Goal: Task Accomplishment & Management: Manage account settings

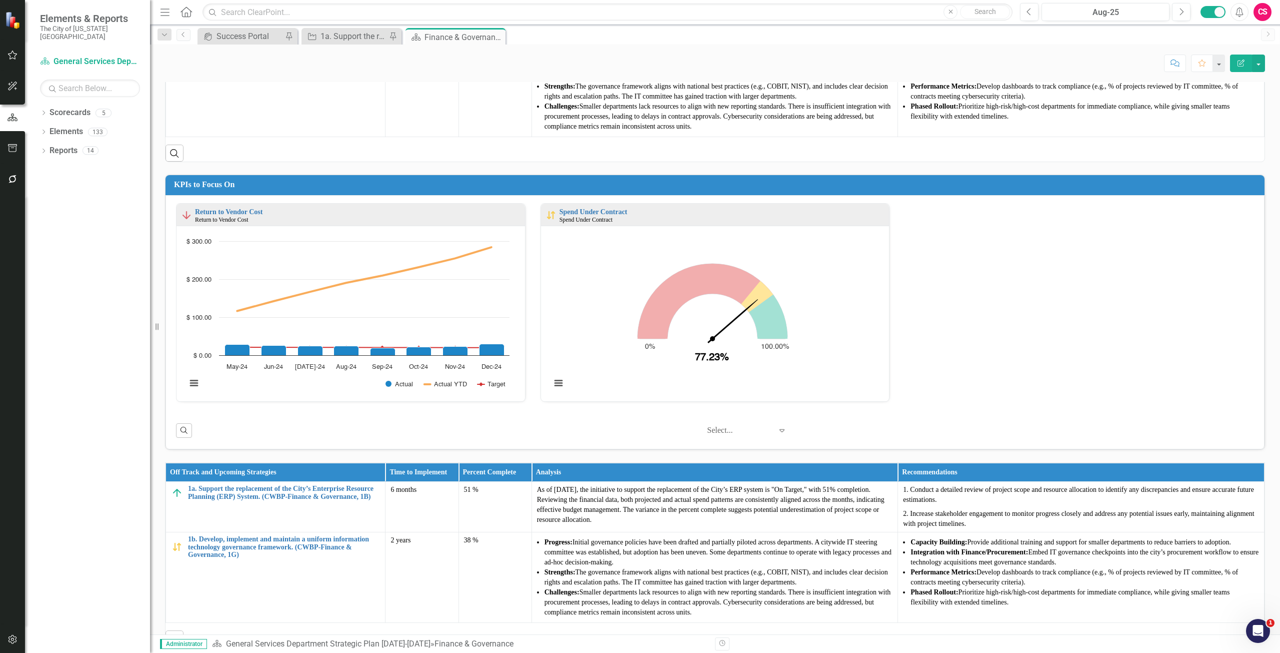
scroll to position [515, 0]
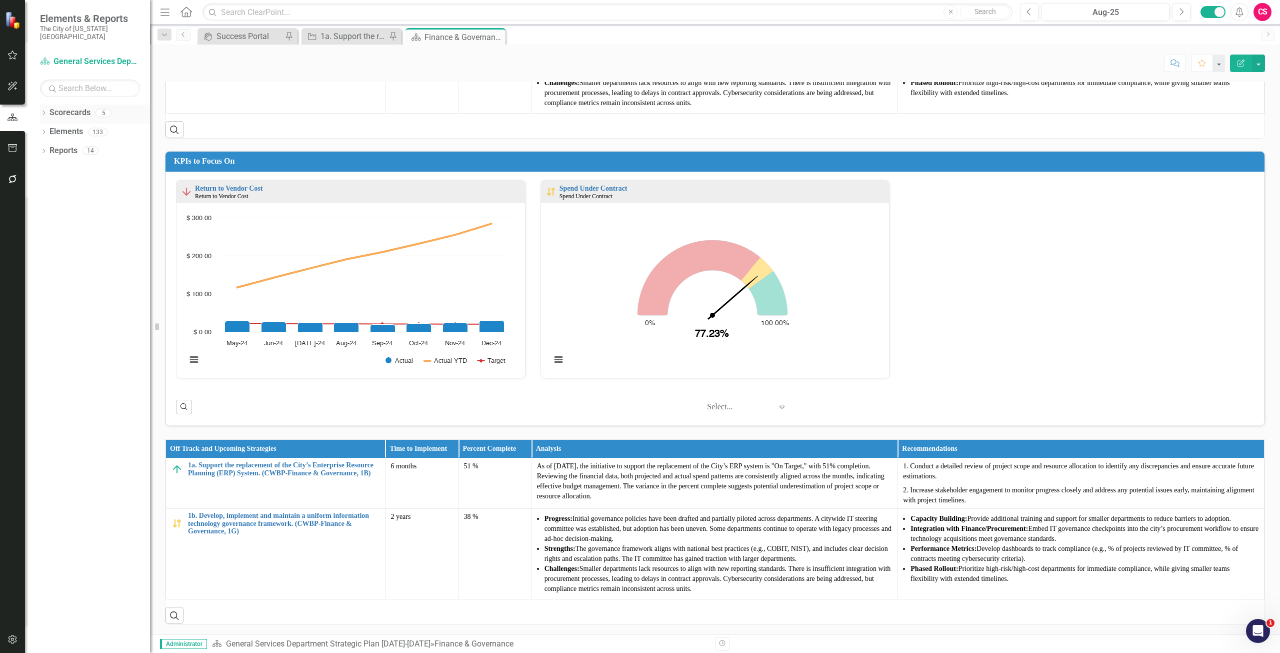
click at [67, 107] on link "Scorecards" at bounding box center [70, 113] width 41 height 12
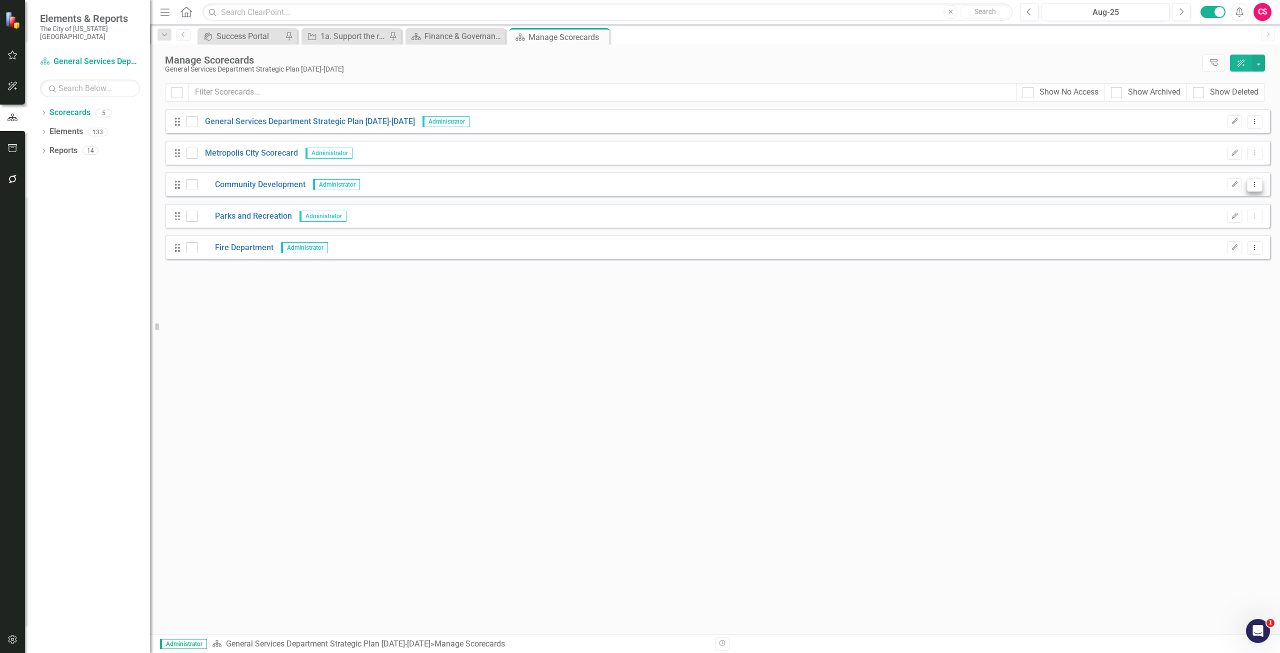
click at [1258, 183] on icon "Dropdown Menu" at bounding box center [1255, 184] width 9 height 7
click at [1219, 218] on link "Copy Duplicate Scorecard" at bounding box center [1207, 220] width 111 height 19
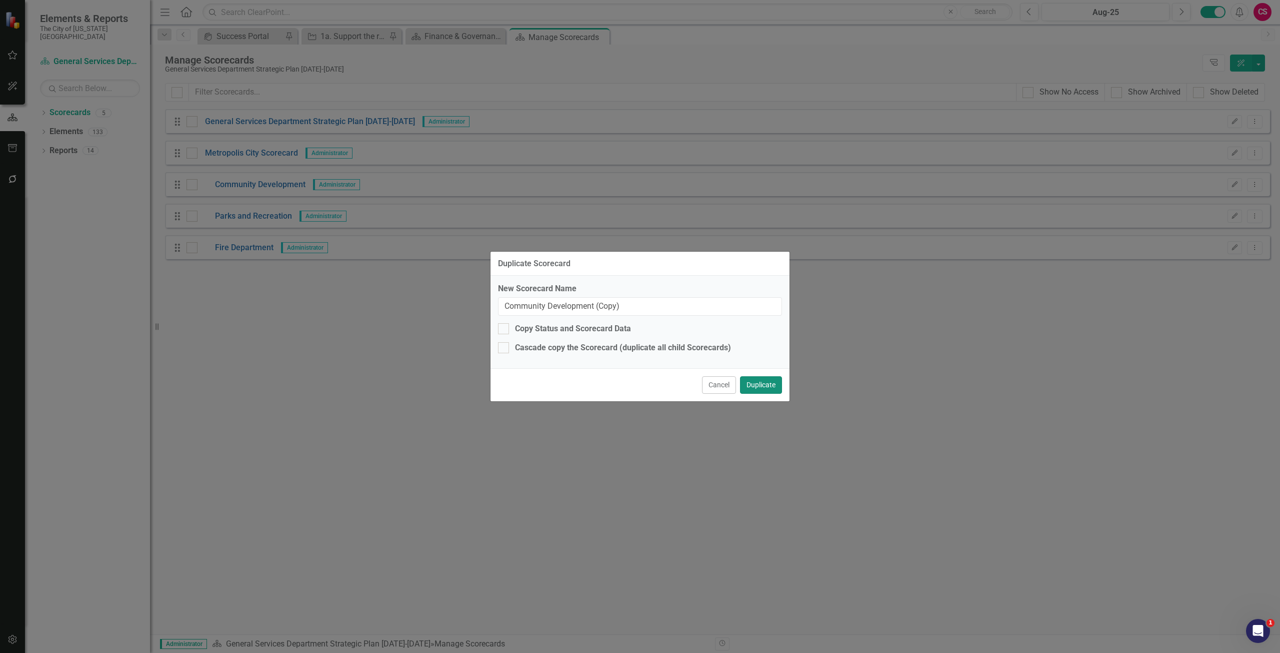
click at [762, 384] on button "Duplicate" at bounding box center [761, 385] width 42 height 18
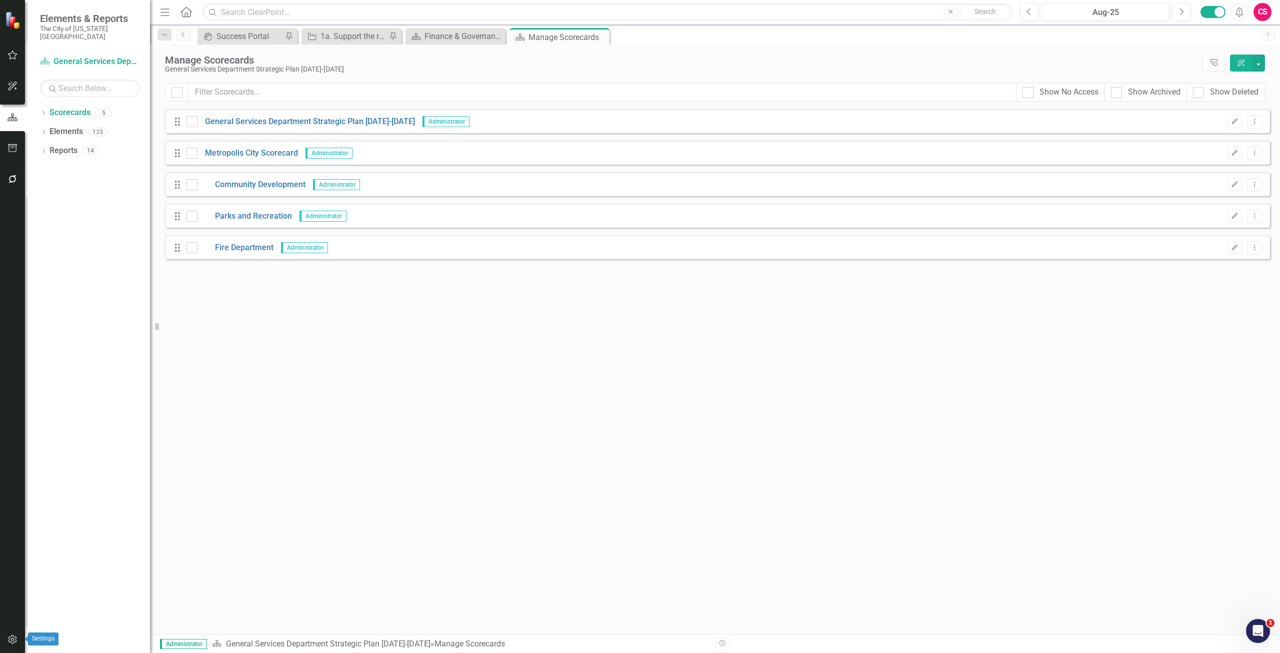
click at [14, 641] on icon "button" at bounding box center [13, 639] width 11 height 8
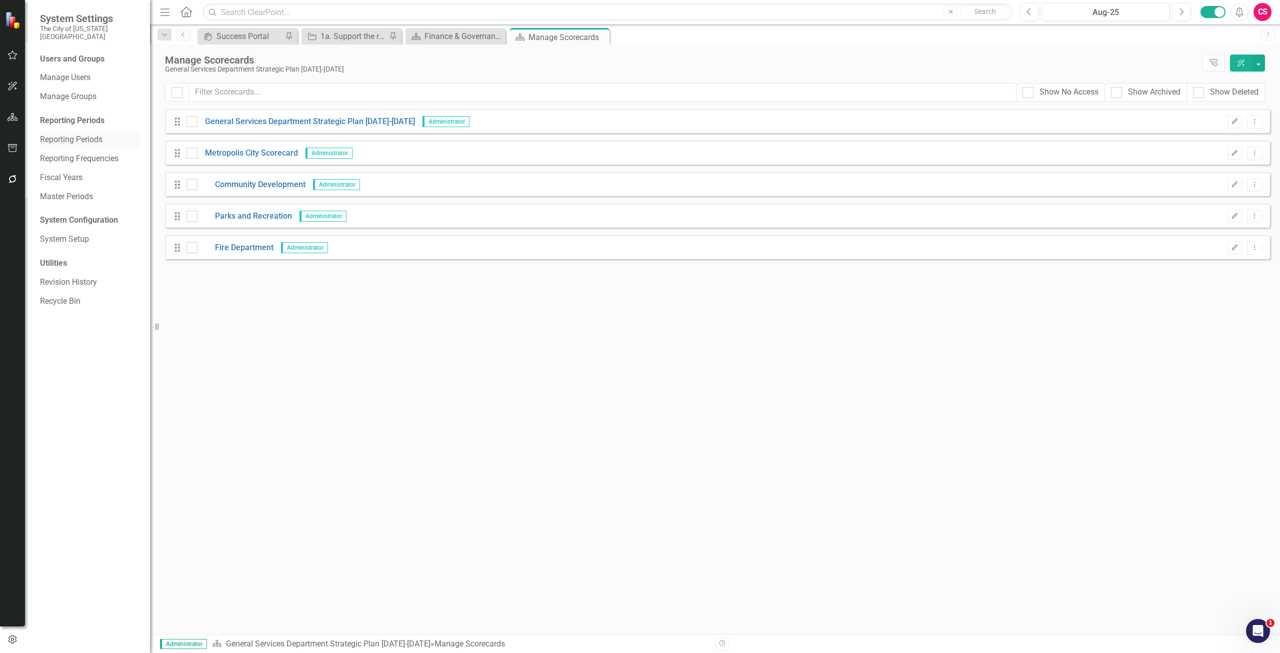
click at [95, 134] on link "Reporting Periods" at bounding box center [90, 140] width 100 height 12
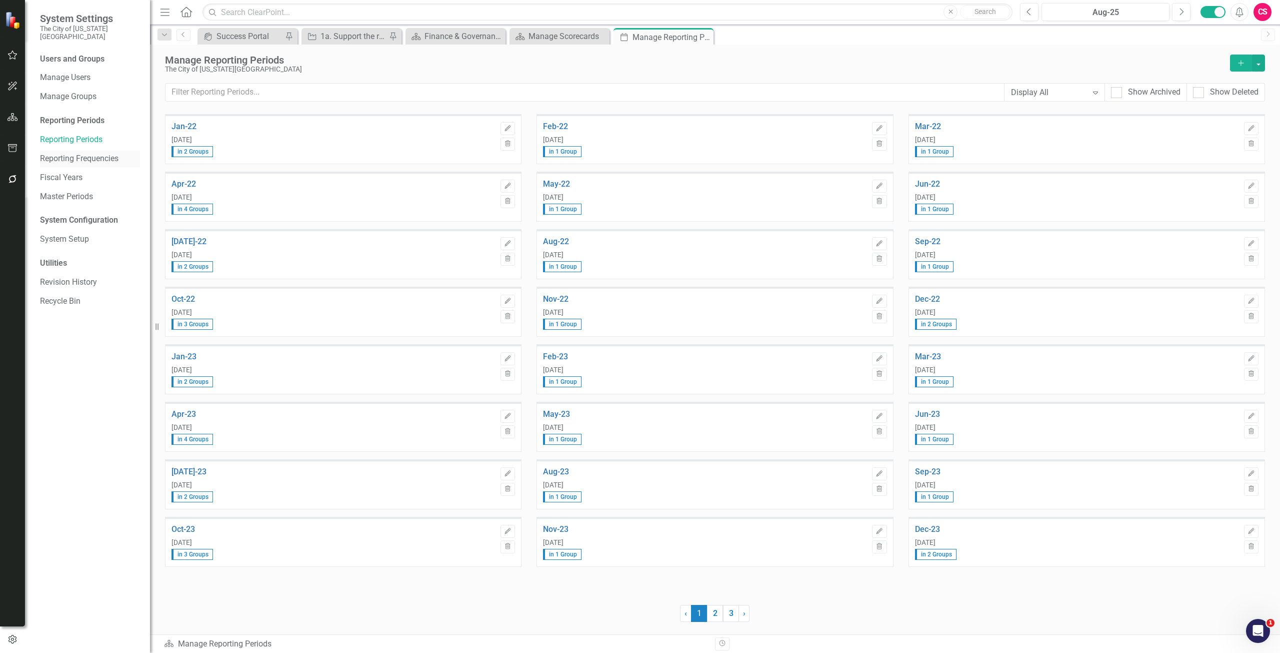
click at [96, 153] on link "Reporting Frequencies" at bounding box center [90, 159] width 100 height 12
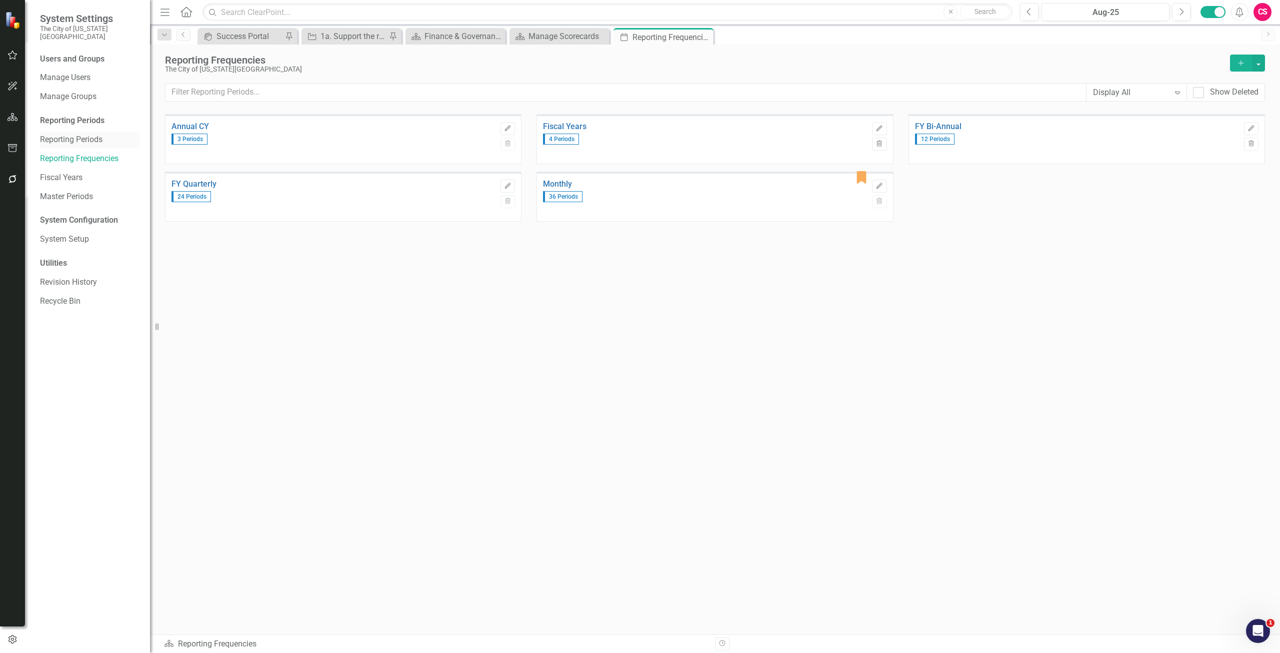
click at [79, 134] on link "Reporting Periods" at bounding box center [90, 140] width 100 height 12
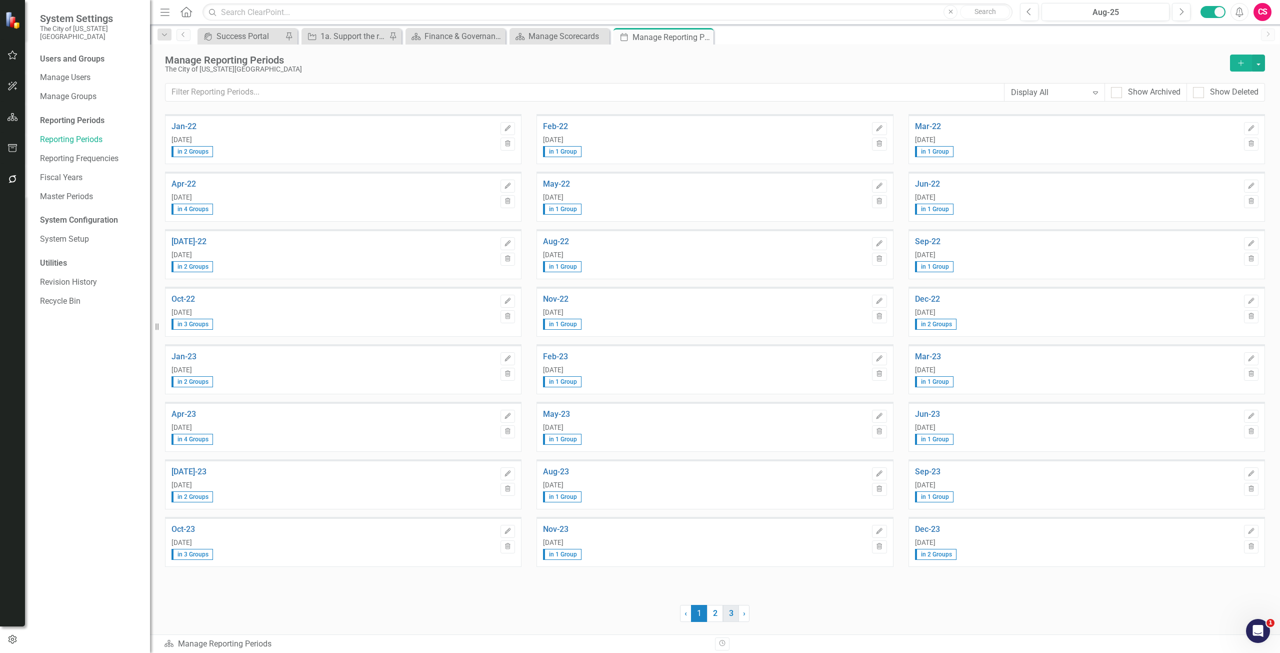
click at [733, 608] on link "3" at bounding box center [731, 613] width 16 height 17
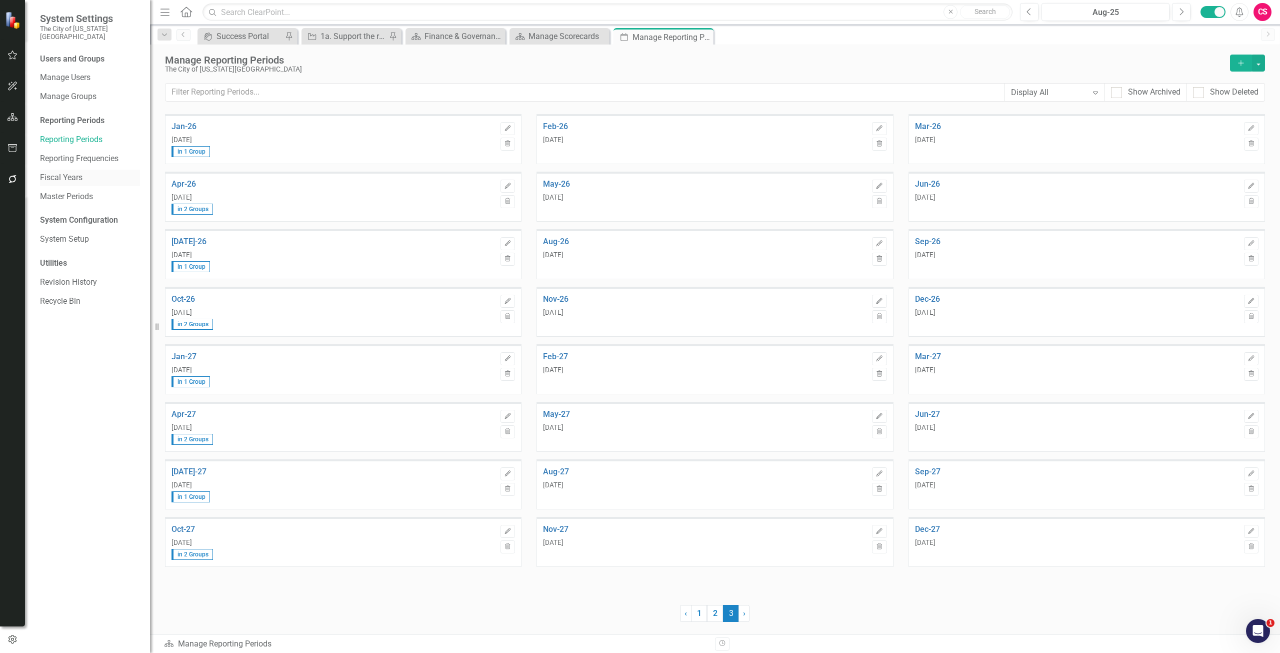
click at [63, 172] on link "Fiscal Years" at bounding box center [90, 178] width 100 height 12
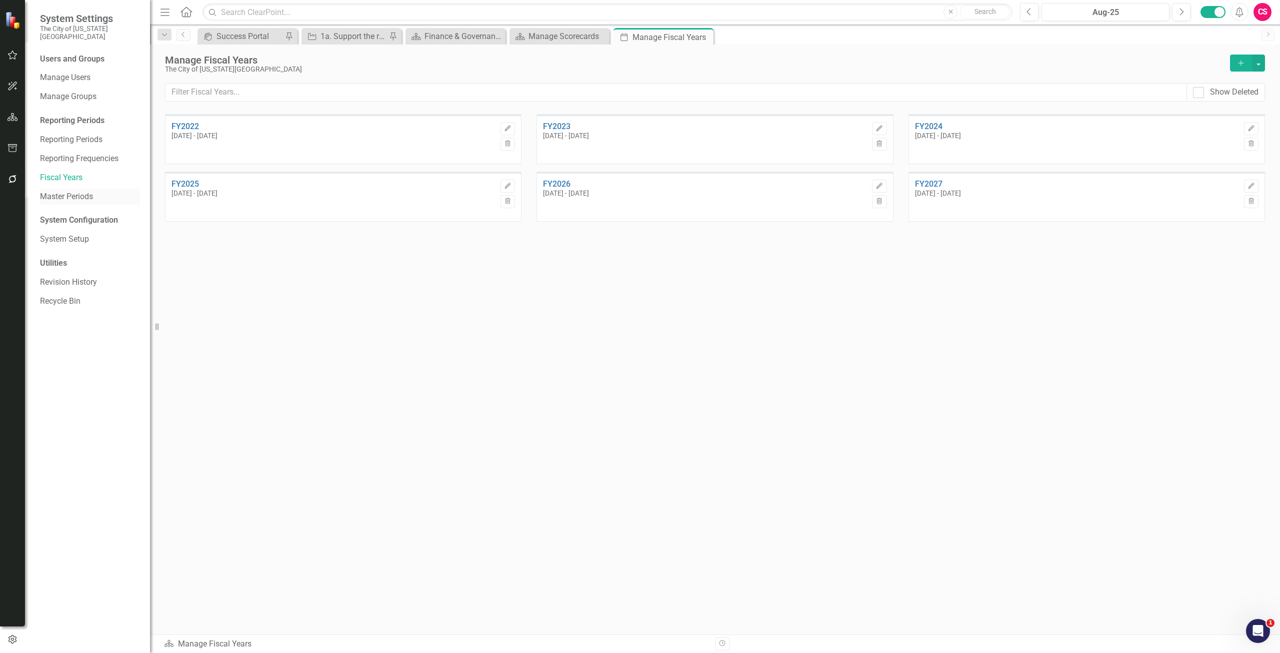
click at [70, 191] on link "Master Periods" at bounding box center [90, 197] width 100 height 12
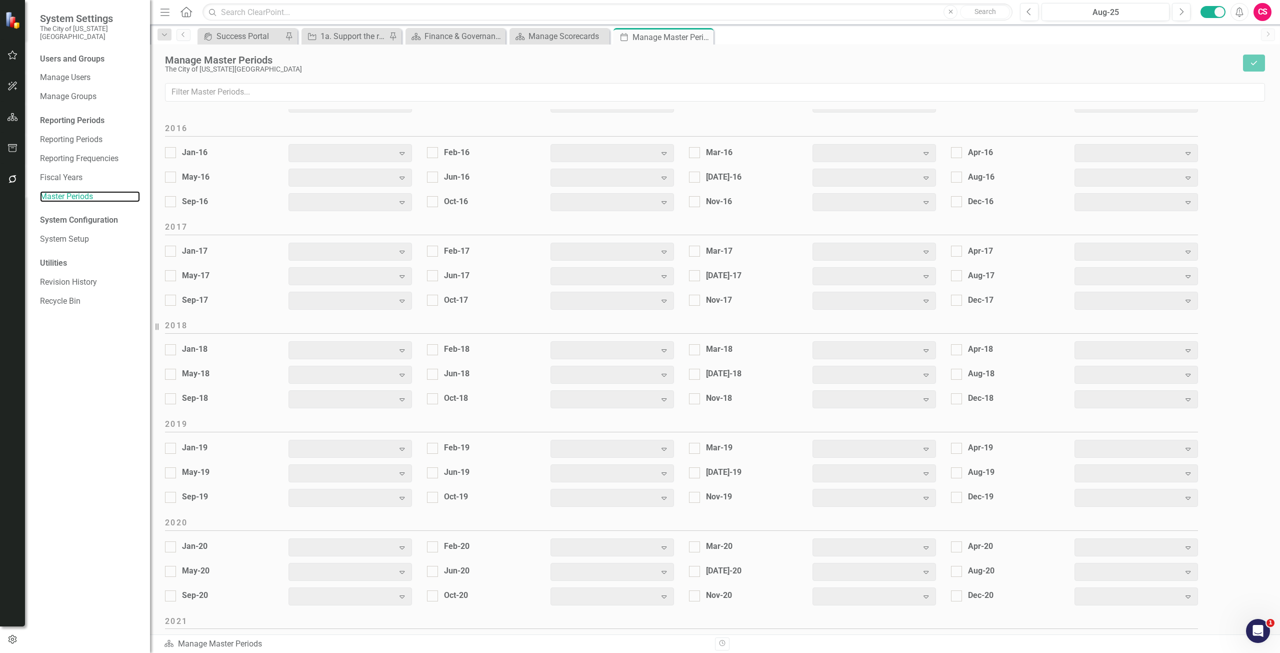
scroll to position [750, 0]
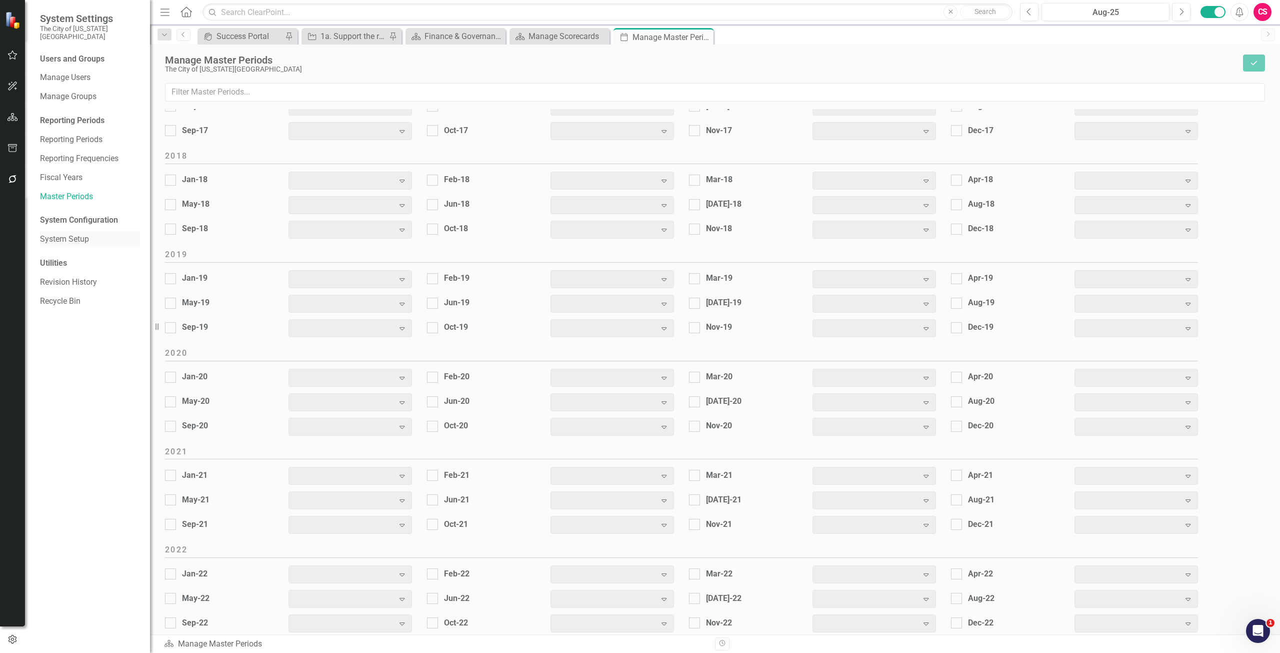
click at [66, 234] on link "System Setup" at bounding box center [90, 240] width 100 height 12
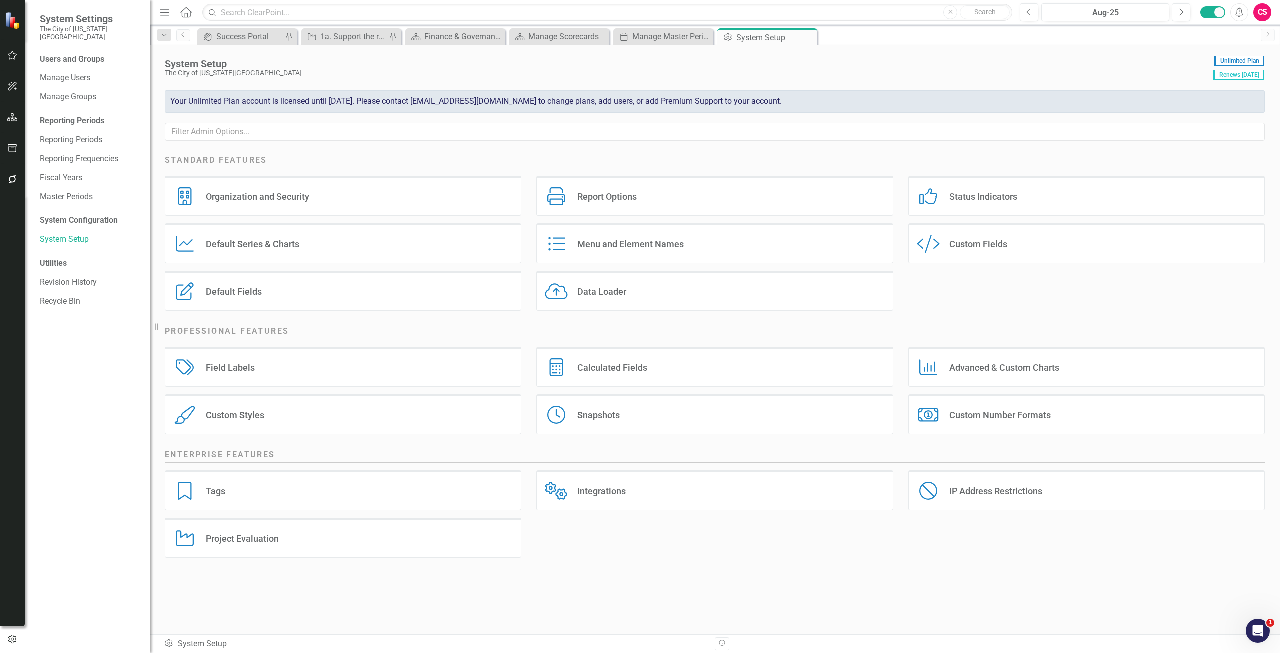
click at [646, 241] on div "Menu and Element Names" at bounding box center [631, 244] width 107 height 12
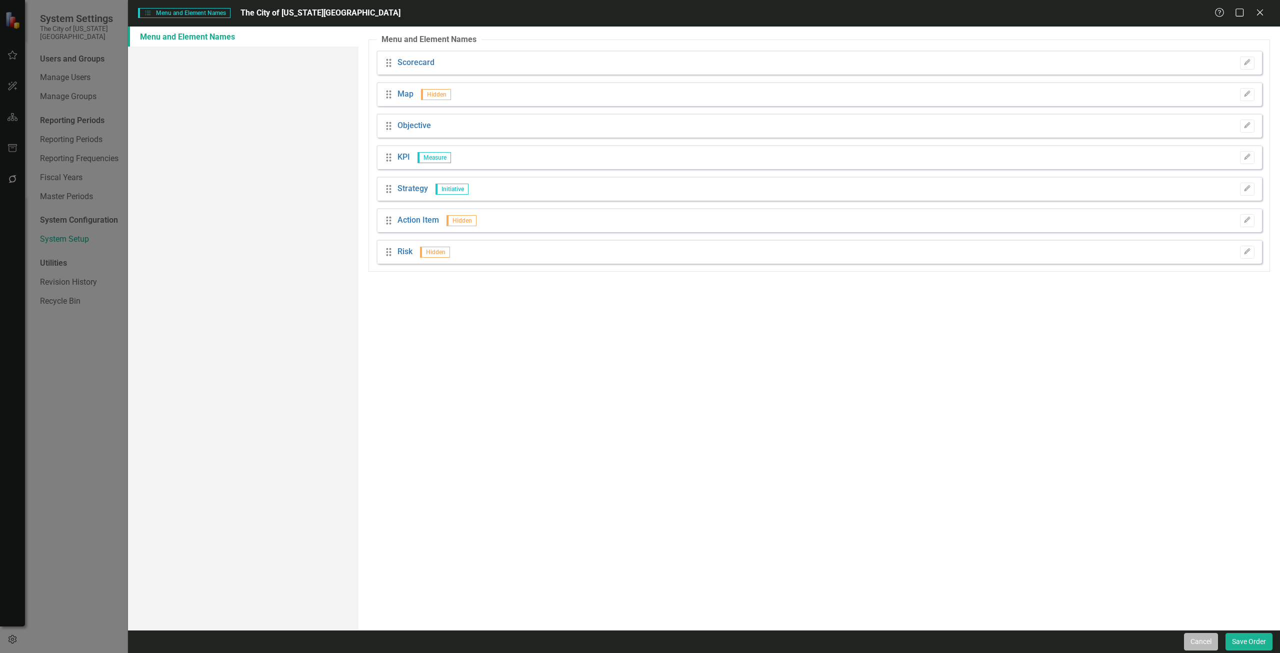
click at [1199, 644] on button "Cancel" at bounding box center [1201, 642] width 34 height 18
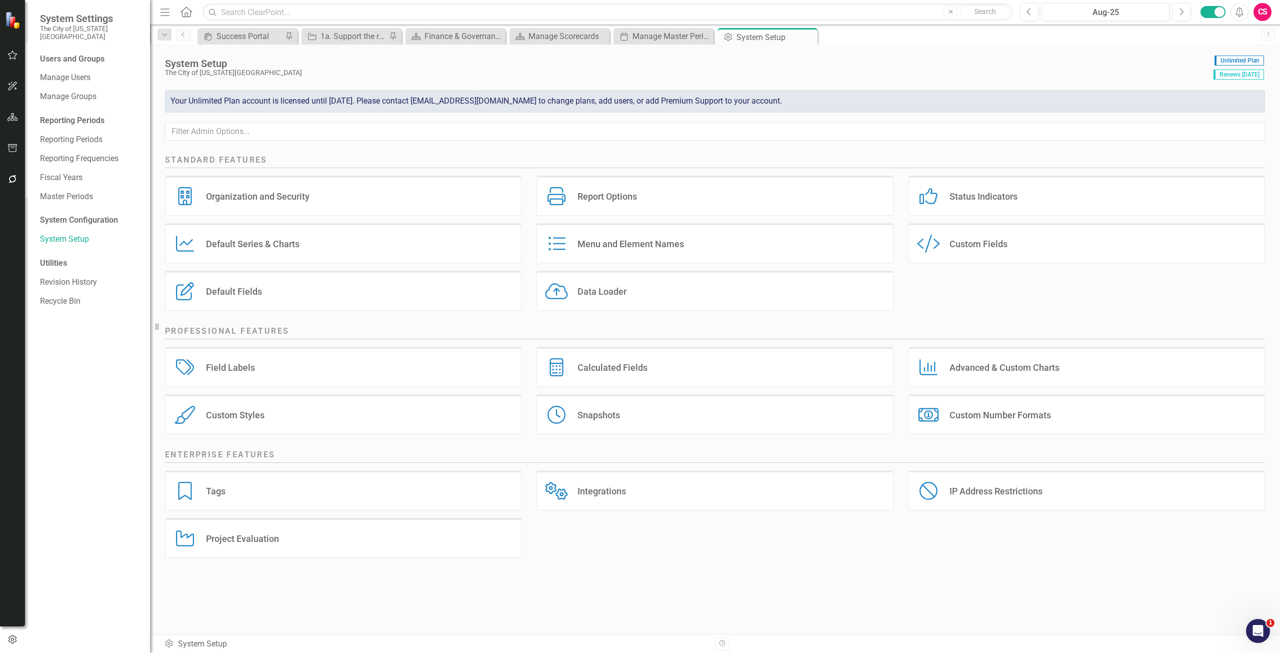
click at [959, 241] on div "Custom Fields" at bounding box center [979, 244] width 58 height 12
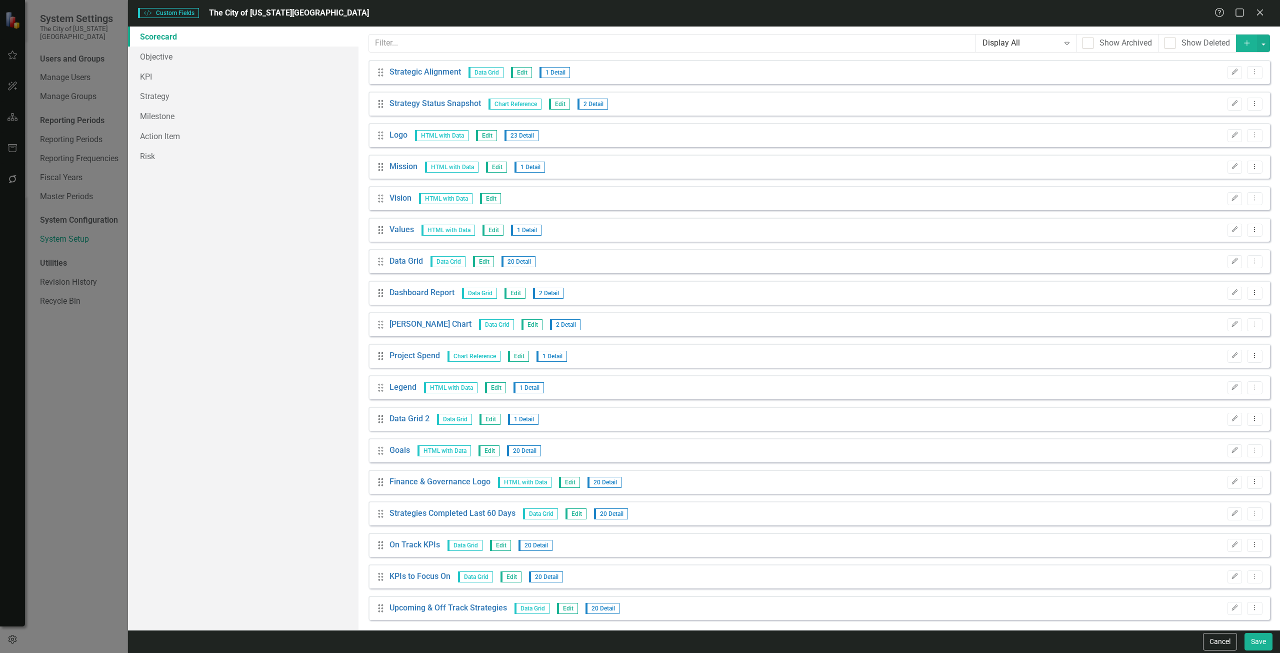
scroll to position [5, 0]
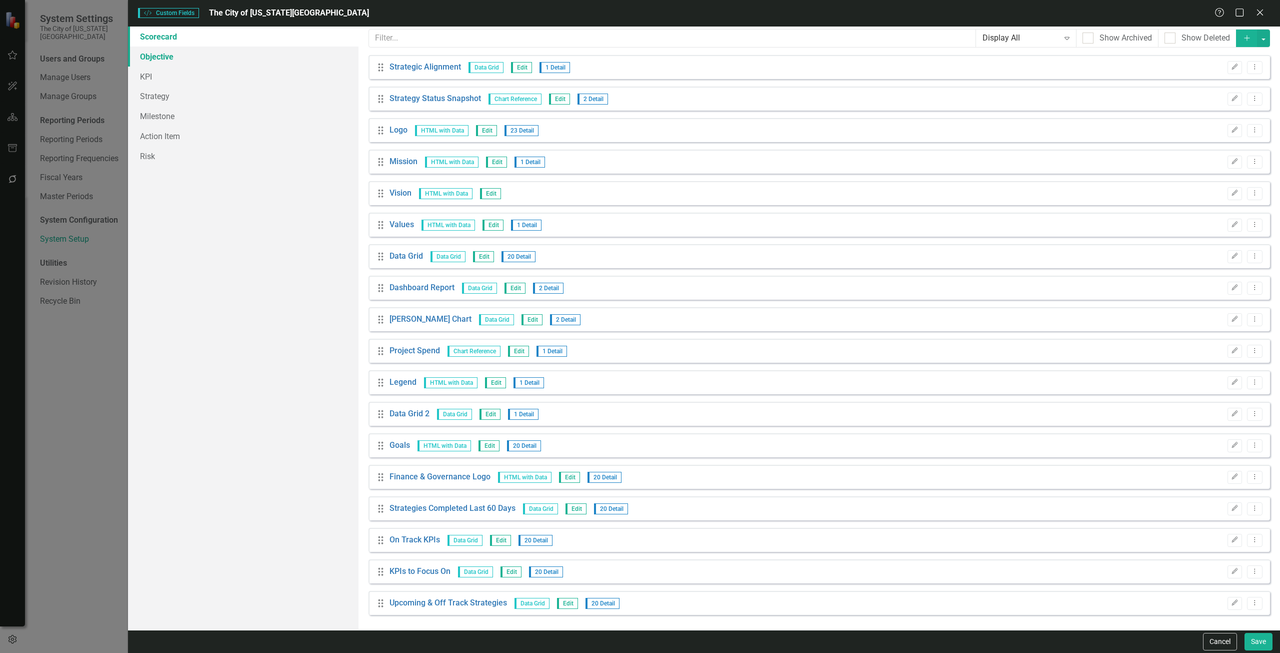
click at [162, 57] on link "Objective" at bounding box center [243, 57] width 231 height 20
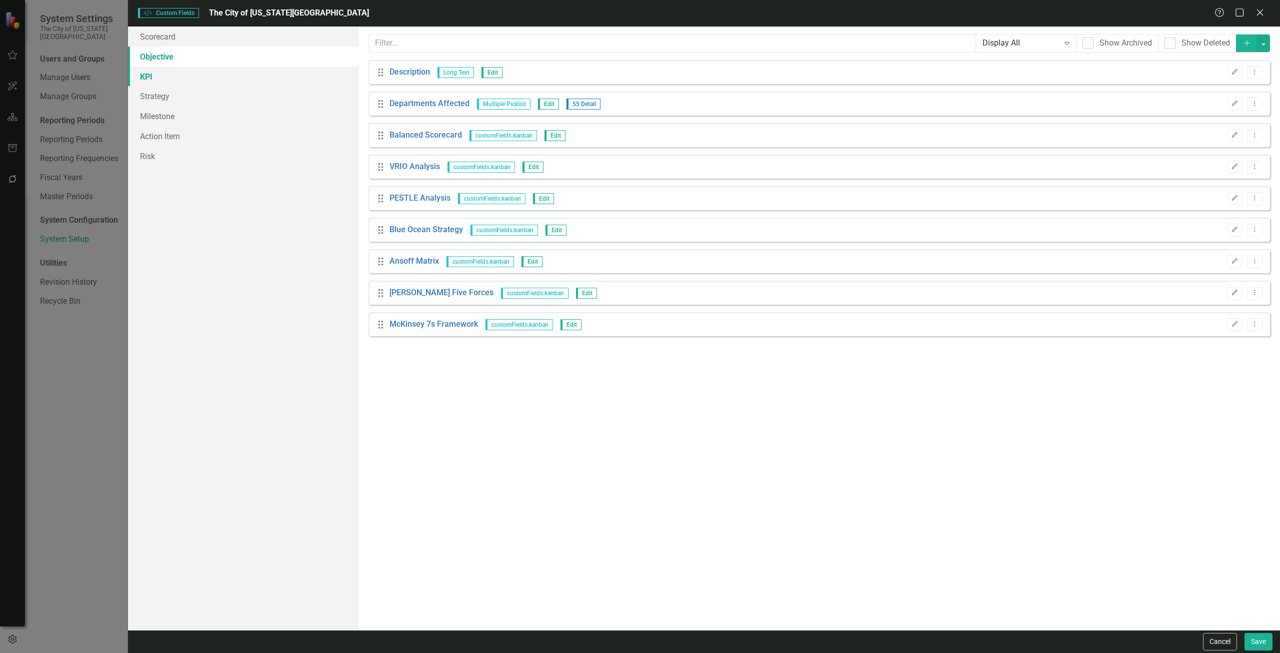
click at [155, 81] on link "KPI" at bounding box center [243, 77] width 231 height 20
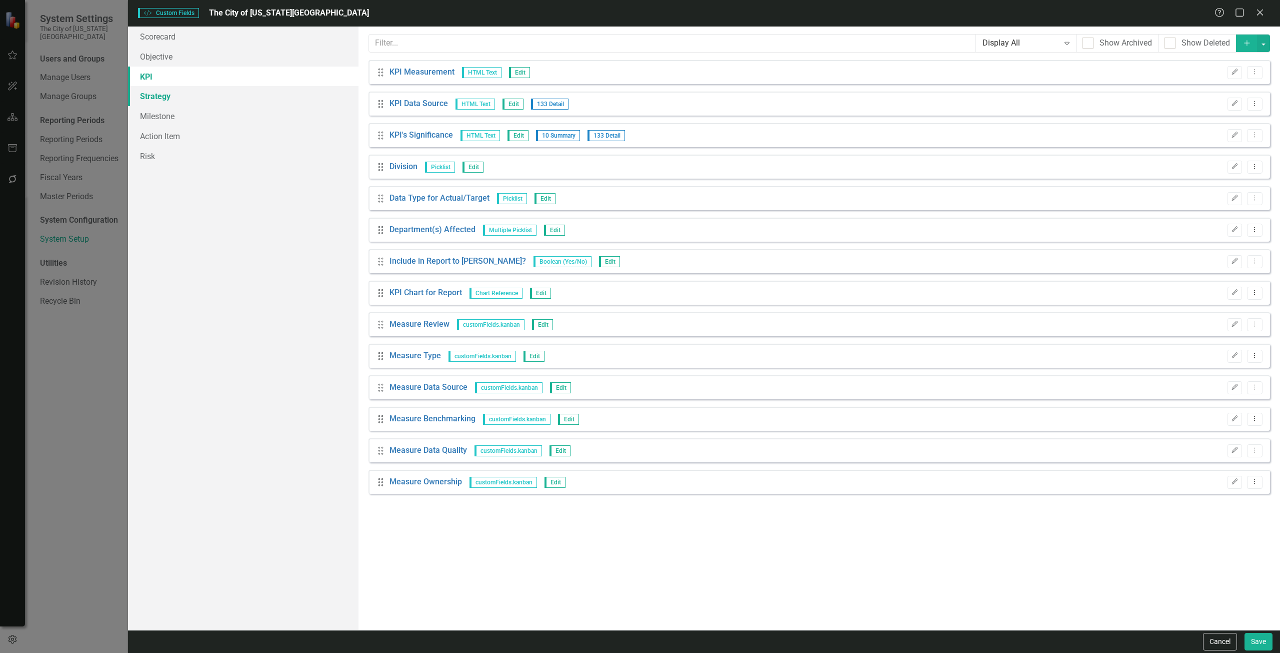
click at [154, 89] on link "Strategy" at bounding box center [243, 96] width 231 height 20
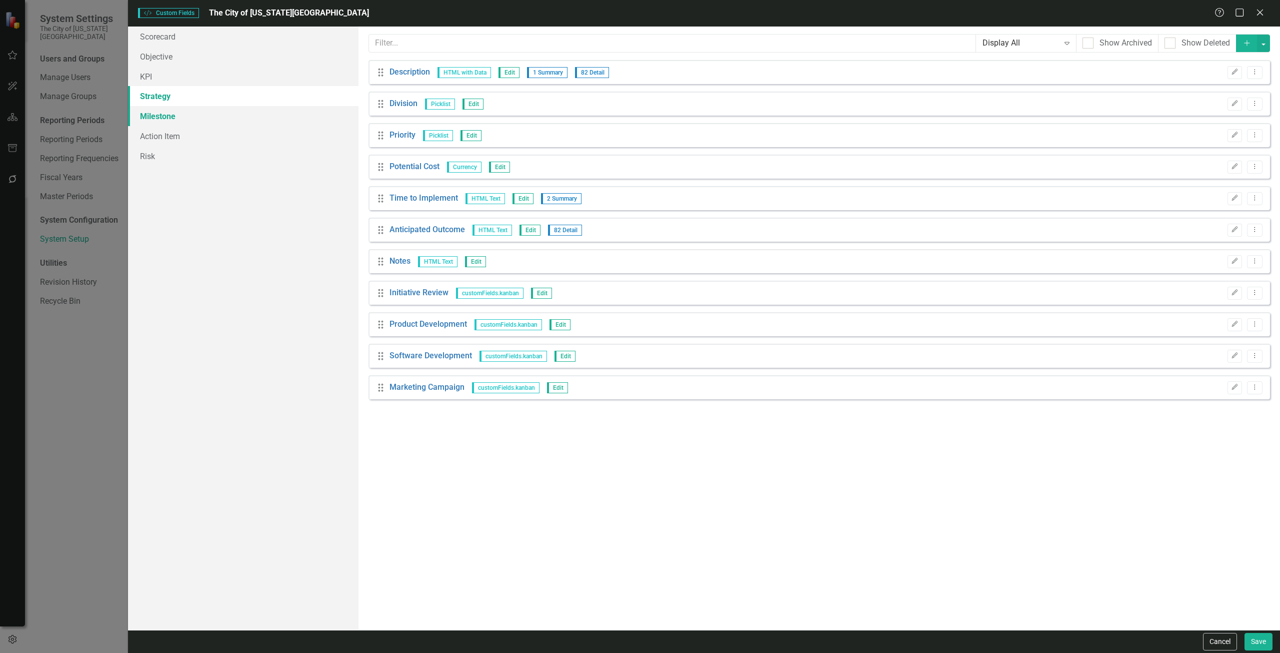
click at [156, 123] on link "Milestone" at bounding box center [243, 116] width 231 height 20
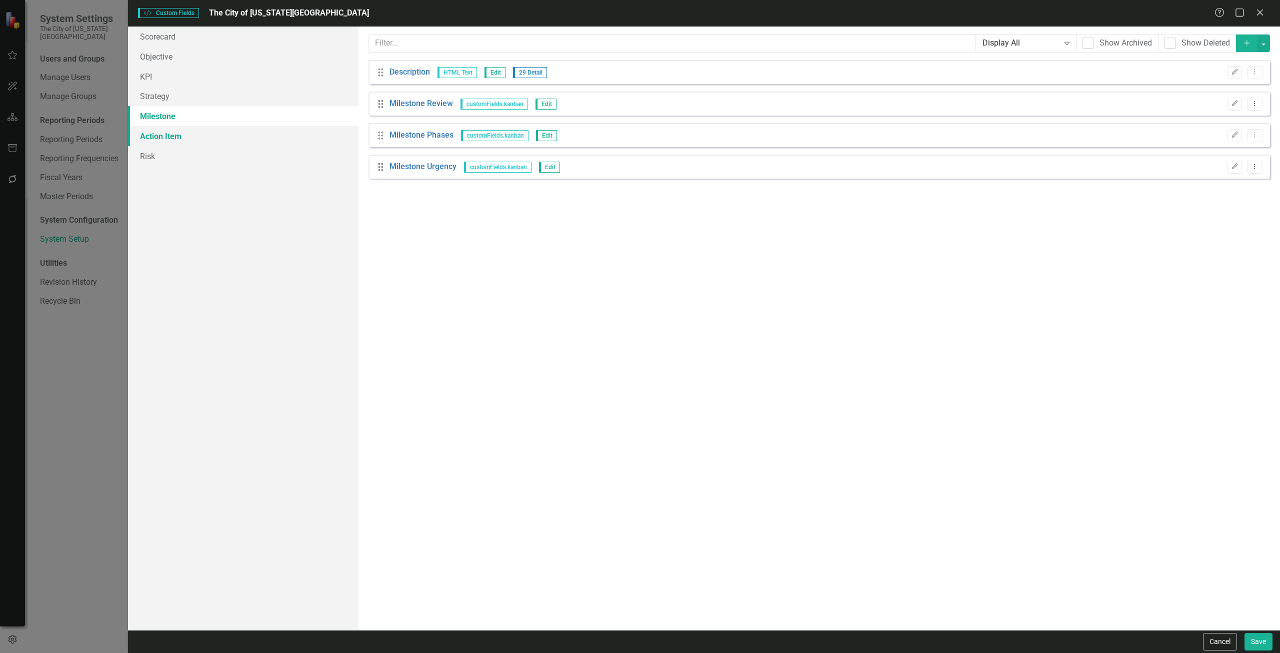
click at [159, 140] on link "Action Item" at bounding box center [243, 136] width 231 height 20
click at [149, 158] on link "Risk" at bounding box center [243, 156] width 231 height 20
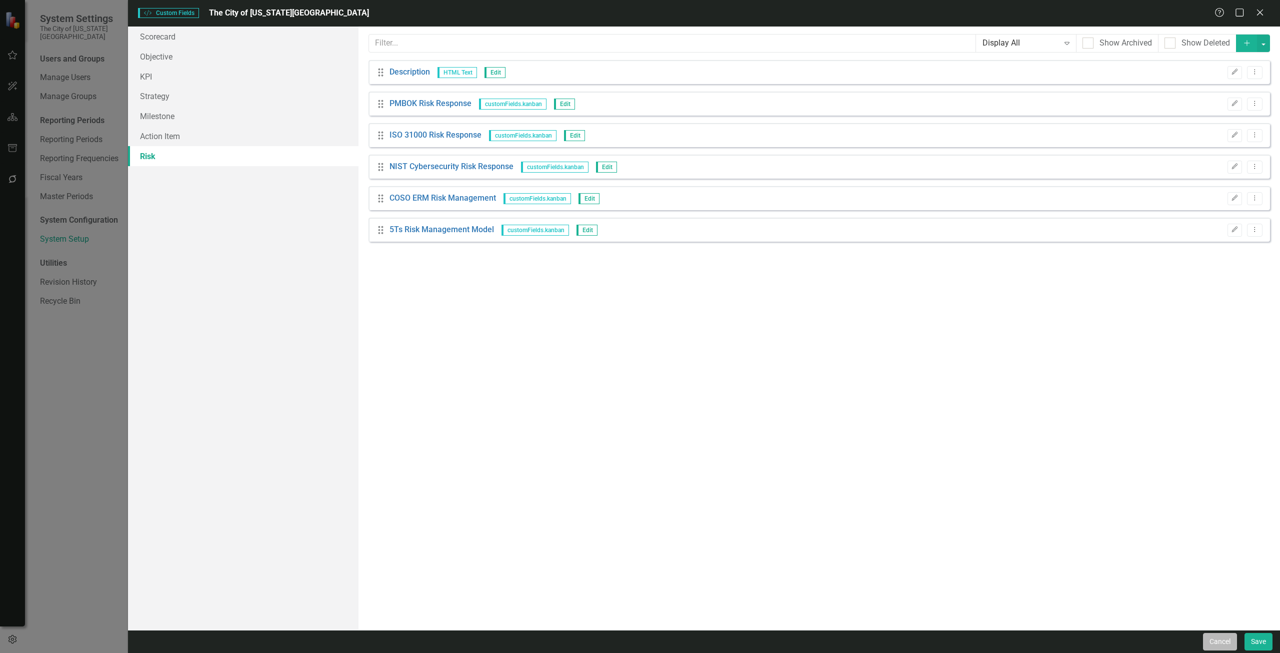
click at [1215, 646] on button "Cancel" at bounding box center [1220, 642] width 34 height 18
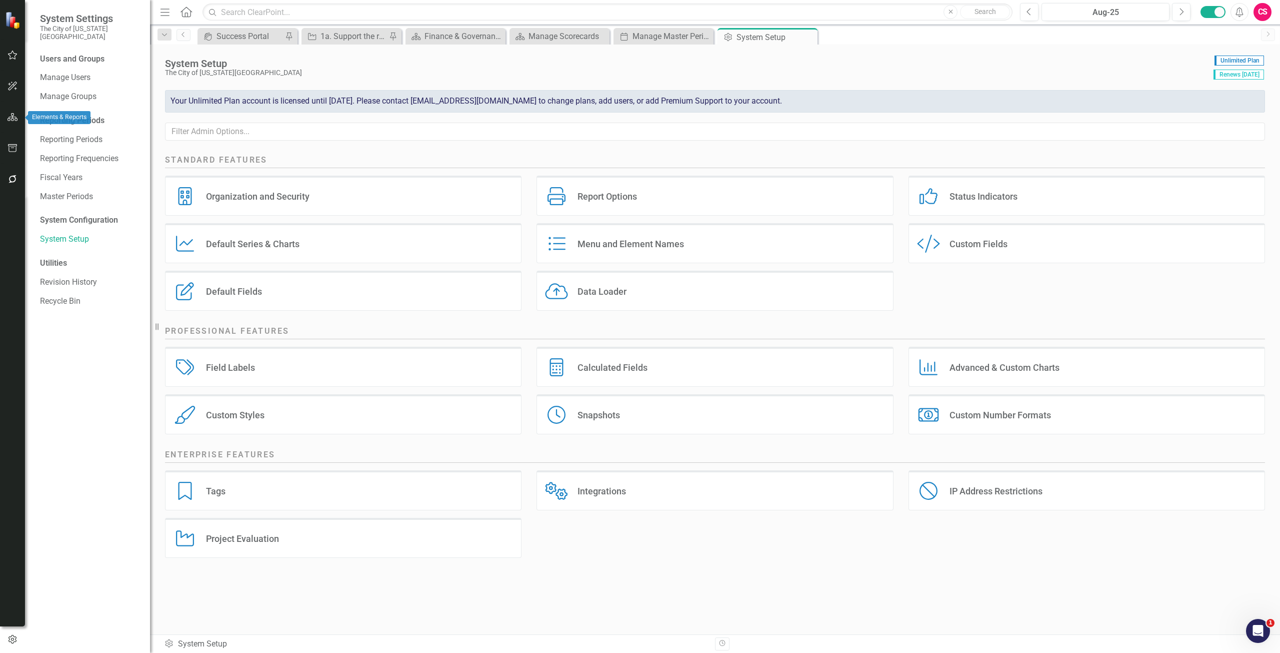
click at [14, 122] on button "button" at bounding box center [13, 117] width 23 height 21
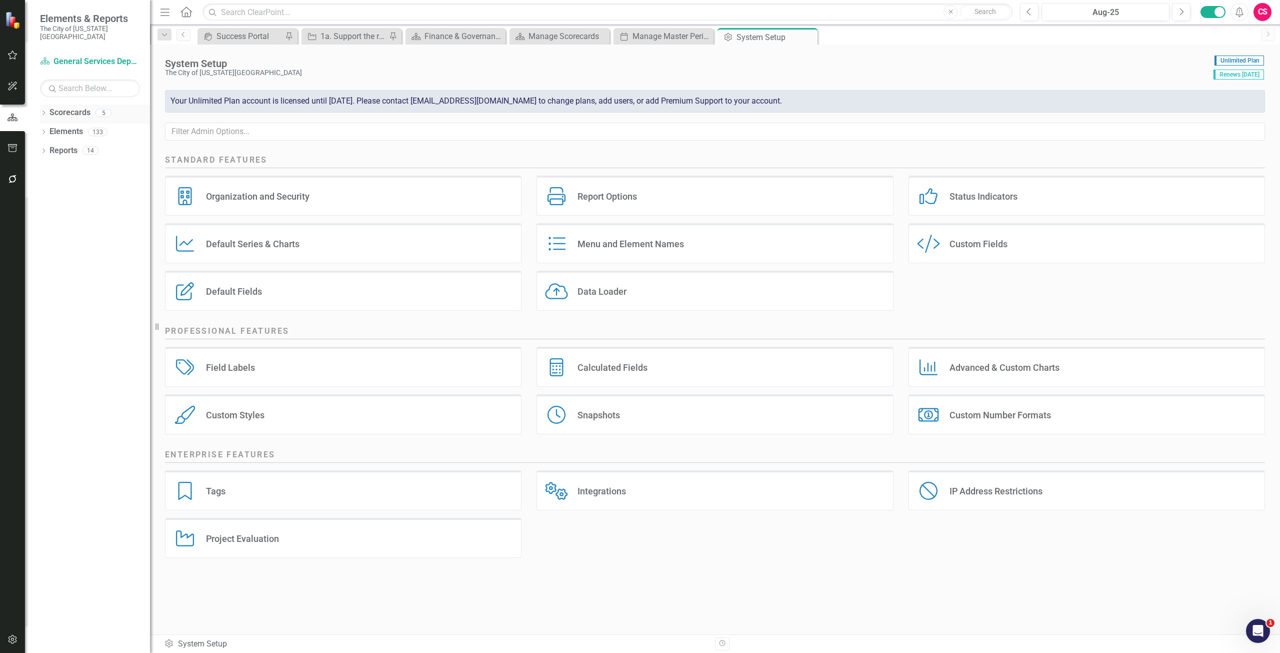
click at [77, 107] on link "Scorecards" at bounding box center [70, 113] width 41 height 12
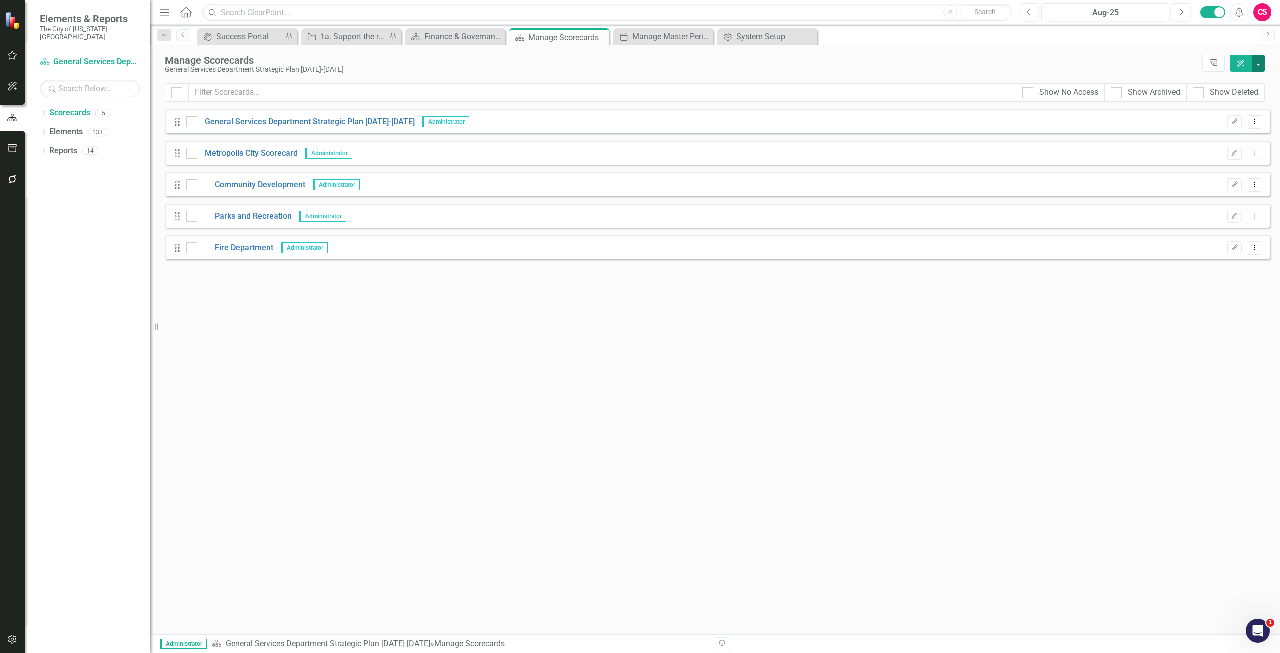
click at [1260, 65] on button "button" at bounding box center [1258, 63] width 13 height 17
click at [1234, 100] on link "Add Add Scorecard" at bounding box center [1213, 101] width 104 height 19
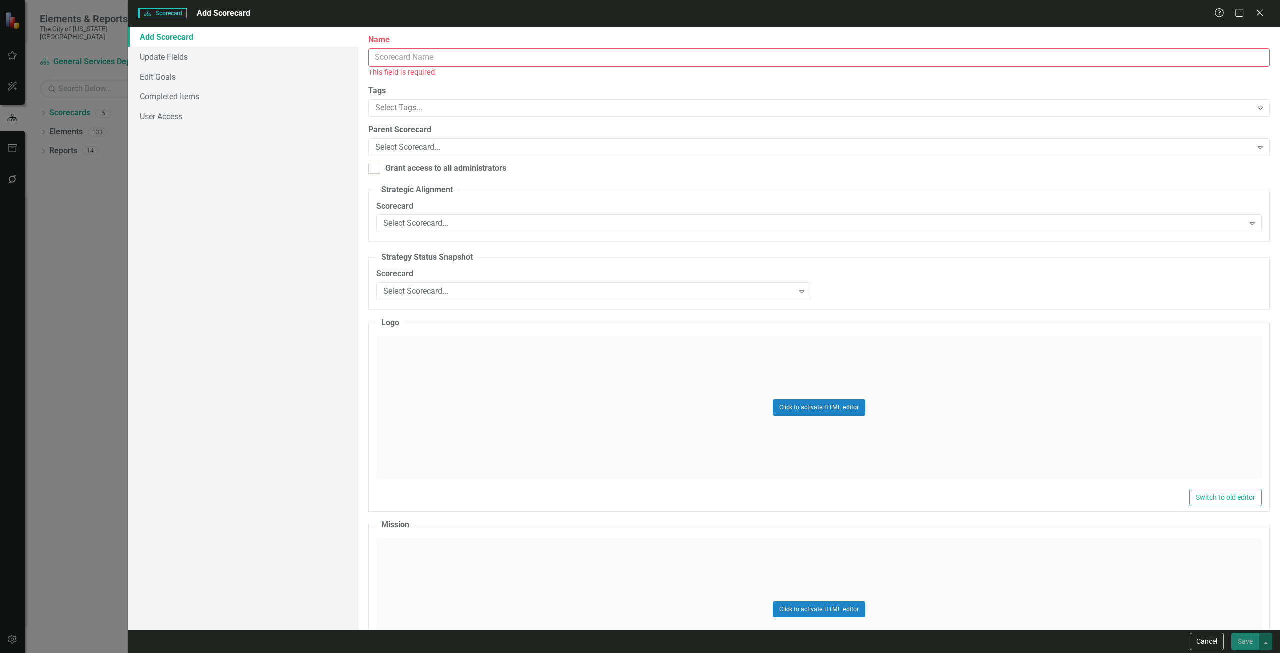
click at [408, 58] on input "Name" at bounding box center [820, 57] width 902 height 19
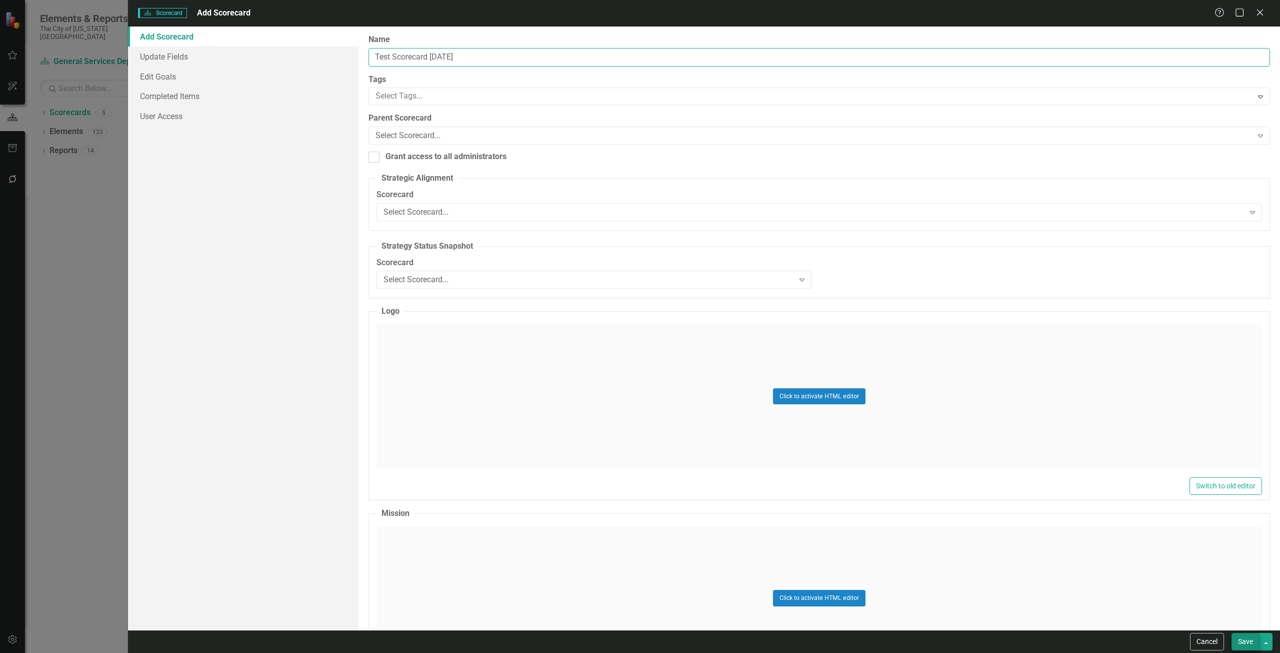
type input "Test Scorecard today"
click at [1246, 635] on button "Save" at bounding box center [1246, 642] width 28 height 18
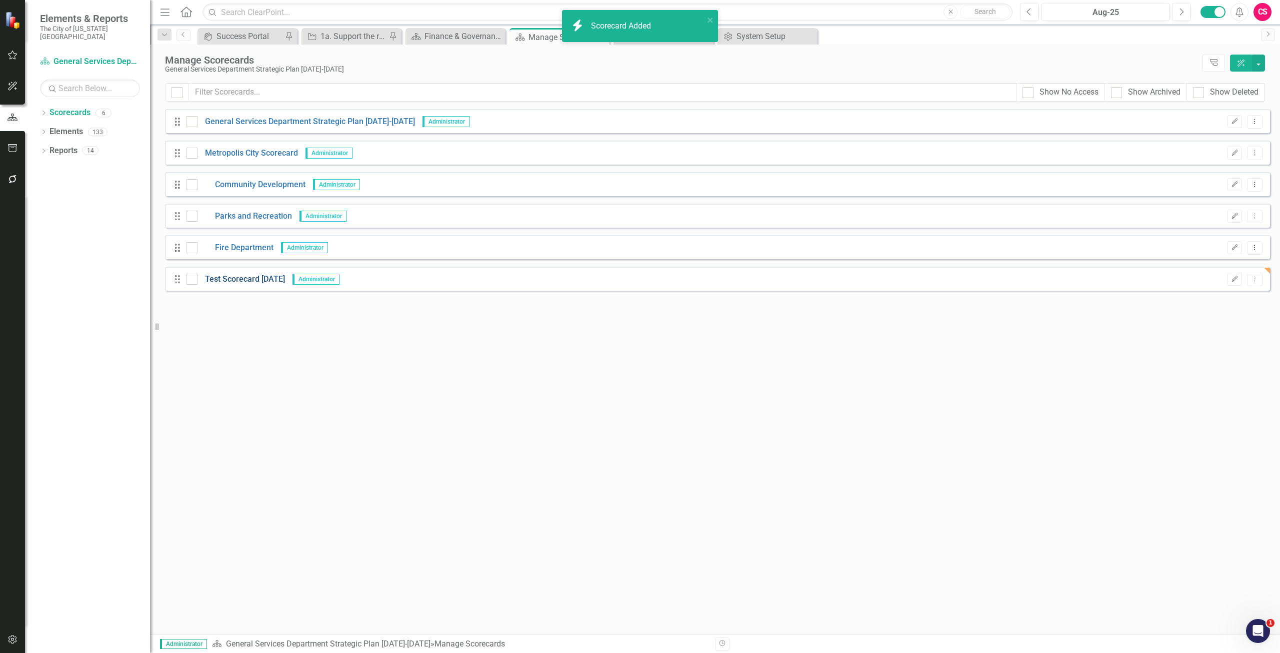
click at [239, 280] on link "Test Scorecard today" at bounding box center [242, 280] width 88 height 12
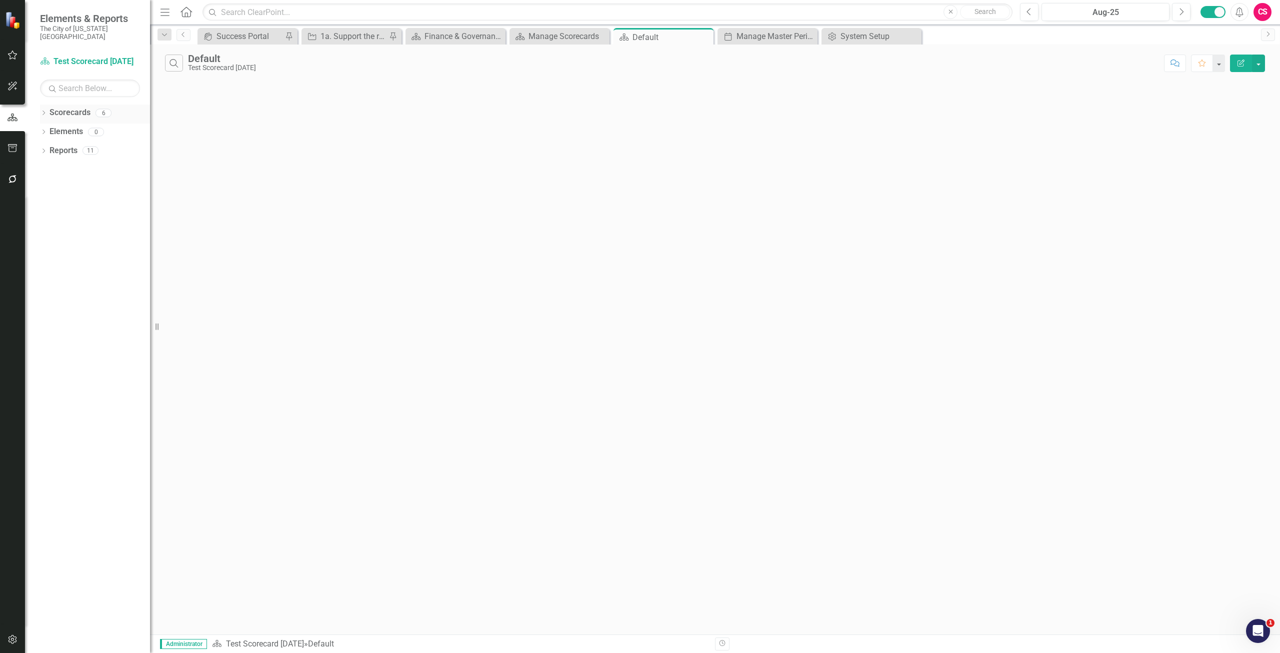
click at [72, 107] on link "Scorecards" at bounding box center [70, 113] width 41 height 12
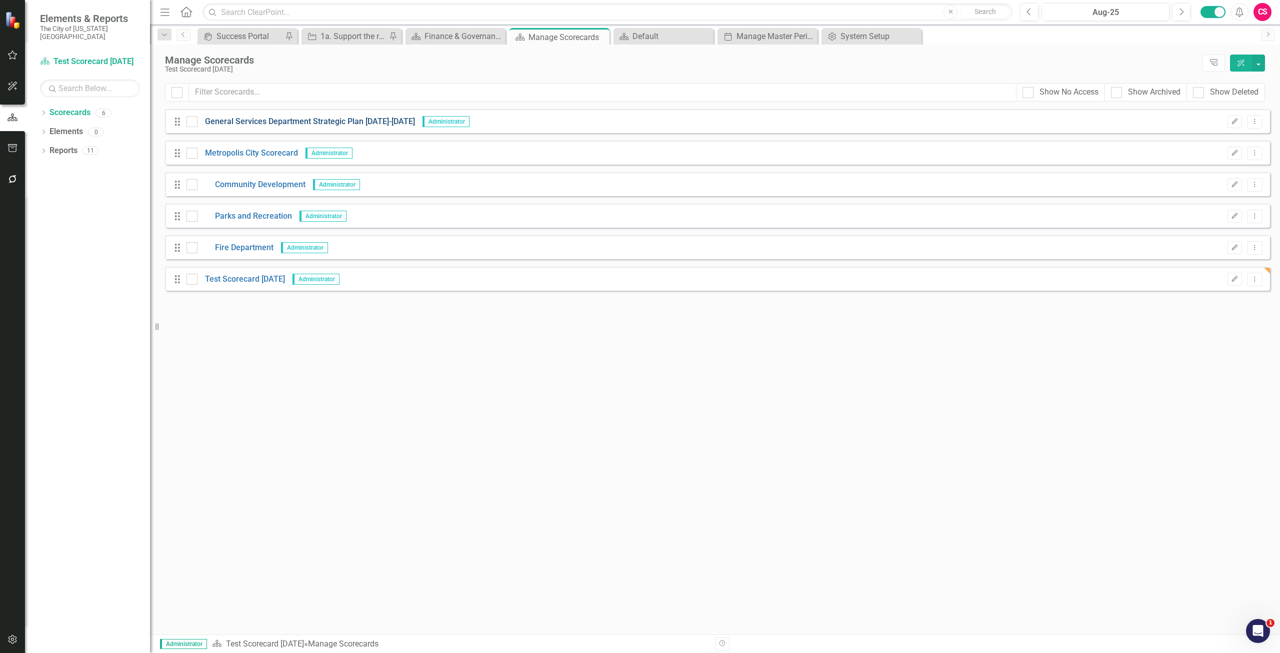
click at [317, 119] on link "General Services Department Strategic Plan 2025-2029" at bounding box center [307, 122] width 218 height 12
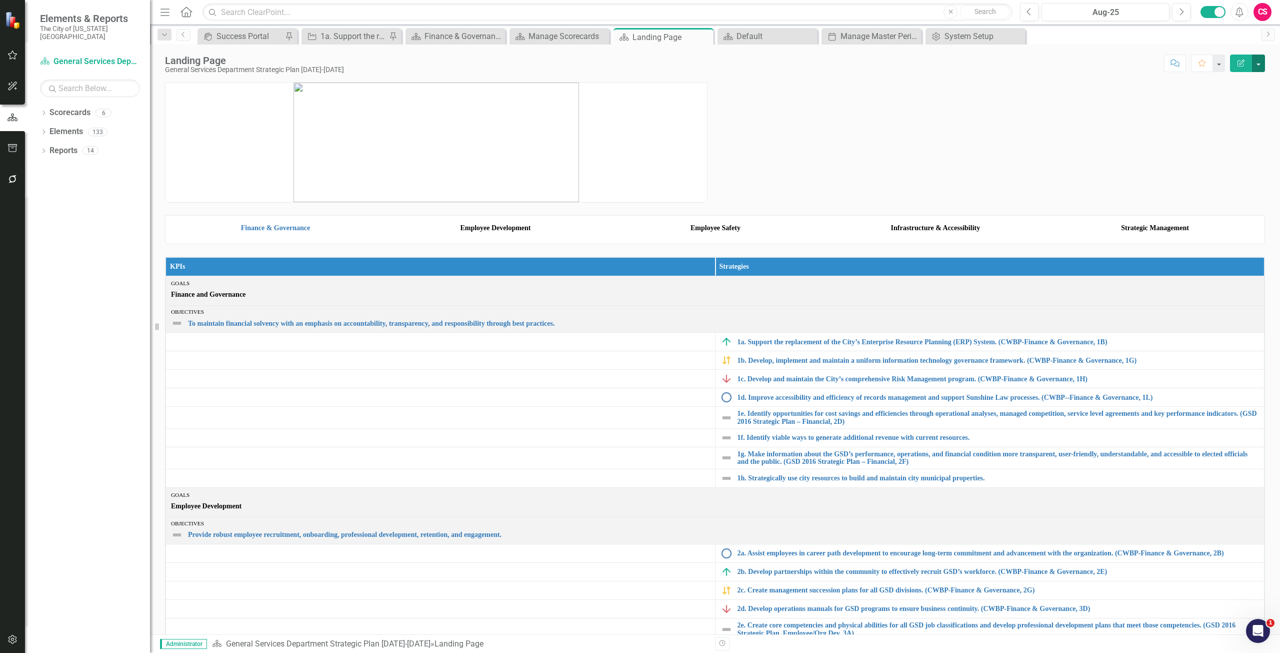
click at [1258, 60] on button "button" at bounding box center [1258, 64] width 13 height 18
click at [1236, 97] on link "Edit Report Edit Layout" at bounding box center [1224, 100] width 81 height 19
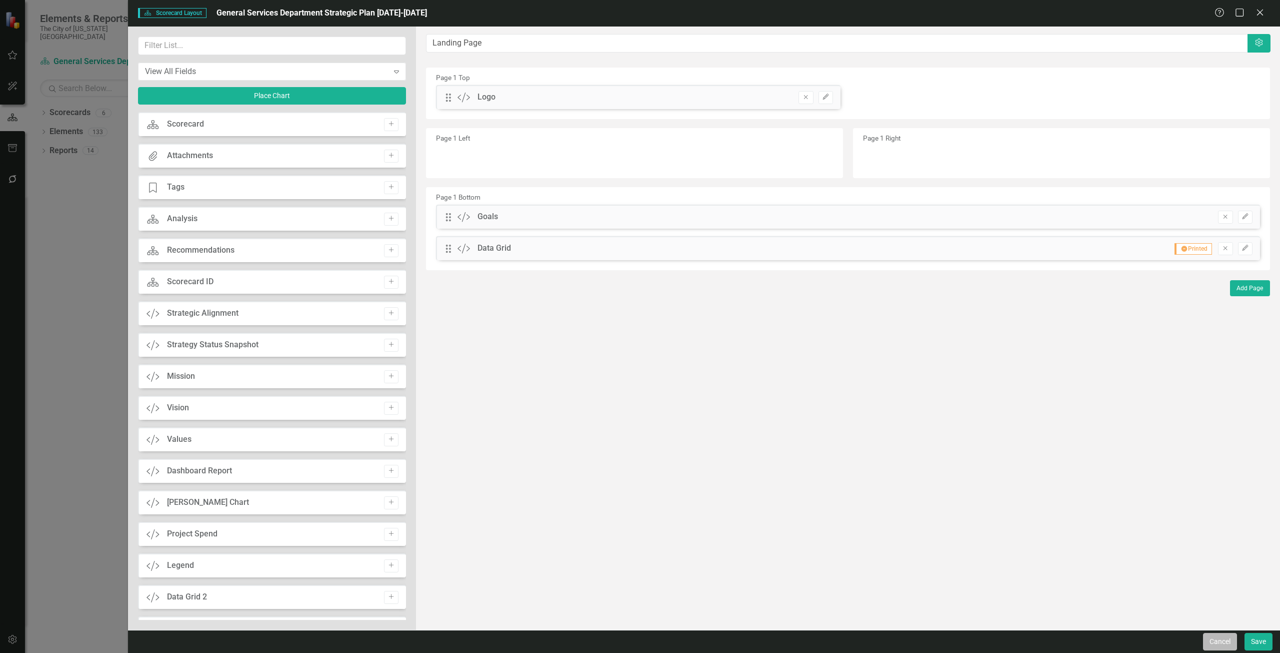
click at [1220, 644] on button "Cancel" at bounding box center [1220, 642] width 34 height 18
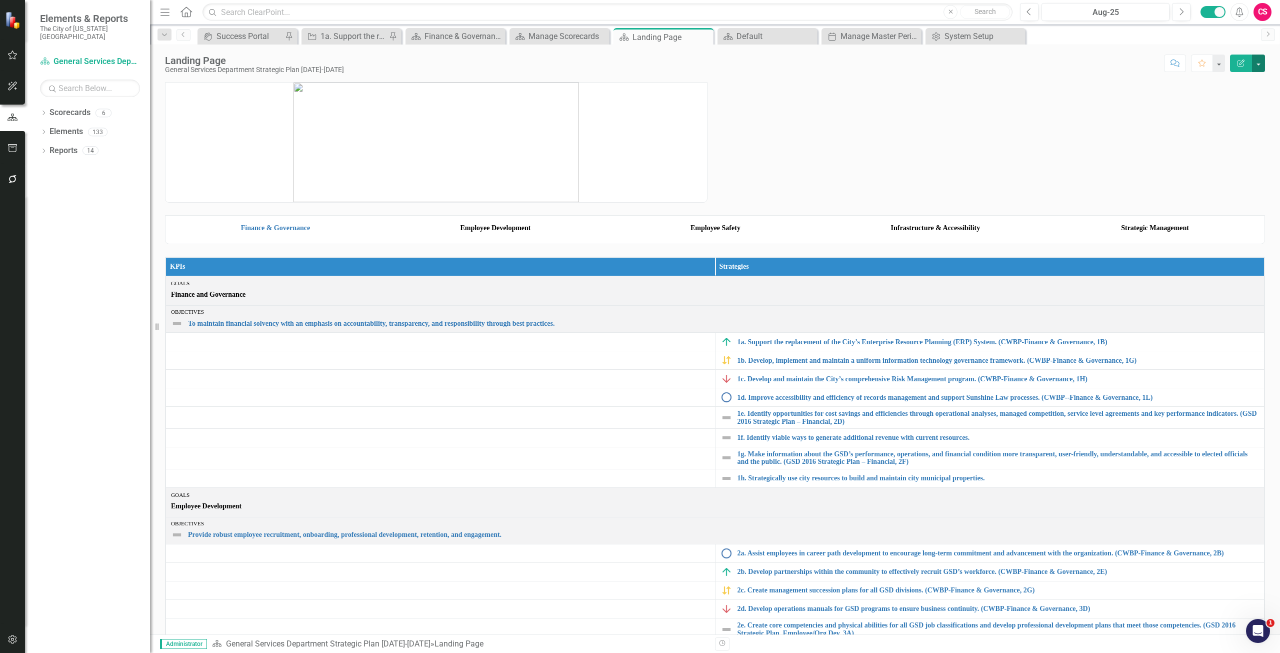
click at [1255, 61] on button "button" at bounding box center [1258, 64] width 13 height 18
click at [1243, 80] on link "Edit Edit Scorecard" at bounding box center [1224, 82] width 81 height 19
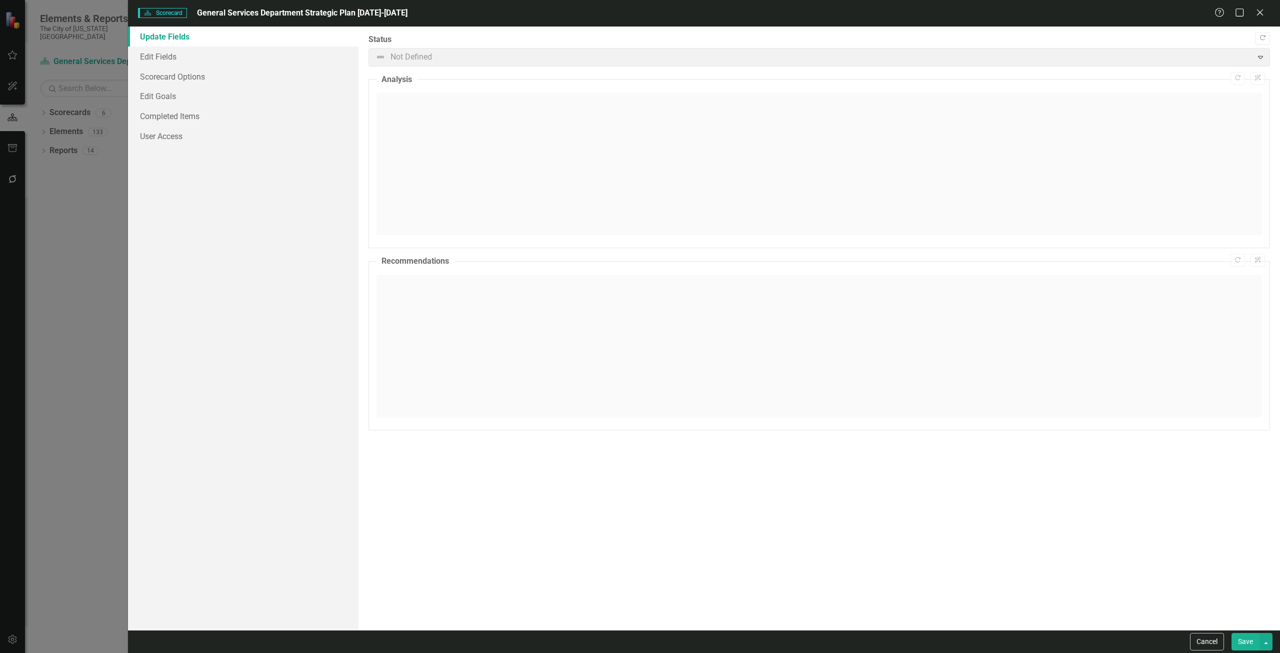
click at [1199, 641] on button "Cancel" at bounding box center [1207, 642] width 34 height 18
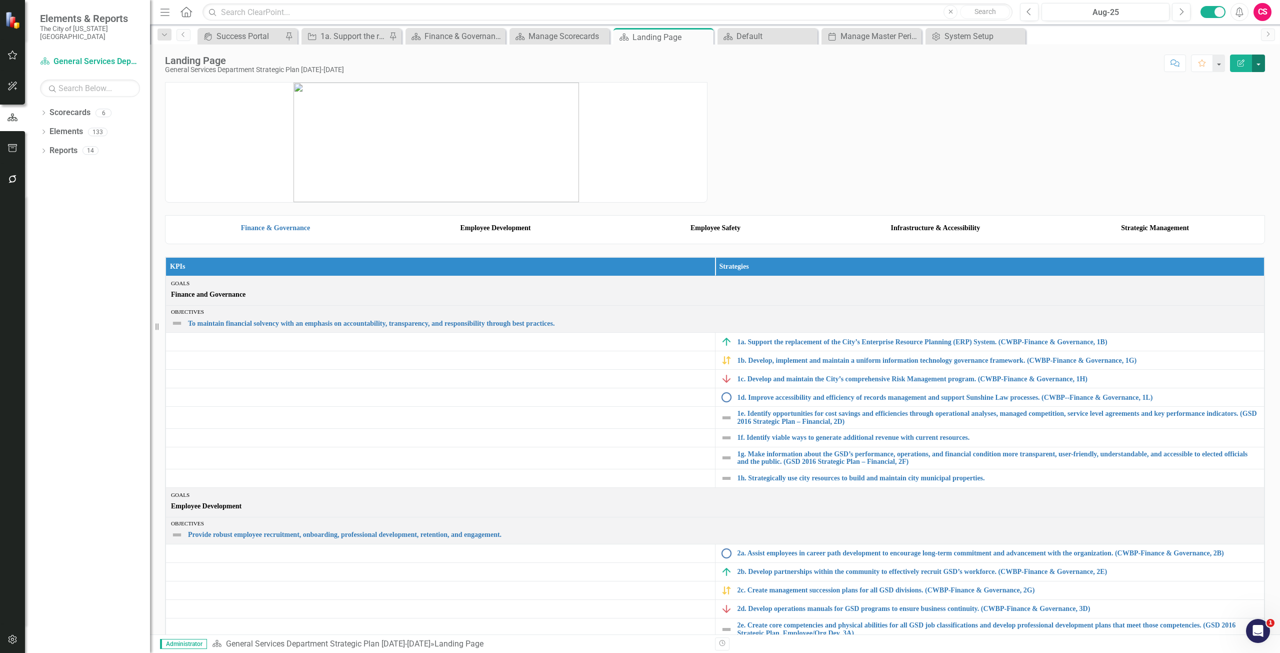
click at [1255, 66] on button "button" at bounding box center [1258, 64] width 13 height 18
click at [1234, 99] on link "Edit Report Edit Layout" at bounding box center [1224, 100] width 81 height 19
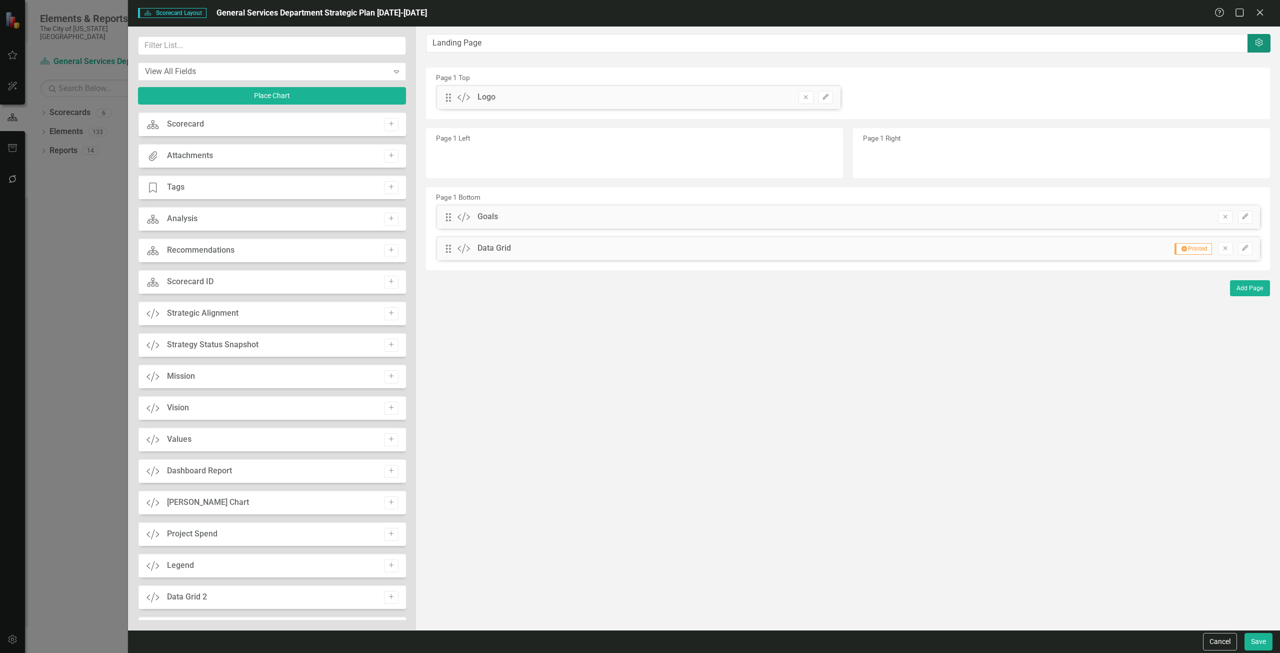
click at [1260, 41] on icon "Settings" at bounding box center [1259, 43] width 10 height 8
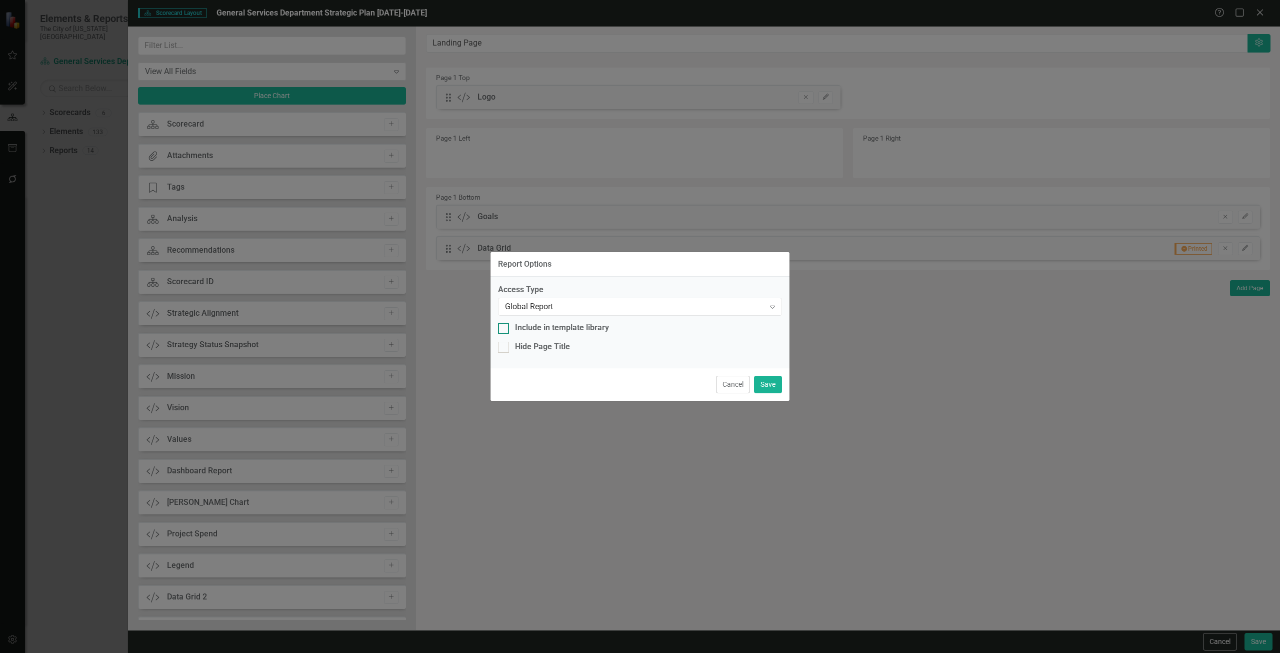
click at [542, 328] on div "Include in template library" at bounding box center [562, 328] width 94 height 12
click at [505, 328] on input "Include in template library" at bounding box center [501, 326] width 7 height 7
checkbox input "true"
click at [770, 382] on button "Save" at bounding box center [768, 385] width 28 height 18
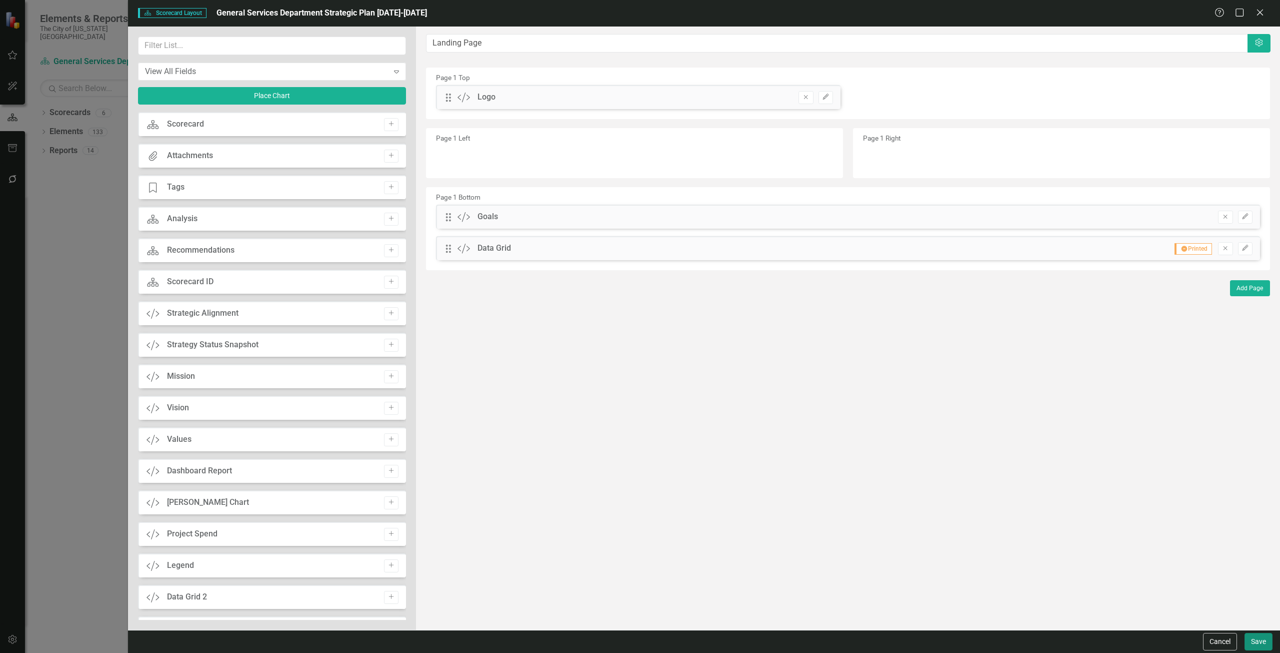
click at [1262, 644] on button "Save" at bounding box center [1259, 642] width 28 height 18
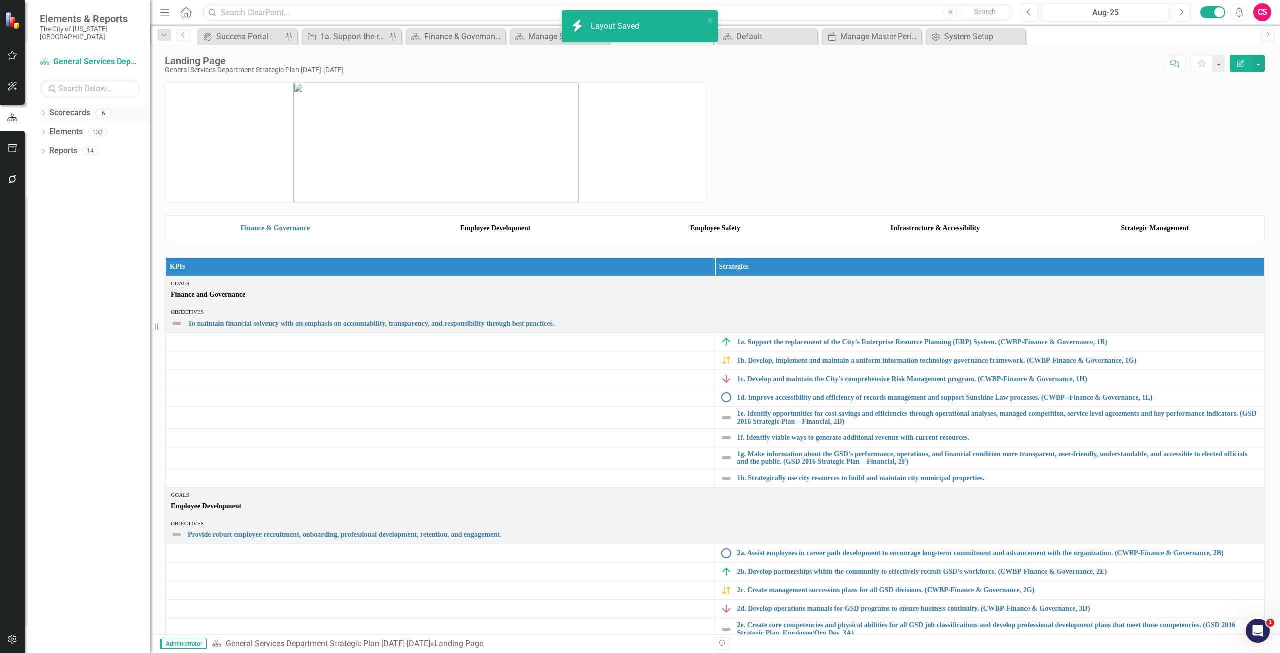
click at [65, 107] on link "Scorecards" at bounding box center [70, 113] width 41 height 12
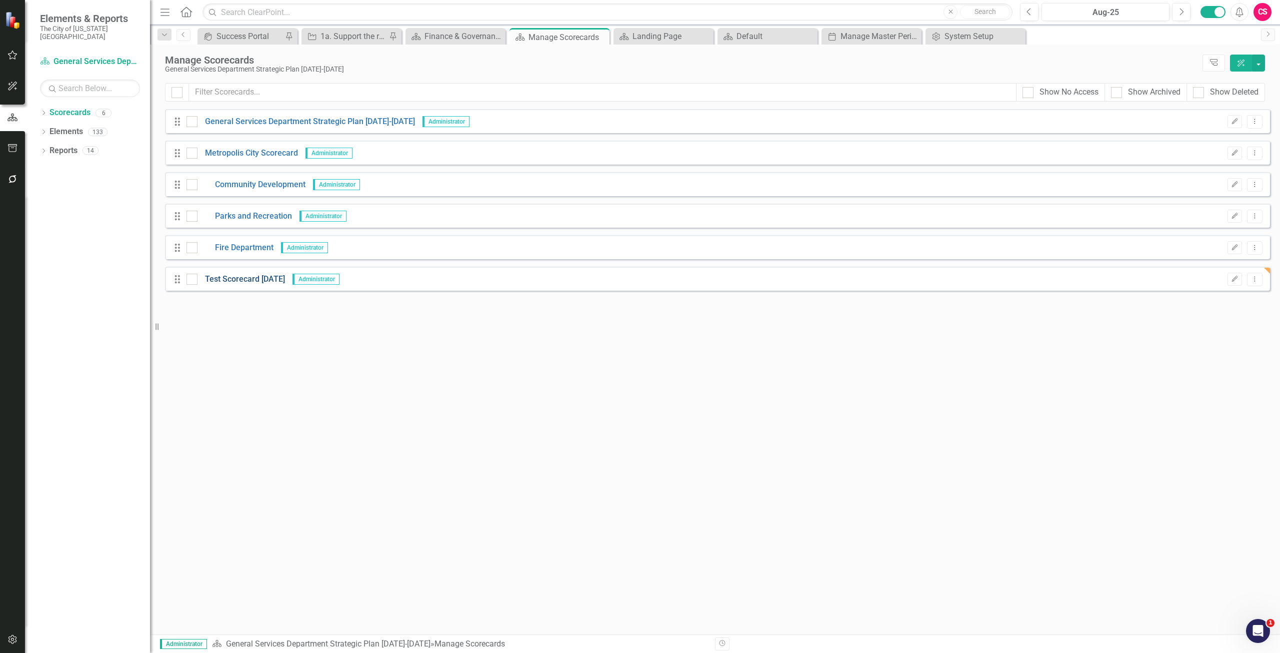
click at [250, 283] on link "Test Scorecard today" at bounding box center [242, 280] width 88 height 12
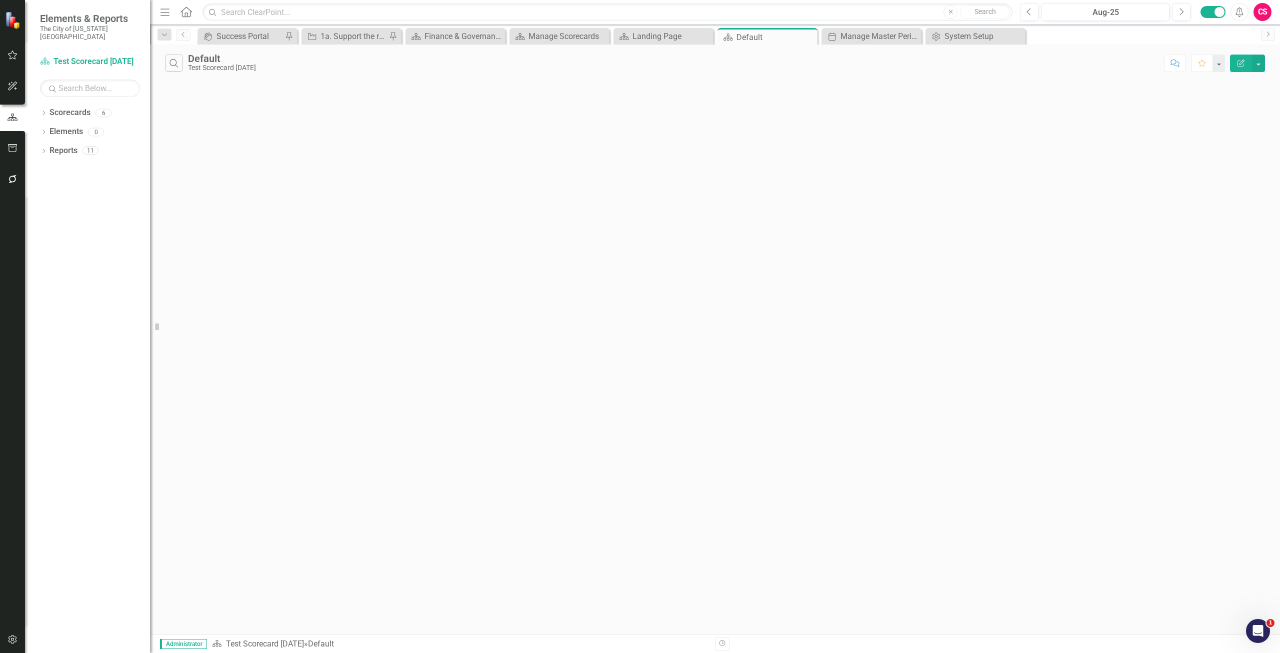
click at [1243, 62] on icon "Edit Report" at bounding box center [1241, 63] width 9 height 7
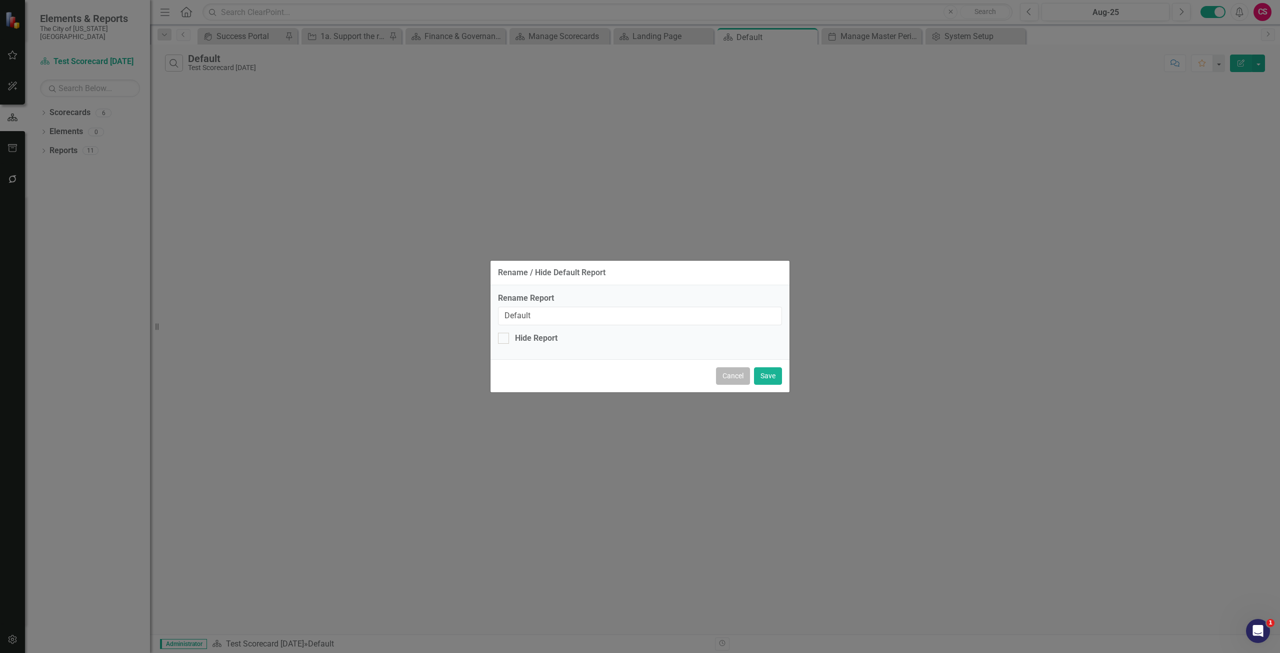
click at [735, 371] on button "Cancel" at bounding box center [733, 376] width 34 height 18
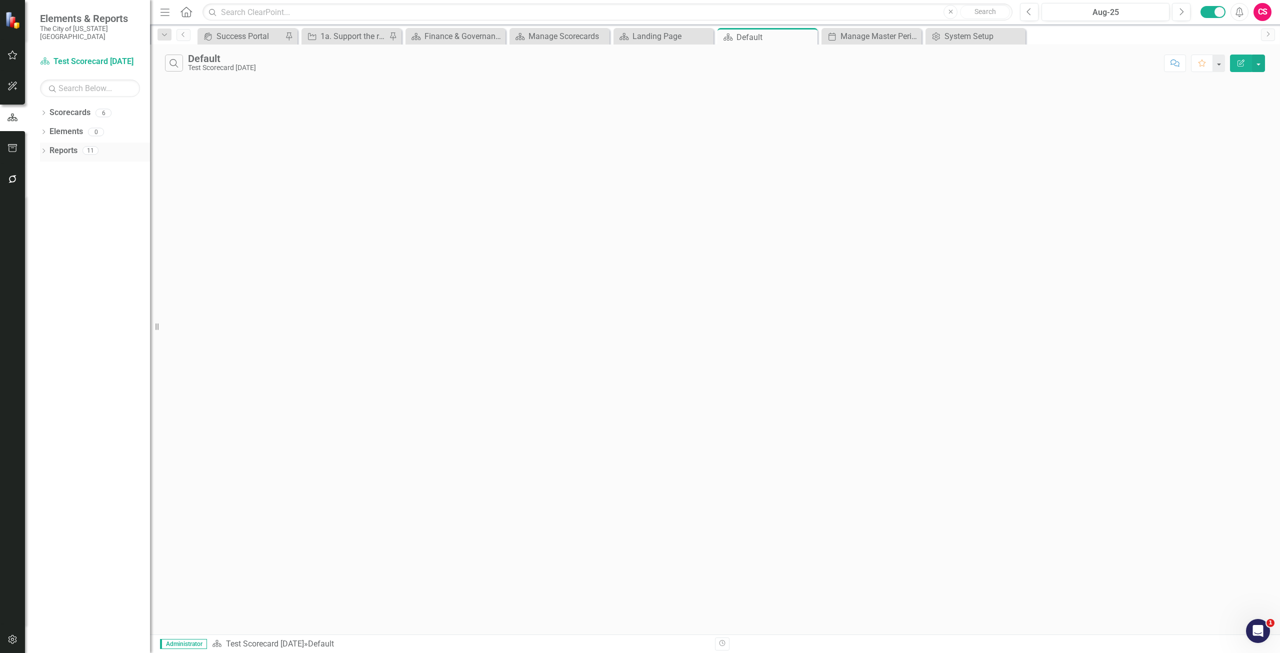
click at [53, 145] on link "Reports" at bounding box center [64, 151] width 28 height 12
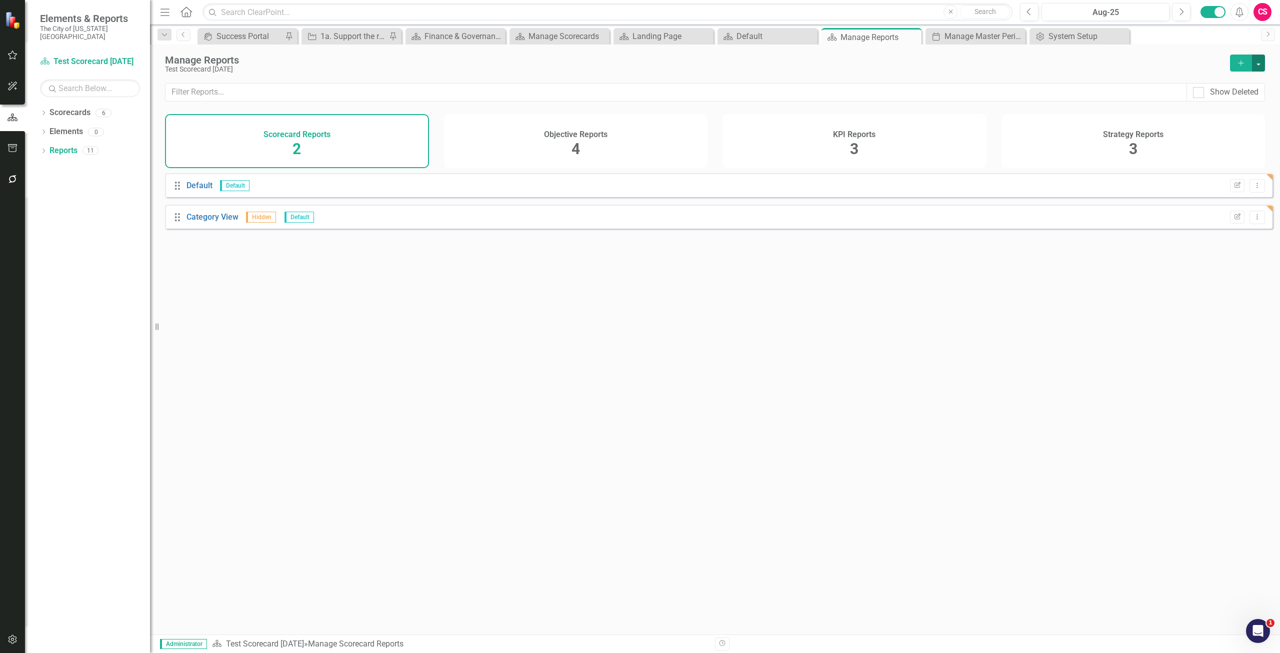
click at [1258, 59] on button "button" at bounding box center [1258, 63] width 13 height 17
click at [1227, 97] on link "Copy Add From Template" at bounding box center [1215, 100] width 100 height 19
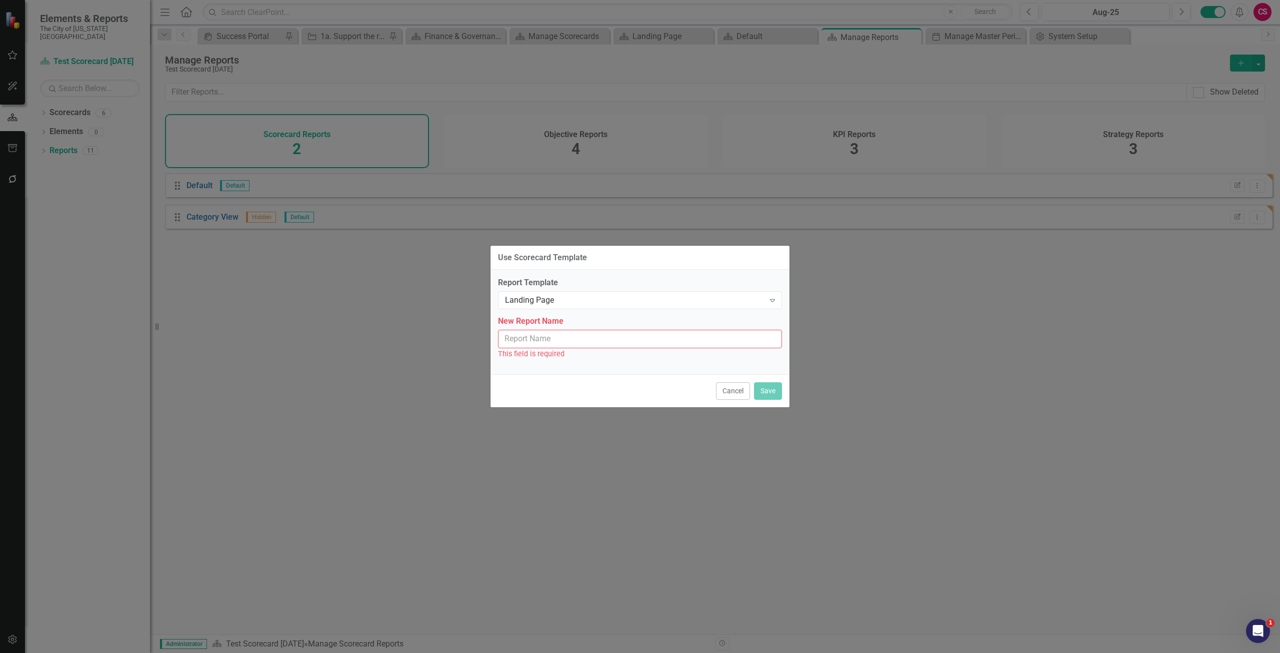
click at [654, 342] on input "New Report Name" at bounding box center [640, 339] width 284 height 19
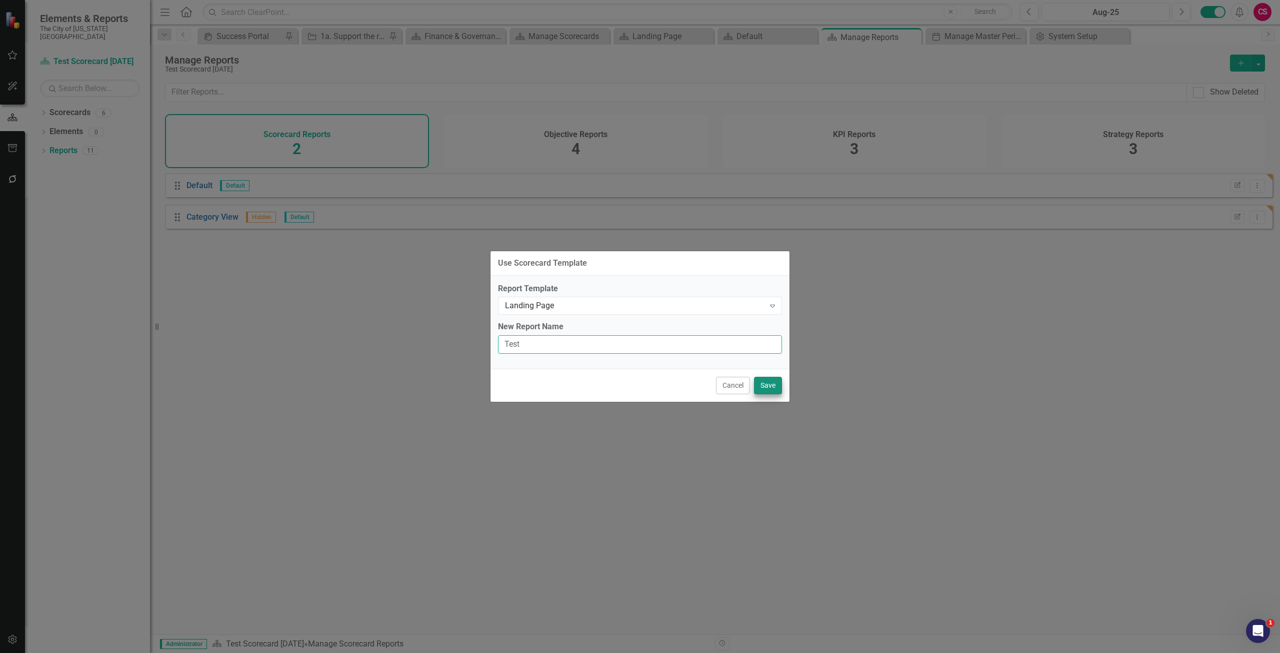
type input "Test"
click at [761, 389] on button "Save" at bounding box center [768, 386] width 28 height 18
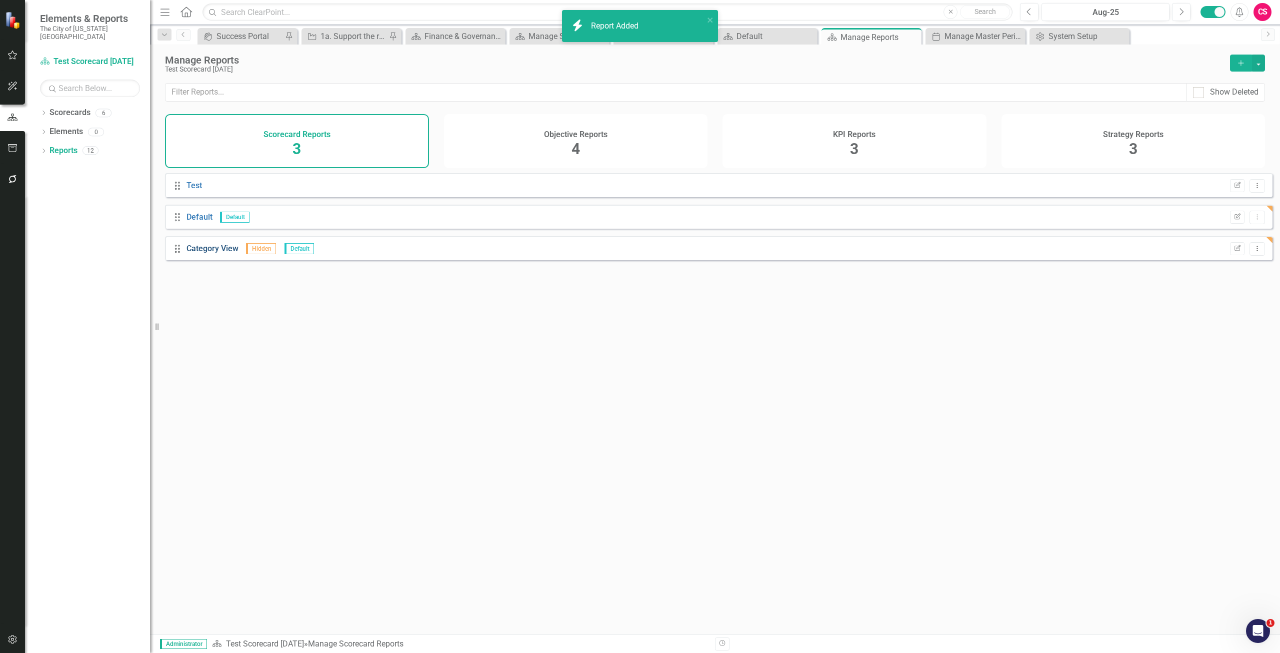
click at [201, 253] on link "Category View" at bounding box center [213, 249] width 52 height 10
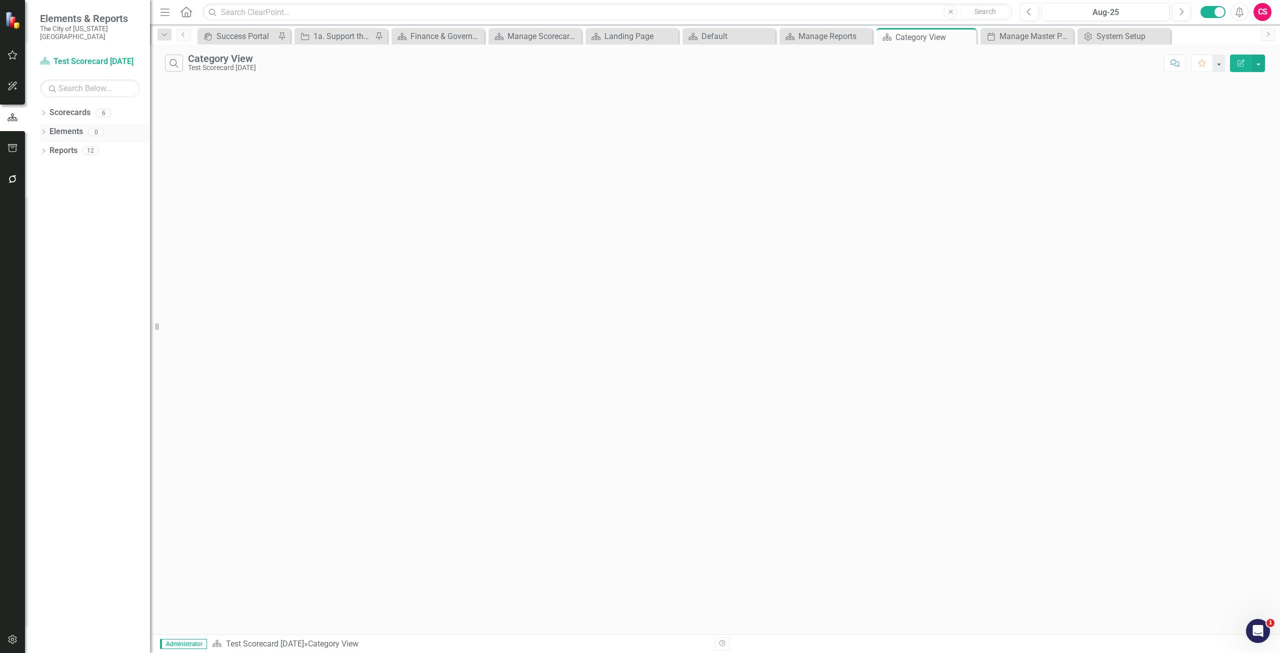
click at [71, 126] on link "Elements" at bounding box center [67, 132] width 34 height 12
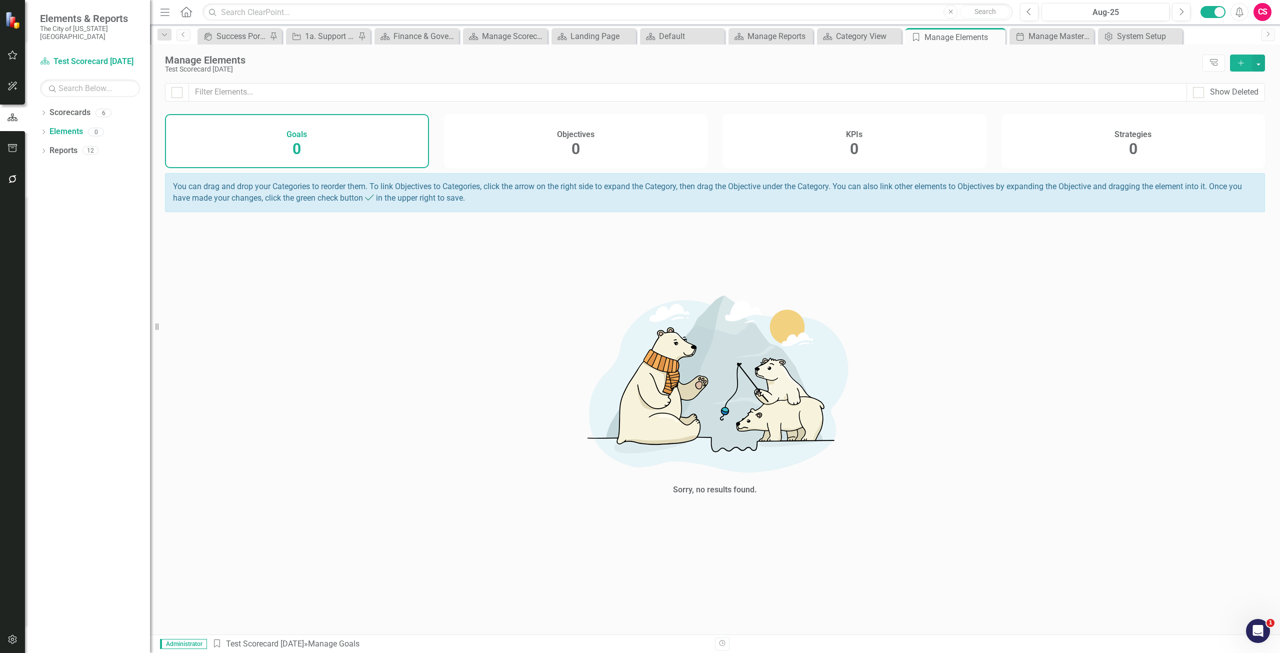
click at [1247, 63] on button "Add" at bounding box center [1241, 63] width 22 height 17
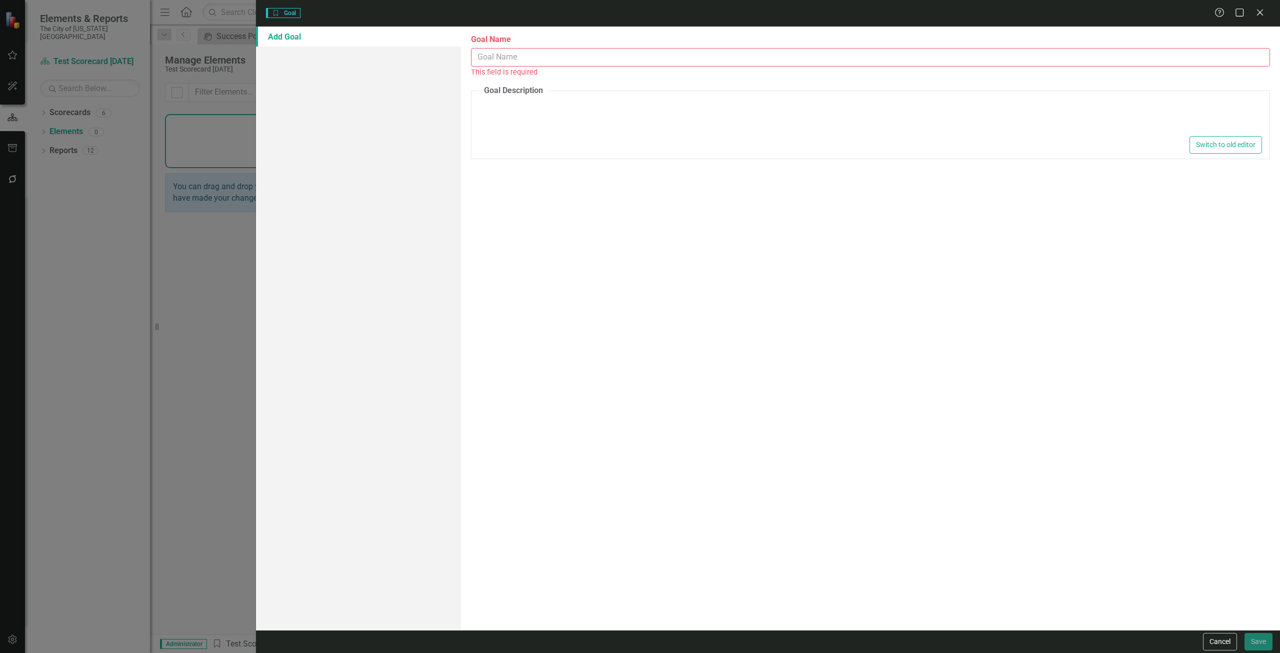
click at [500, 58] on input "Goal Name" at bounding box center [870, 57] width 799 height 19
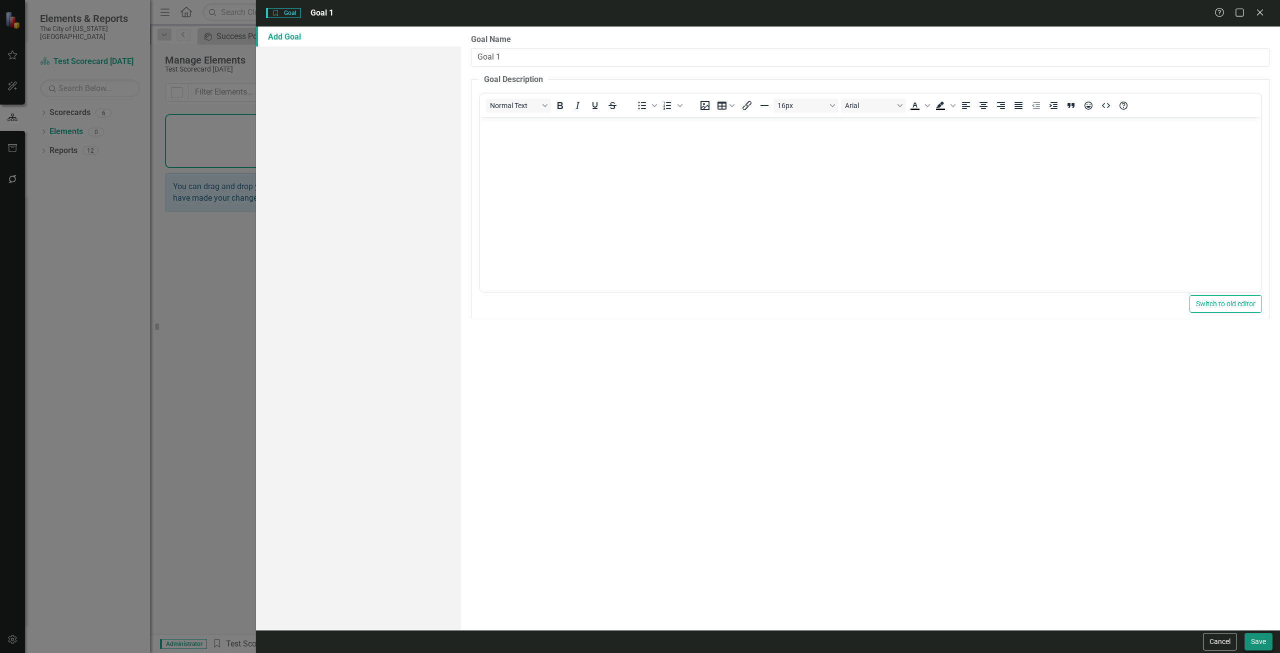
type input "Goal 1"
click at [1260, 644] on button "Save" at bounding box center [1259, 642] width 28 height 18
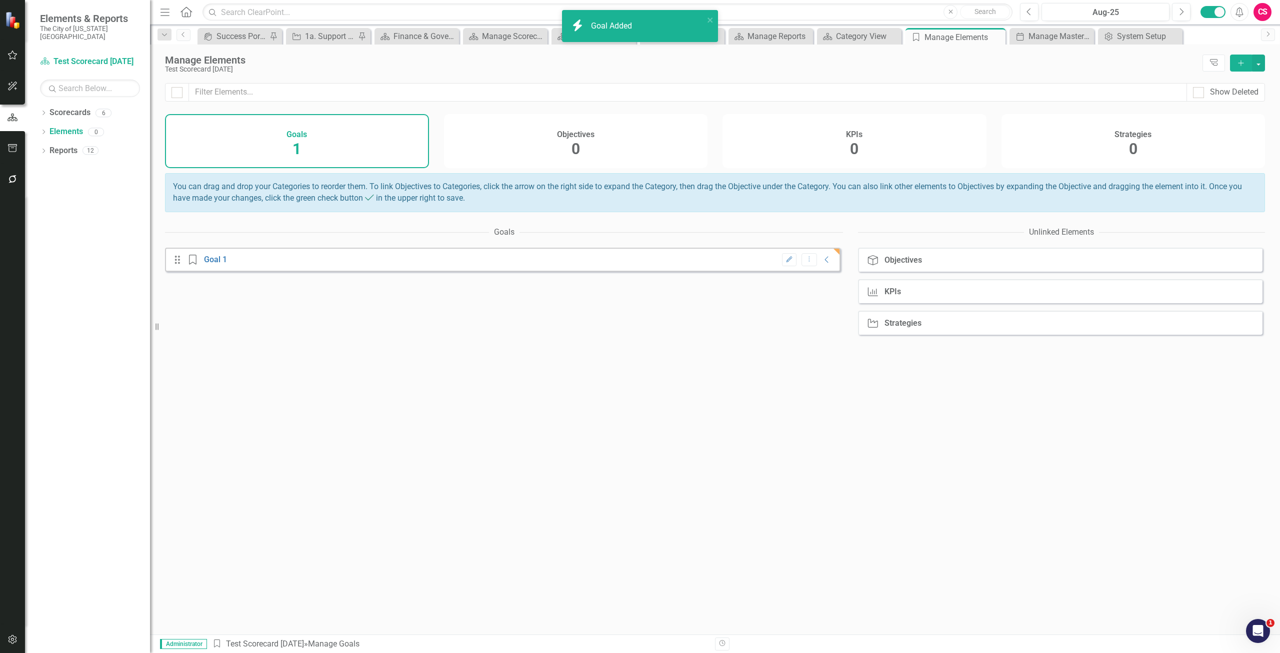
click at [546, 144] on div "Objectives 0" at bounding box center [576, 141] width 264 height 54
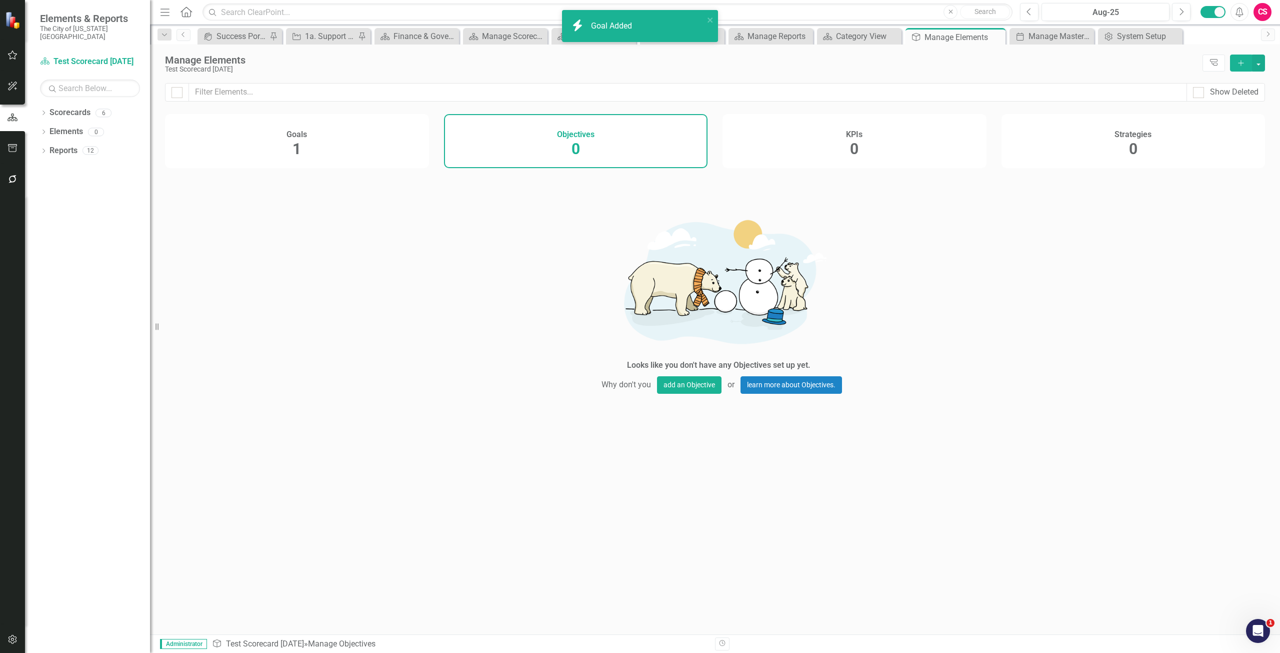
click at [1243, 63] on icon "Add" at bounding box center [1241, 63] width 9 height 7
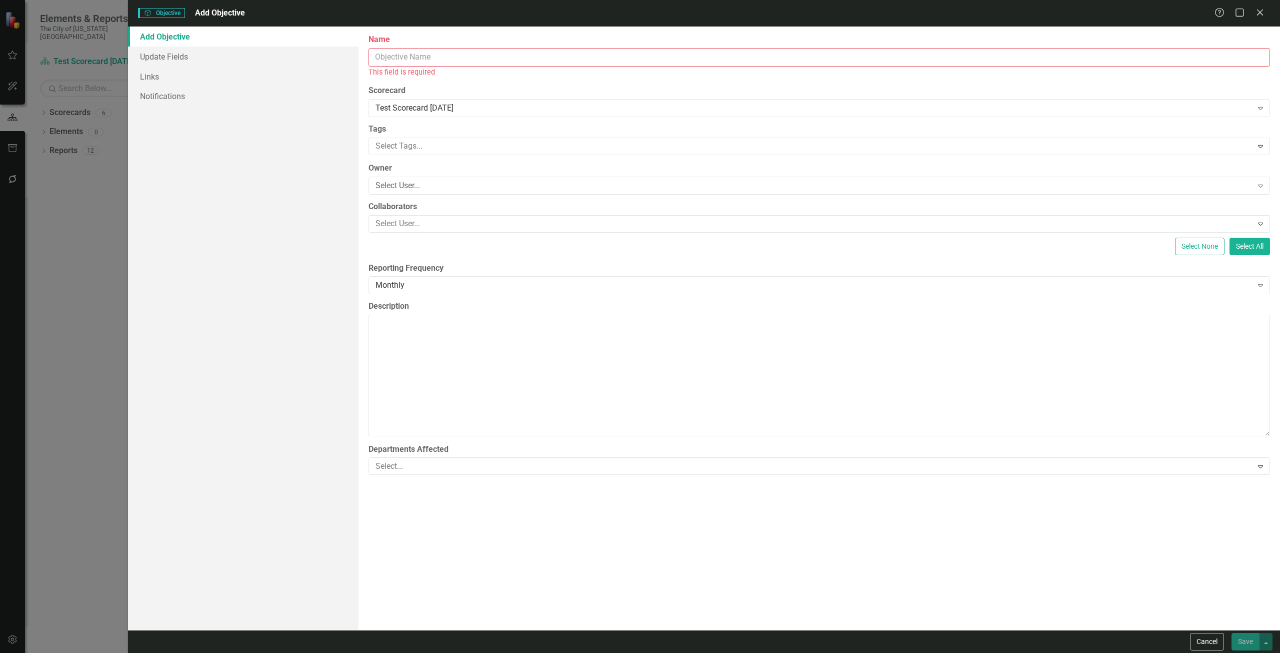
click at [481, 62] on input "Name" at bounding box center [820, 57] width 902 height 19
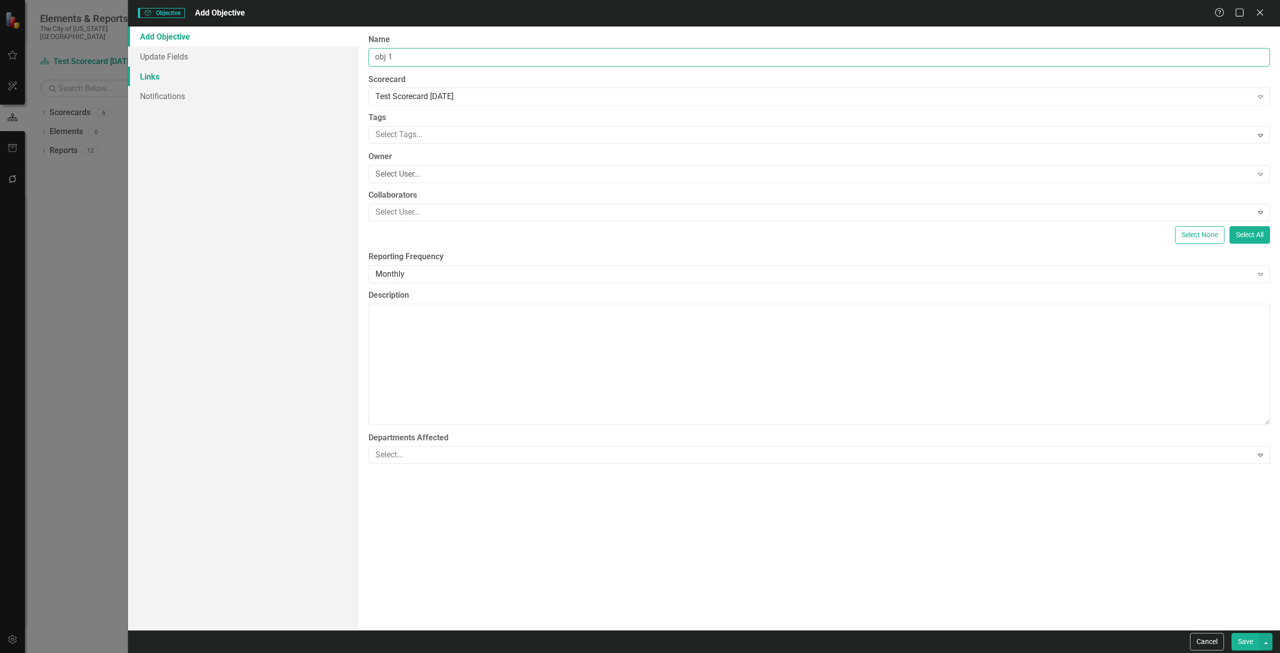
type input "obj 1"
click at [195, 79] on link "Links" at bounding box center [243, 77] width 231 height 20
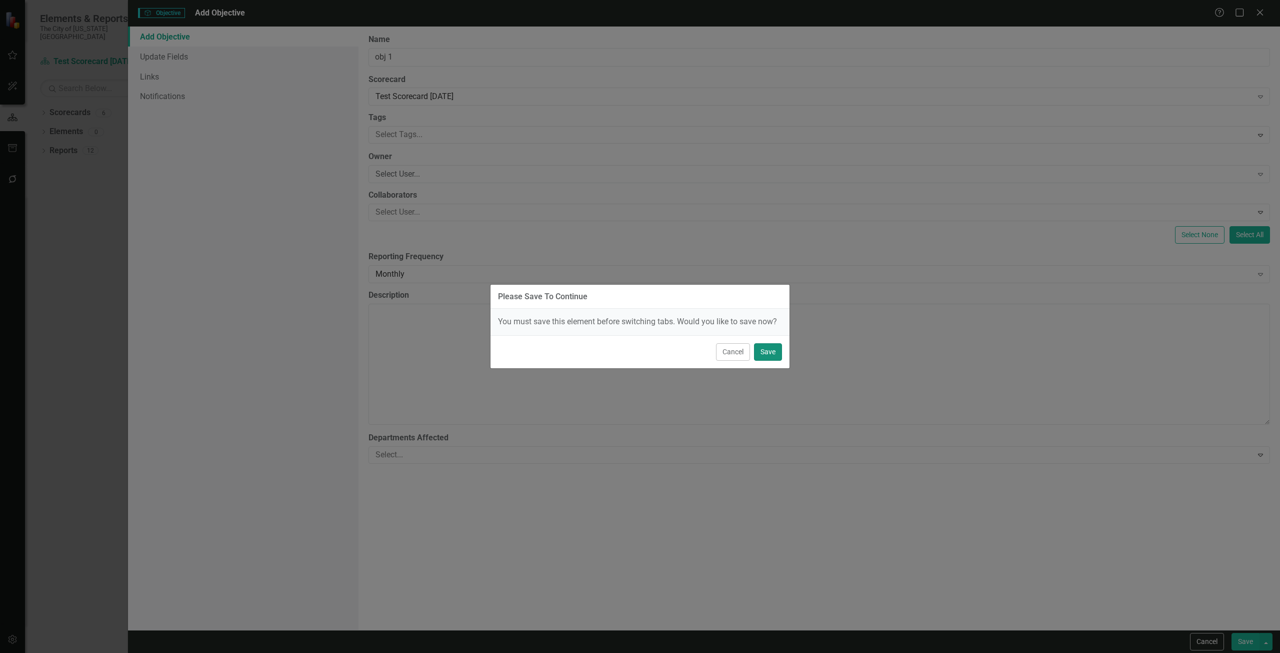
click at [775, 351] on button "Save" at bounding box center [768, 352] width 28 height 18
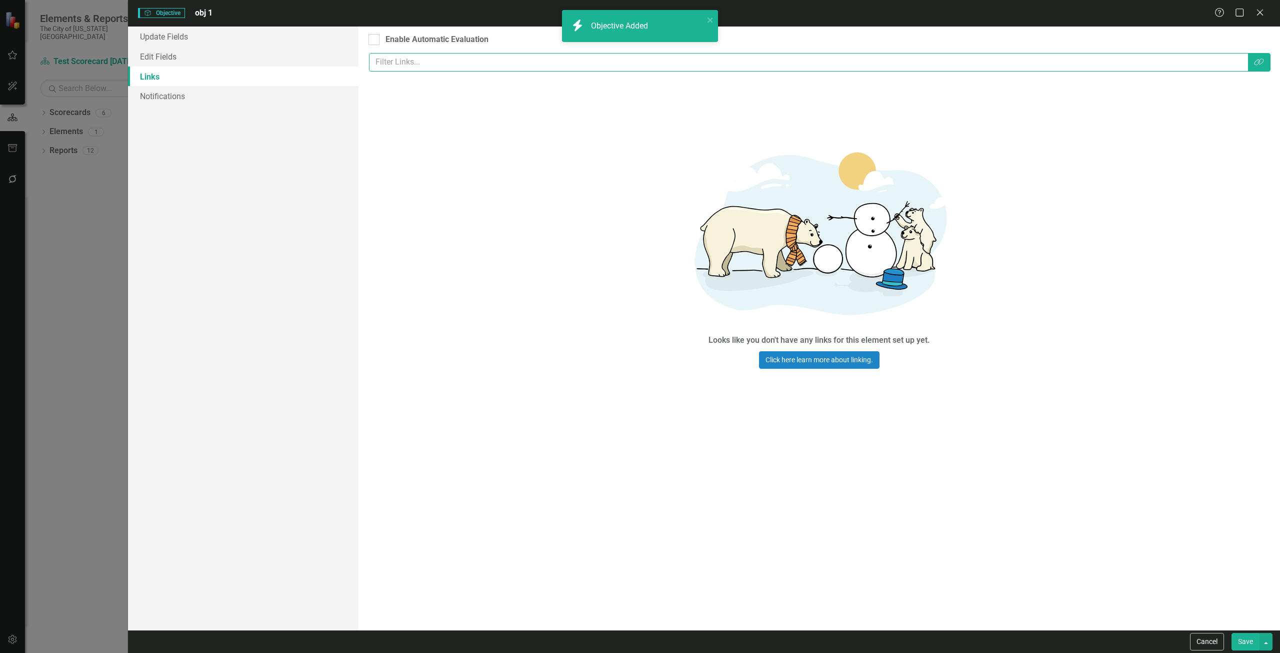
click at [537, 63] on input "text" at bounding box center [809, 62] width 880 height 19
click at [1262, 67] on button "Link Tag" at bounding box center [1259, 62] width 23 height 19
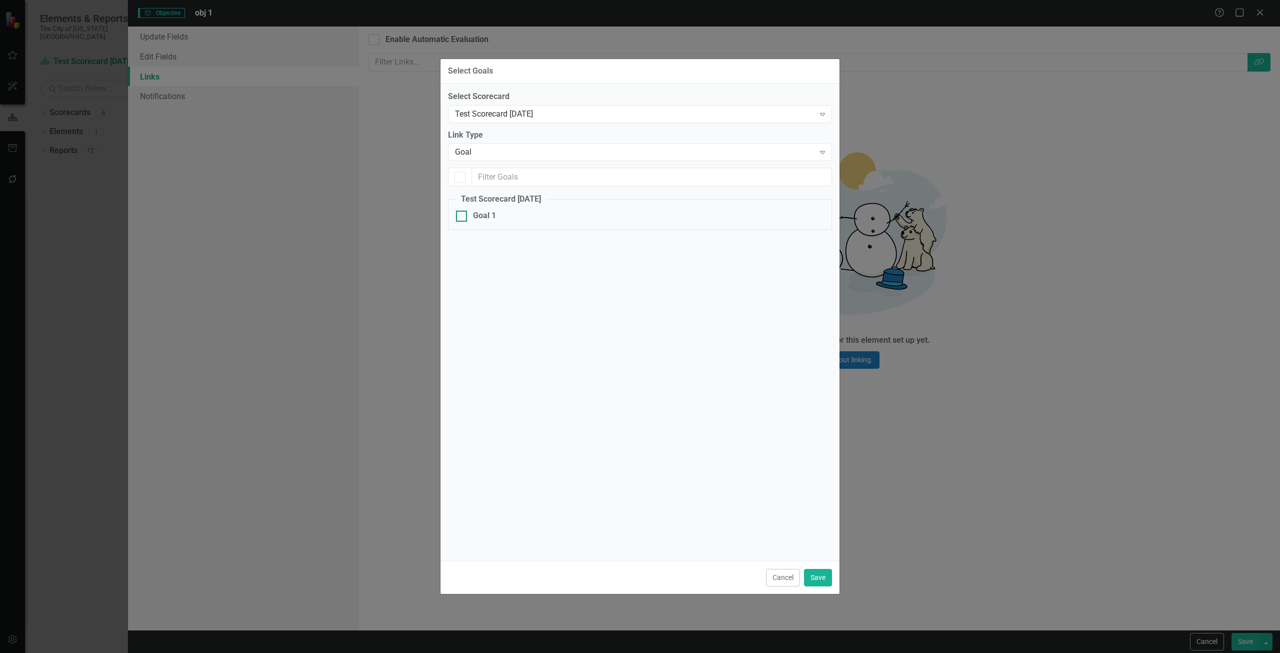
checkbox input "false"
click at [544, 215] on div "Goal 1" at bounding box center [640, 216] width 368 height 12
click at [463, 215] on input "Goal 1" at bounding box center [459, 214] width 7 height 7
checkbox input "true"
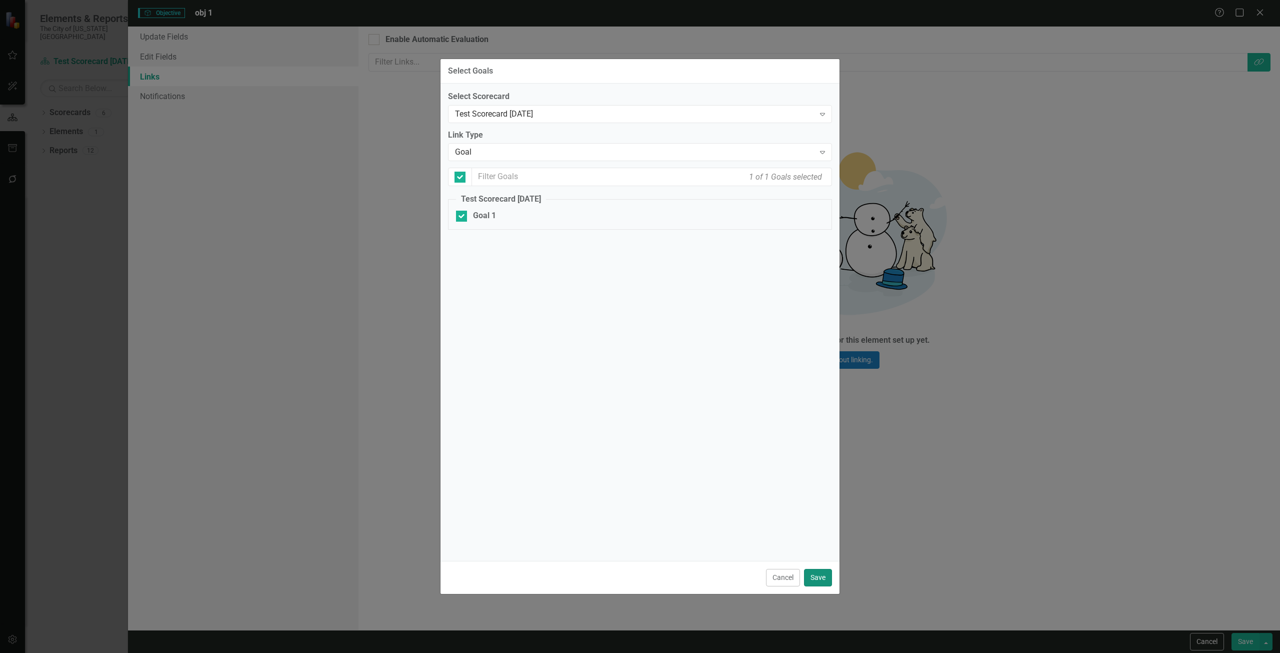
click at [819, 579] on button "Save" at bounding box center [818, 578] width 28 height 18
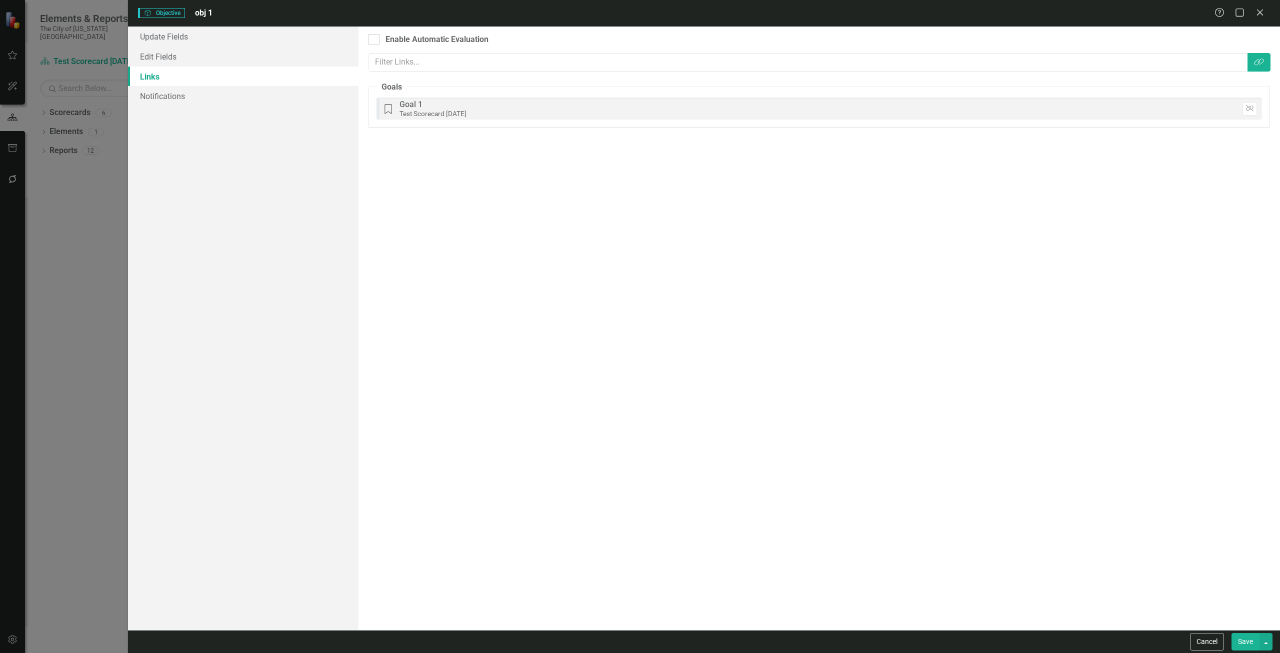
click at [1242, 640] on button "Save" at bounding box center [1246, 642] width 28 height 18
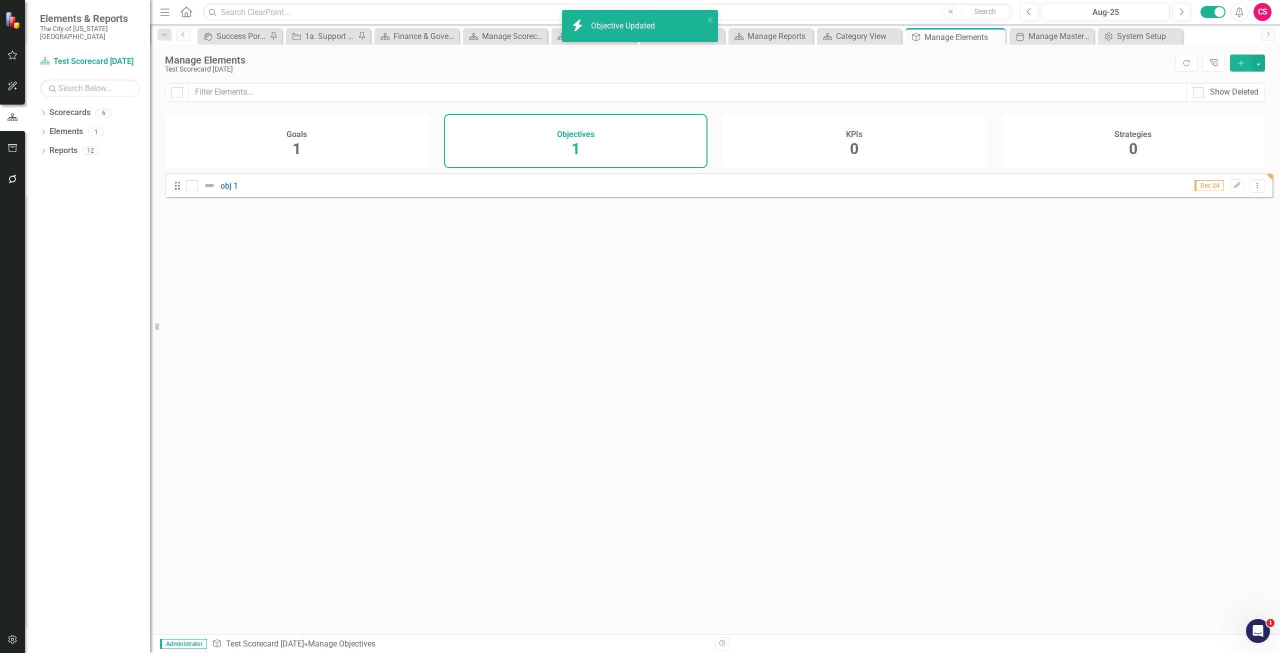
click at [820, 142] on div "KPIs 0" at bounding box center [855, 141] width 264 height 54
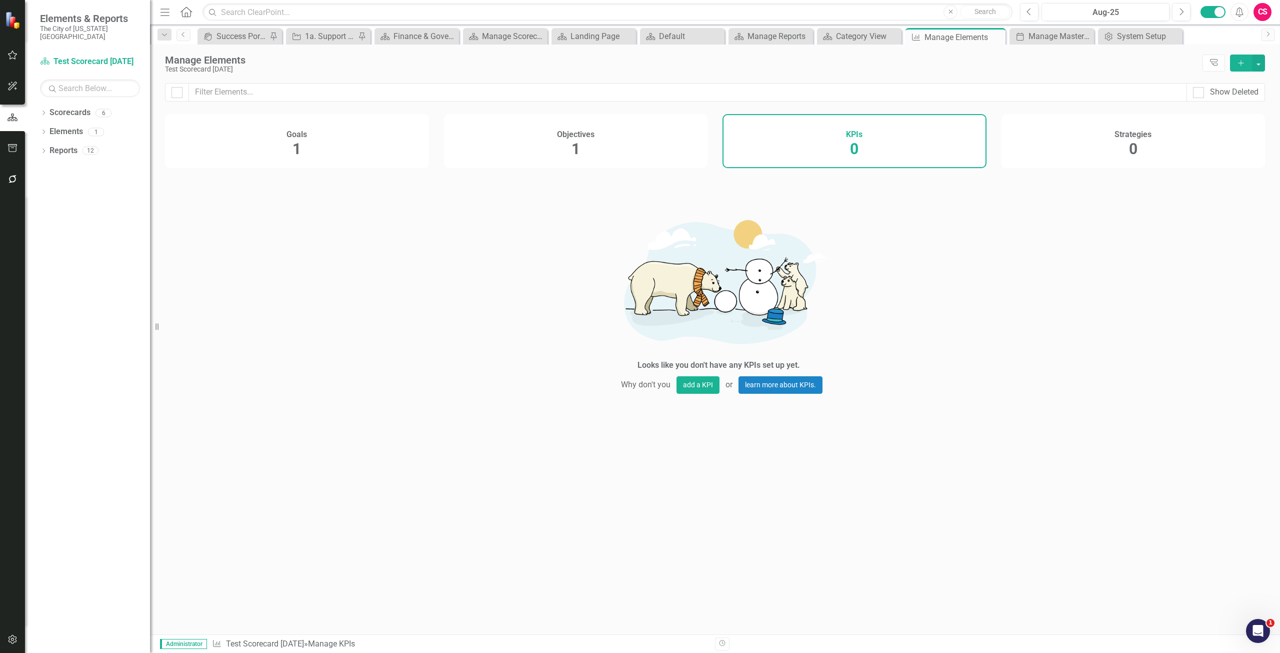
click at [820, 142] on div "KPIs 0" at bounding box center [855, 141] width 264 height 54
click at [706, 388] on button "add a KPI" at bounding box center [698, 385] width 43 height 18
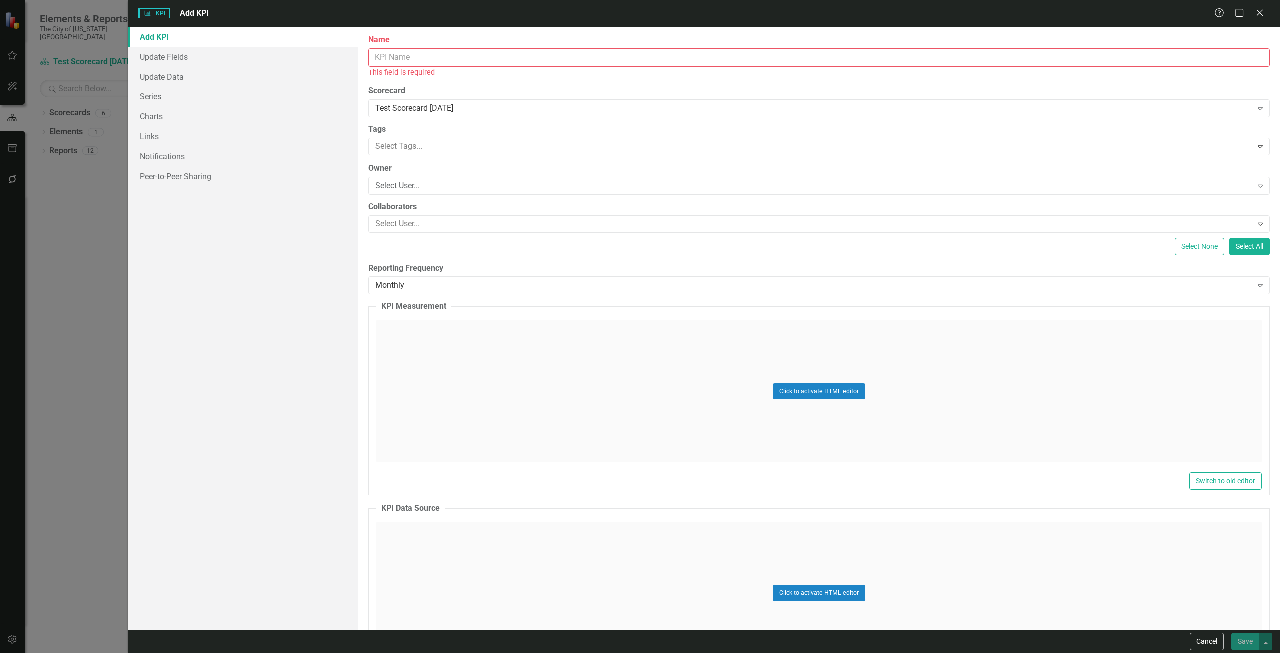
click at [586, 60] on input "Name" at bounding box center [820, 57] width 902 height 19
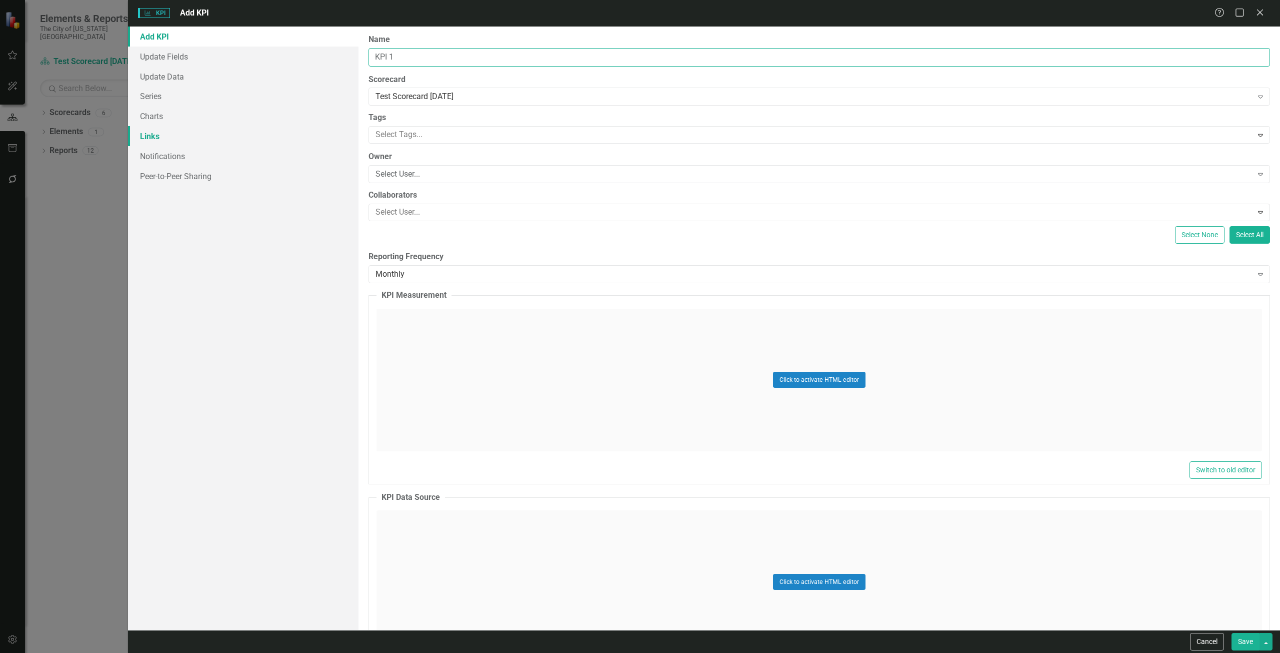
type input "KPI 1"
click at [176, 139] on link "Links" at bounding box center [243, 136] width 231 height 20
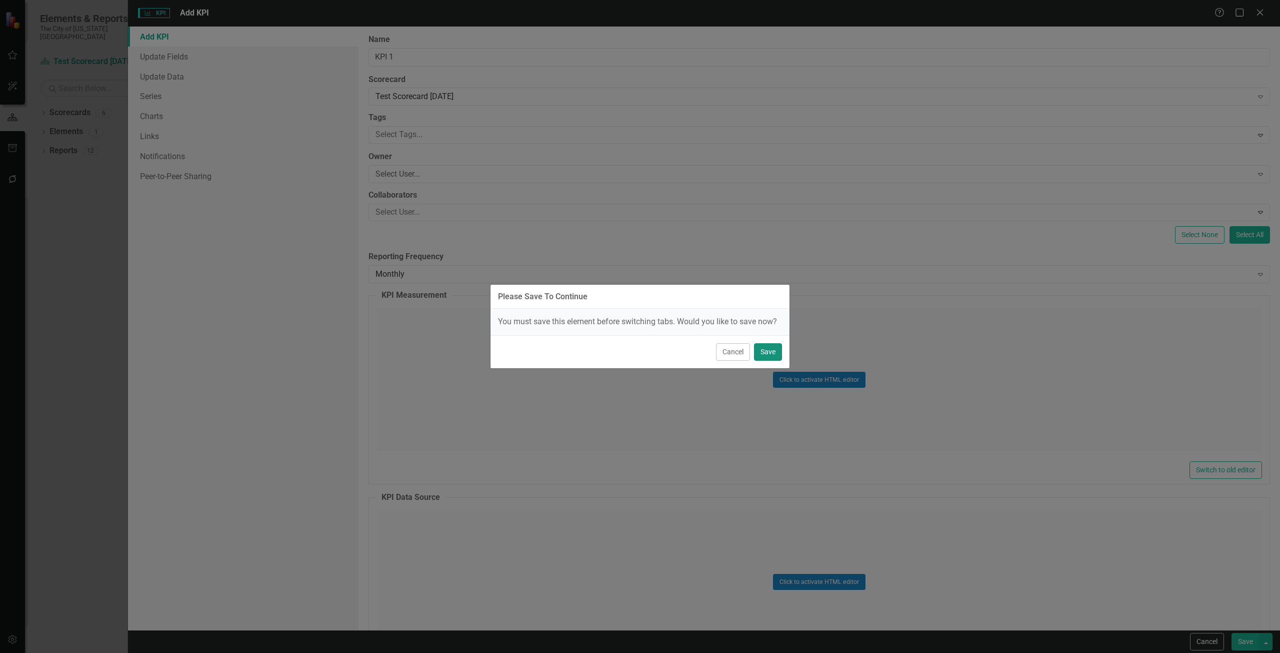
click at [766, 347] on button "Save" at bounding box center [768, 352] width 28 height 18
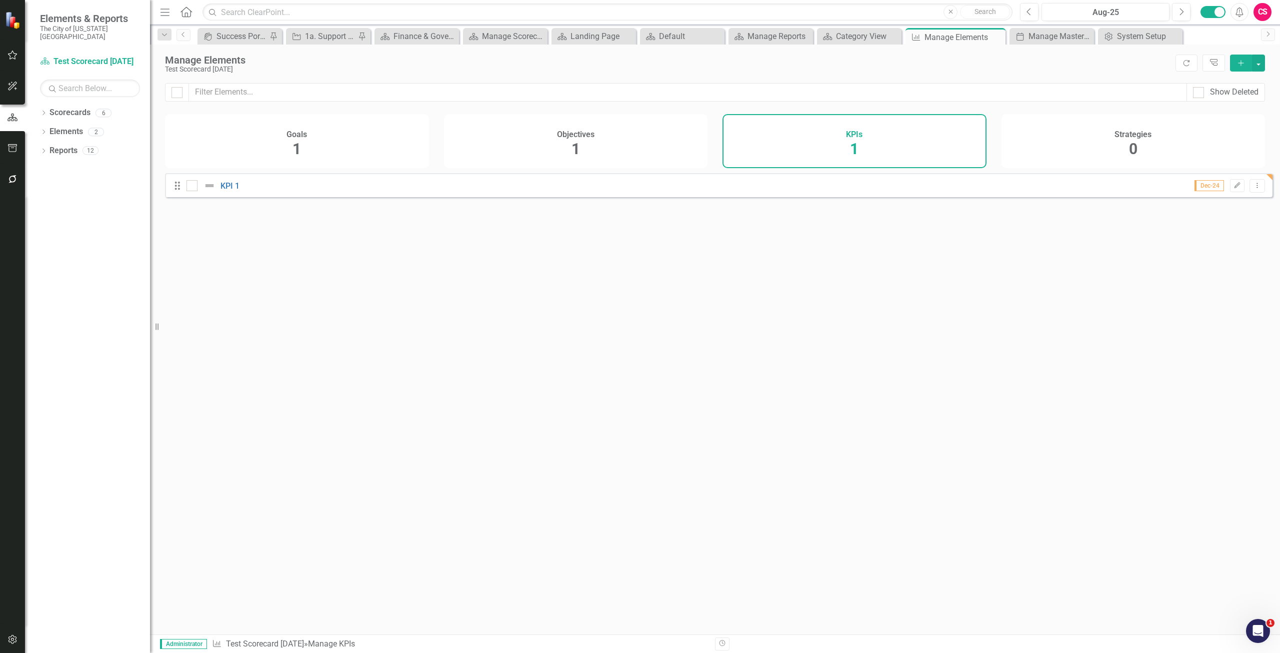
click at [1154, 155] on div "Strategies 0" at bounding box center [1134, 141] width 264 height 54
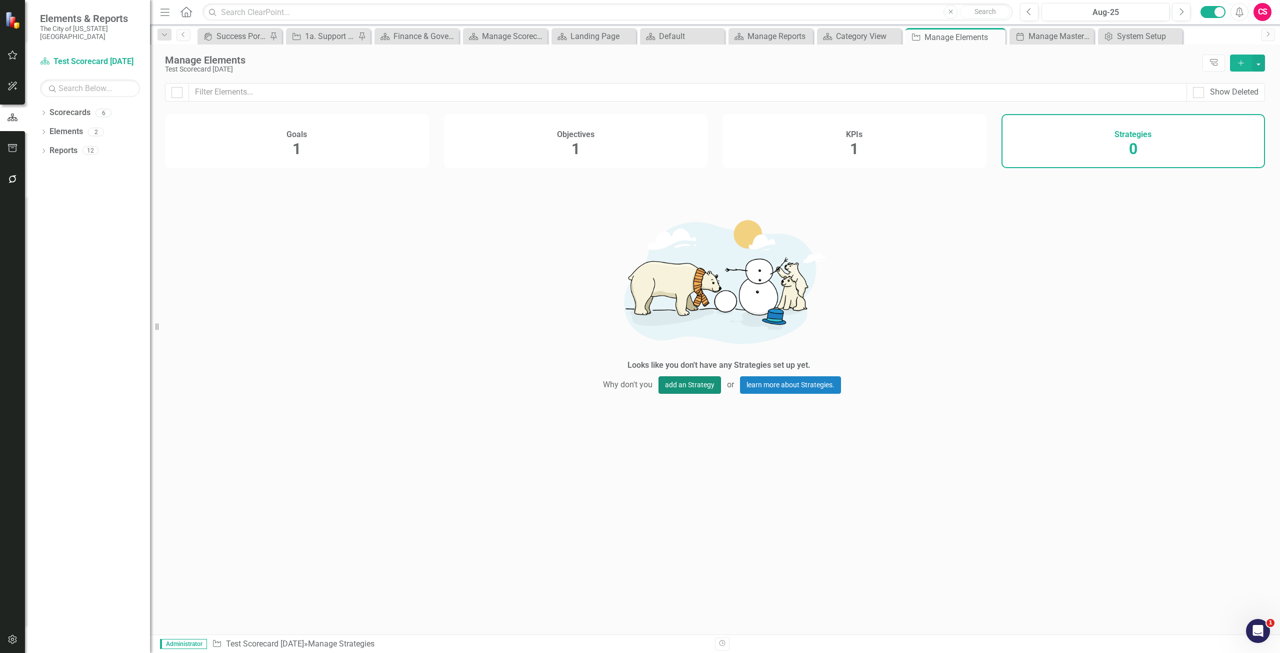
click at [688, 389] on button "add an Strategy" at bounding box center [690, 385] width 63 height 18
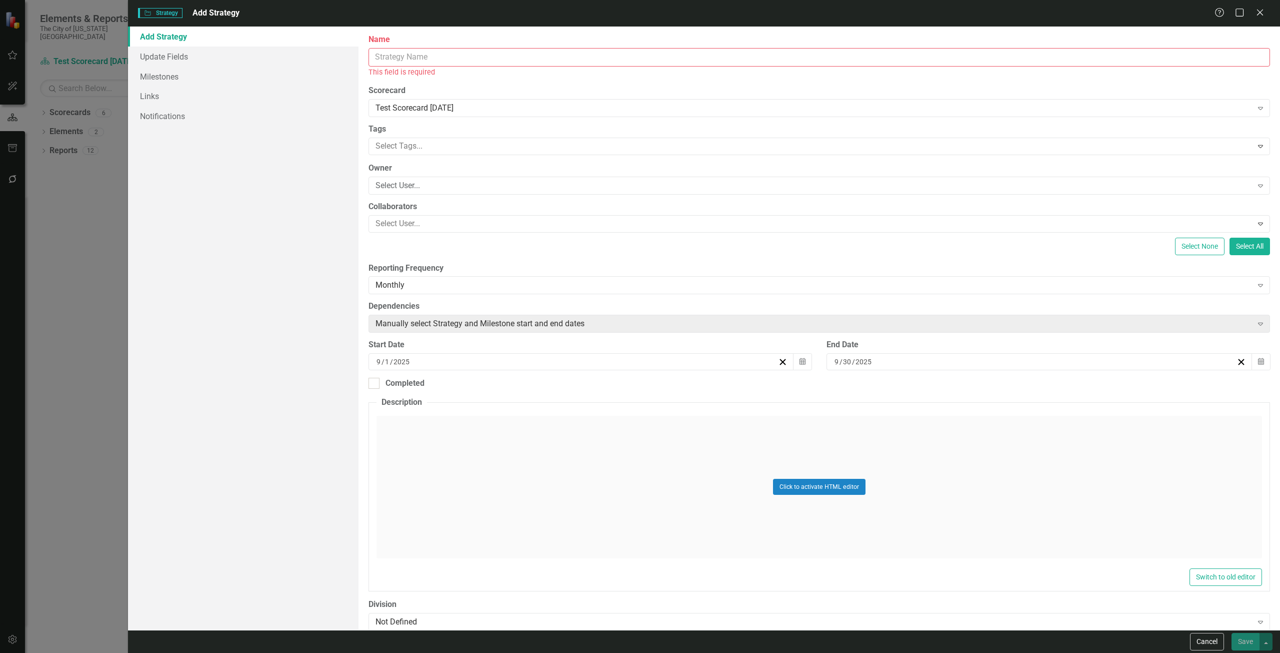
click at [476, 52] on input "Name" at bounding box center [820, 57] width 902 height 19
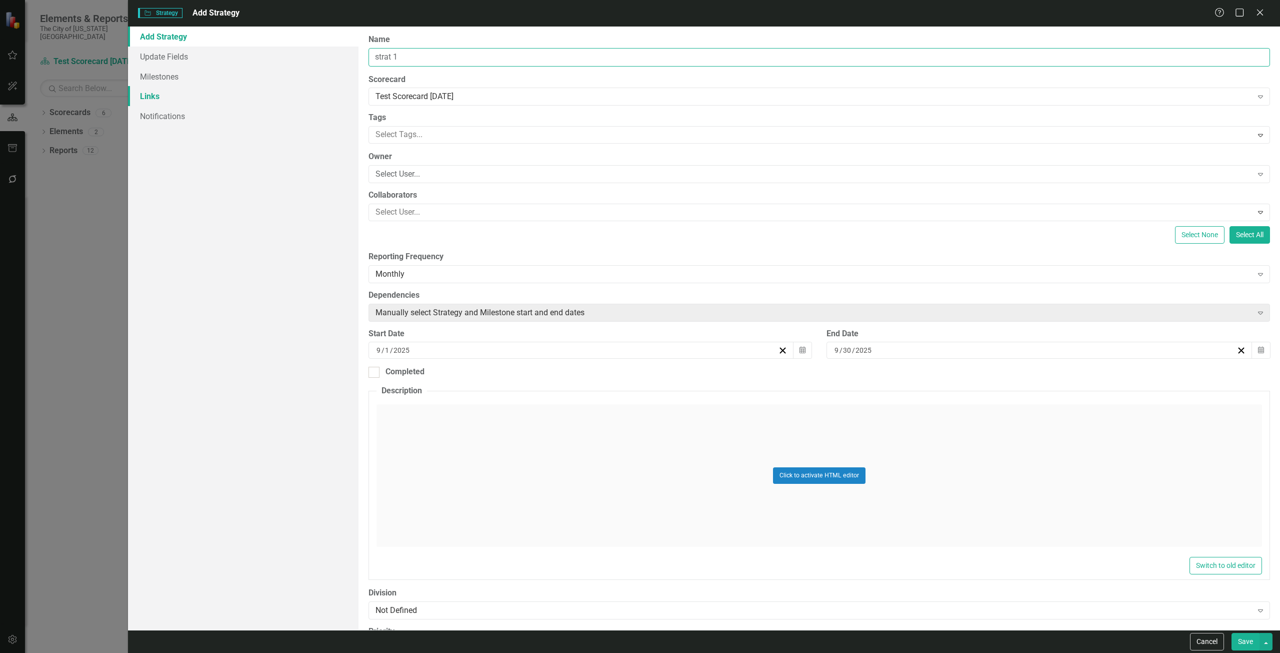
type input "strat 1"
click at [171, 94] on link "Links" at bounding box center [243, 96] width 231 height 20
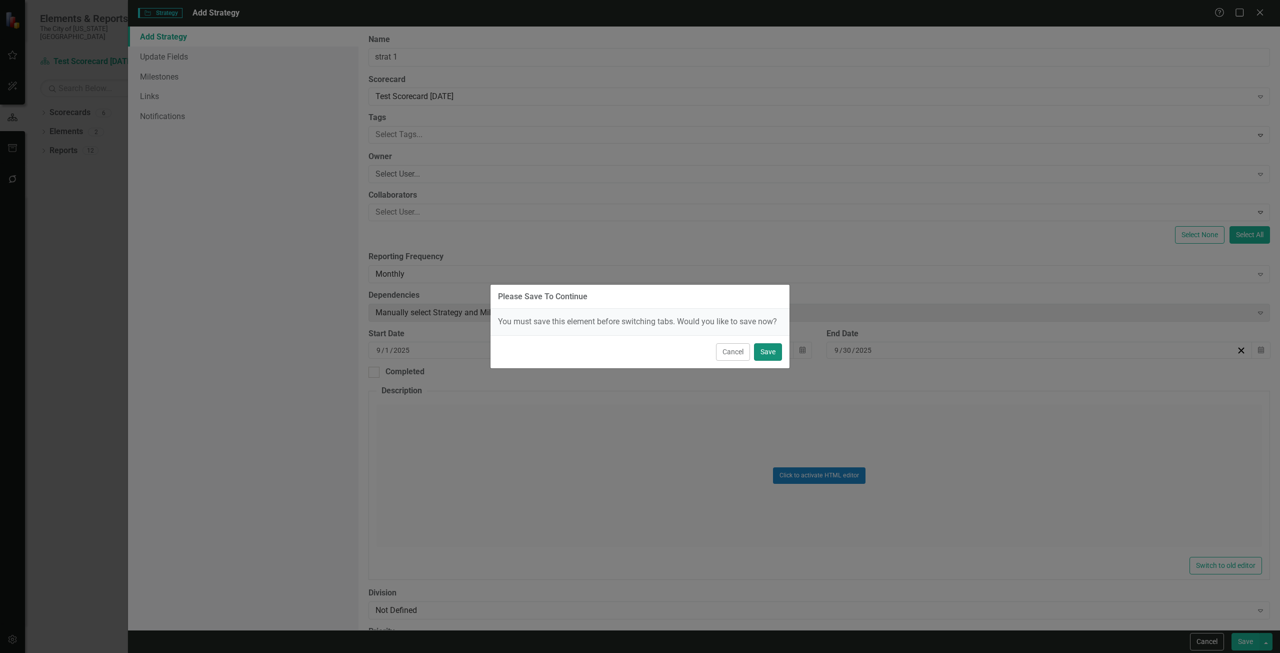
click at [768, 348] on button "Save" at bounding box center [768, 352] width 28 height 18
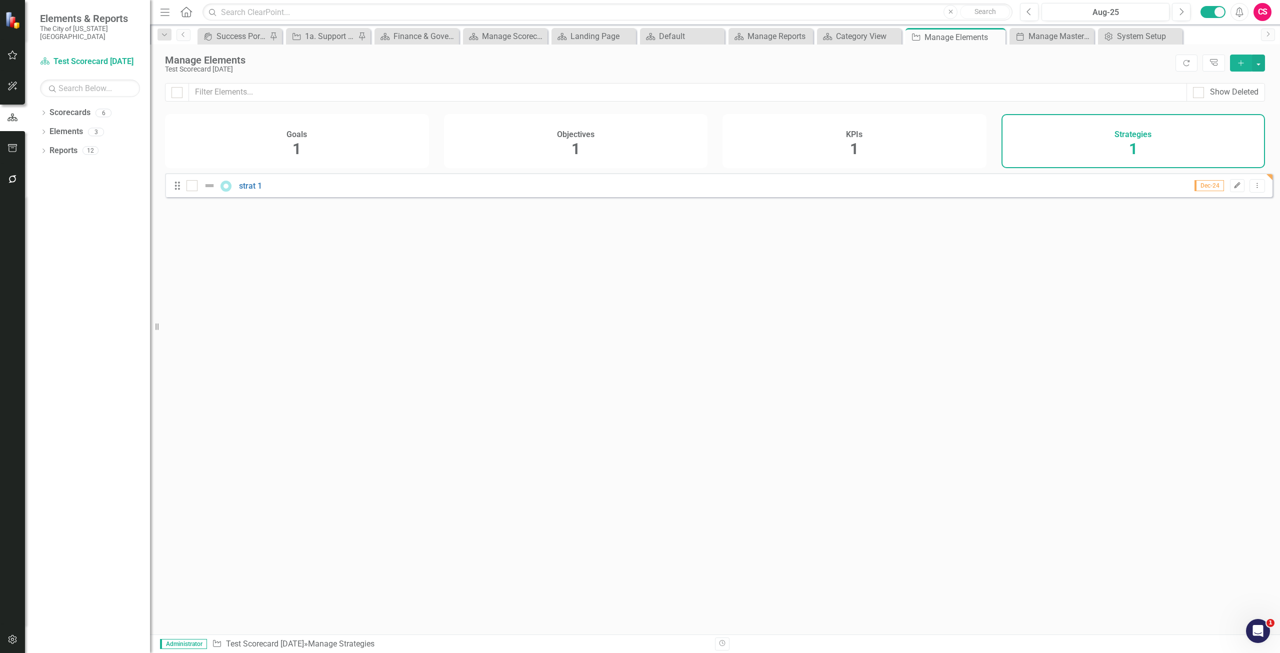
click at [1234, 189] on icon "Edit" at bounding box center [1238, 186] width 8 height 6
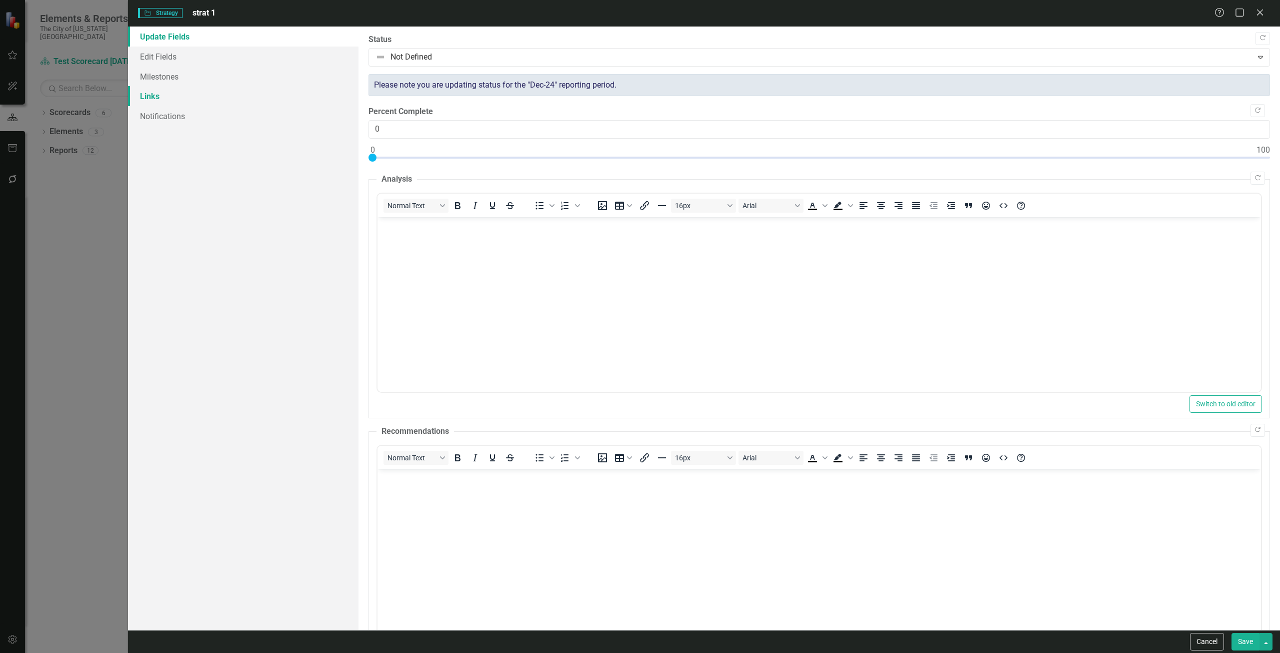
click at [146, 95] on link "Links" at bounding box center [243, 96] width 231 height 20
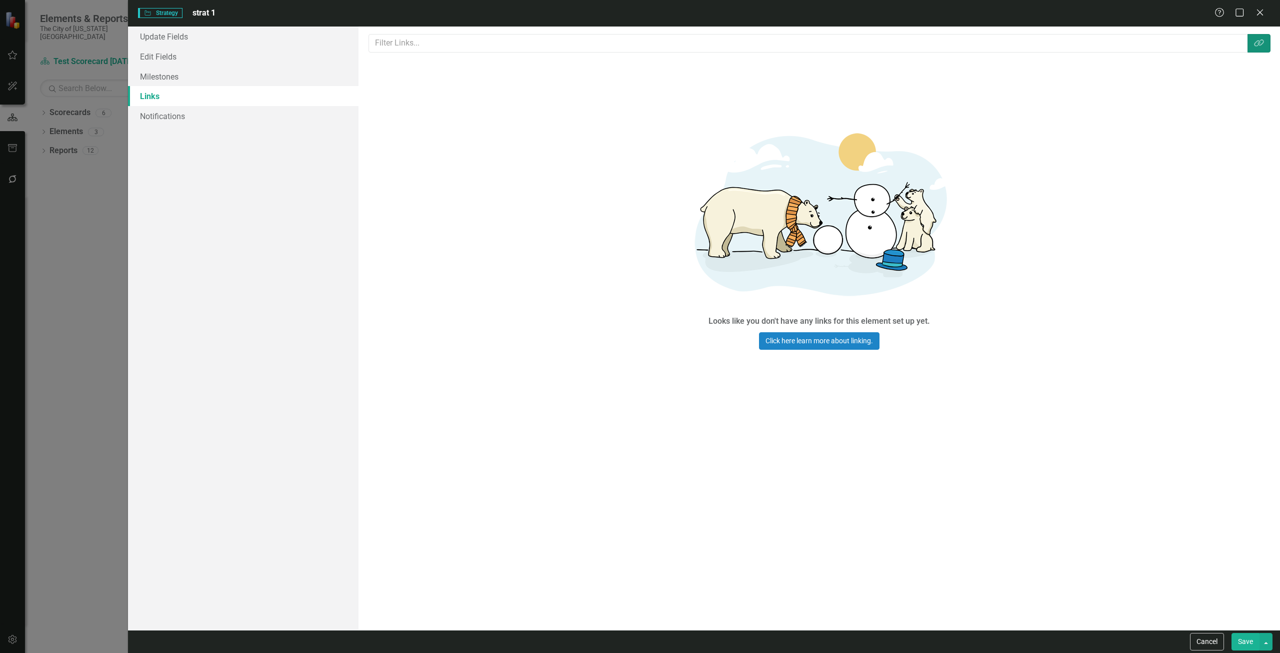
click at [1251, 44] on button "Link Tag" at bounding box center [1259, 43] width 23 height 19
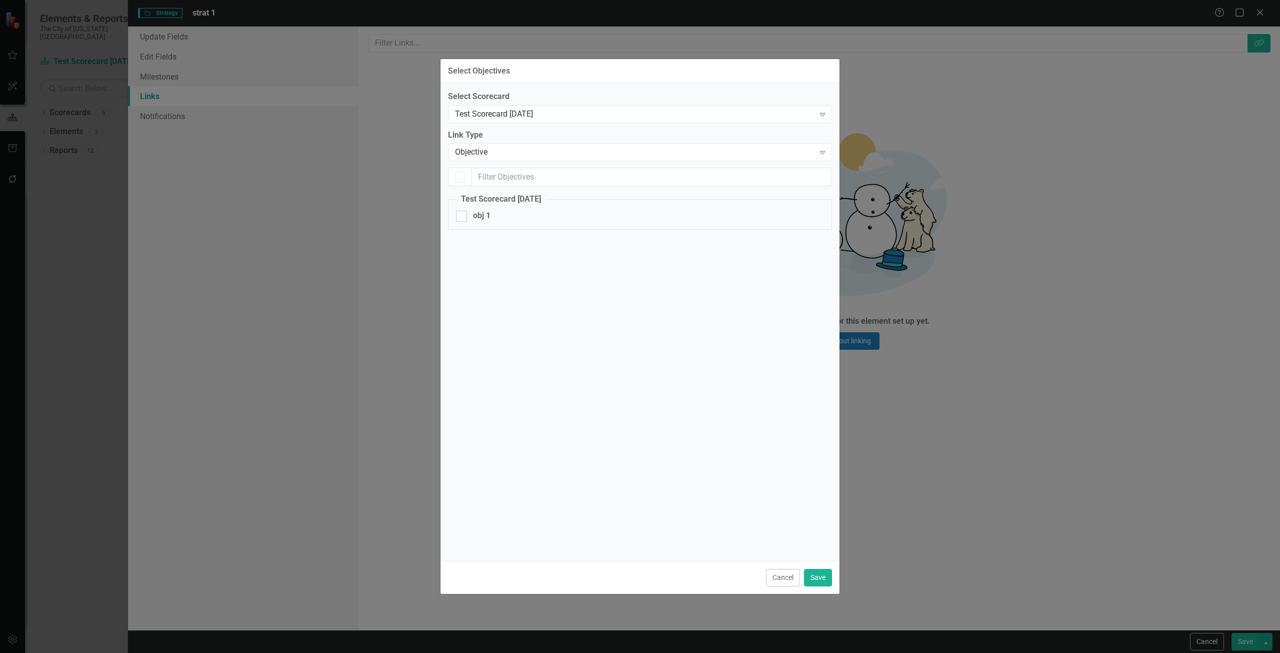
checkbox input "false"
click at [478, 219] on div "obj 1" at bounding box center [482, 216] width 18 height 12
click at [463, 217] on input "obj 1" at bounding box center [459, 214] width 7 height 7
checkbox input "true"
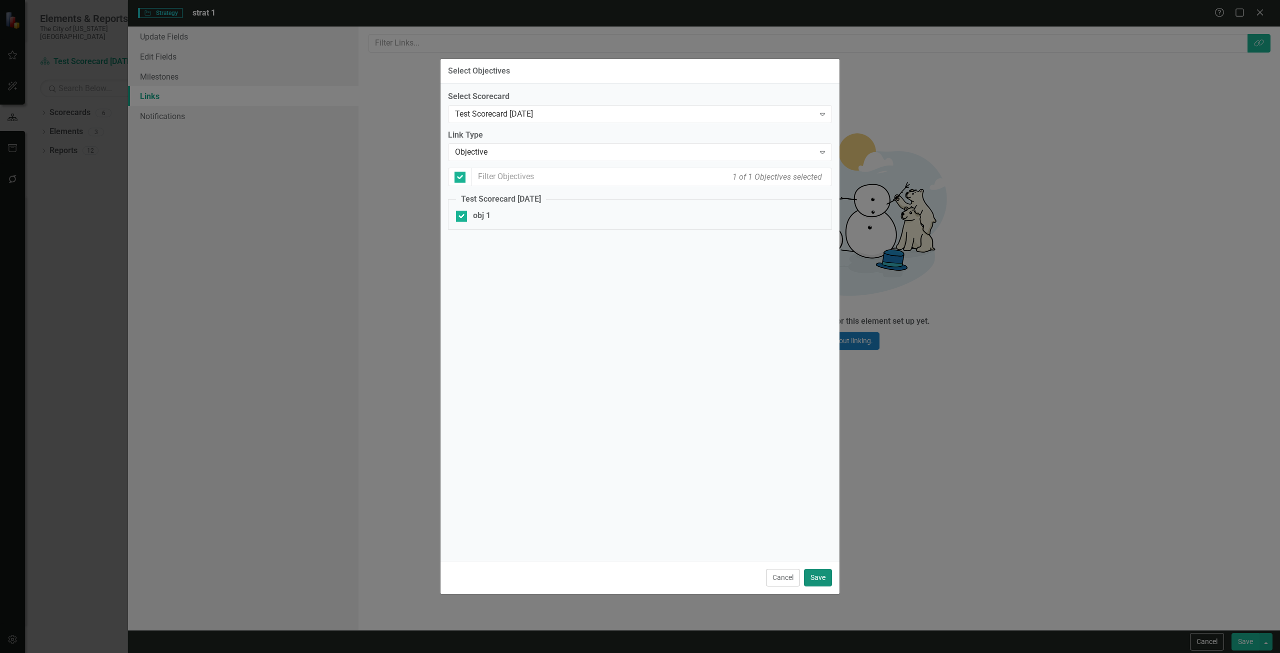
click at [821, 574] on button "Save" at bounding box center [818, 578] width 28 height 18
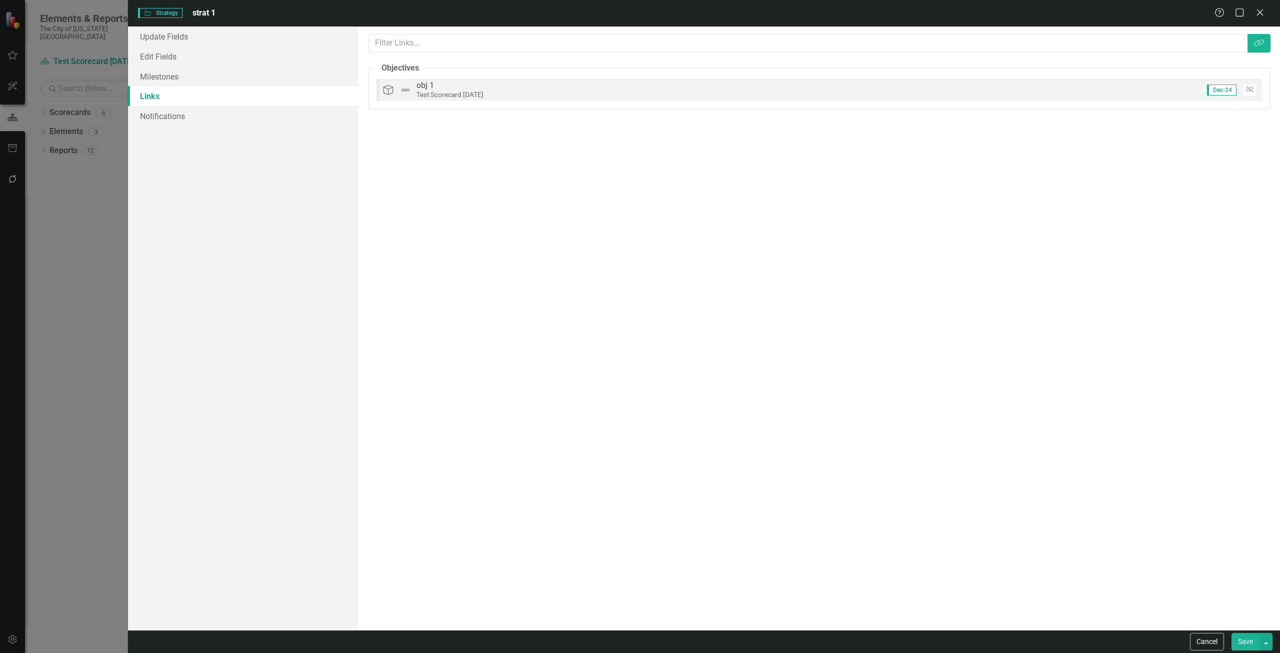
click at [1245, 642] on button "Save" at bounding box center [1246, 642] width 28 height 18
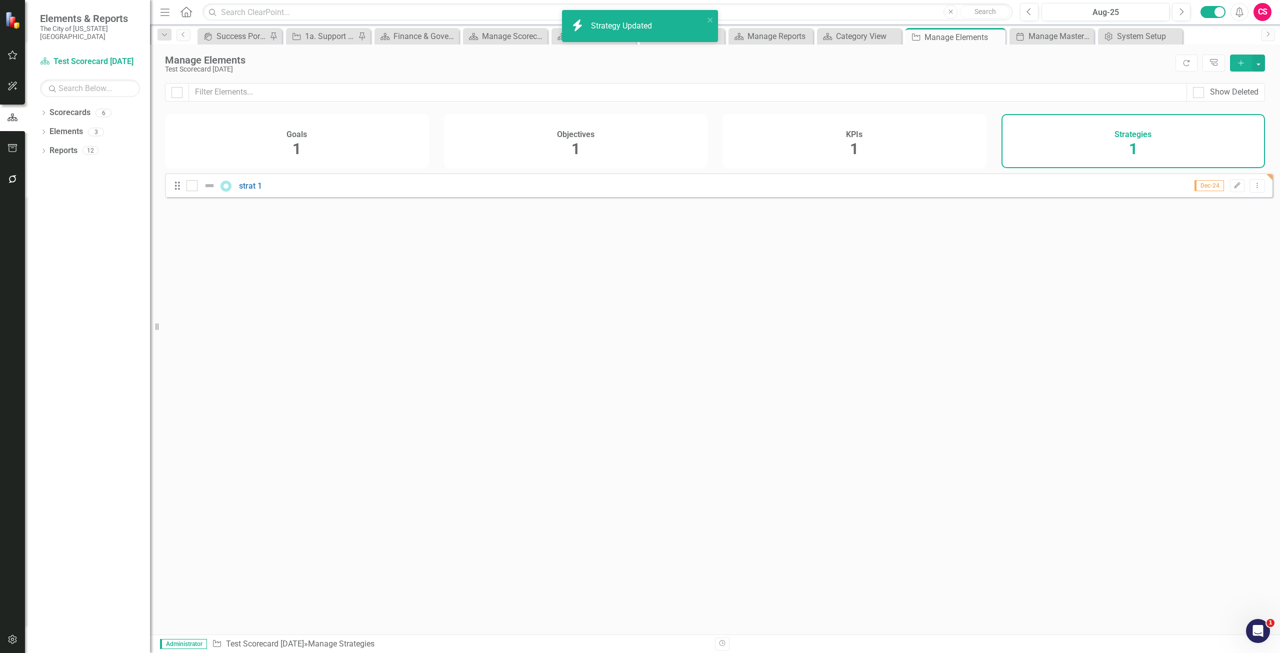
click at [873, 152] on div "KPIs 1" at bounding box center [855, 141] width 264 height 54
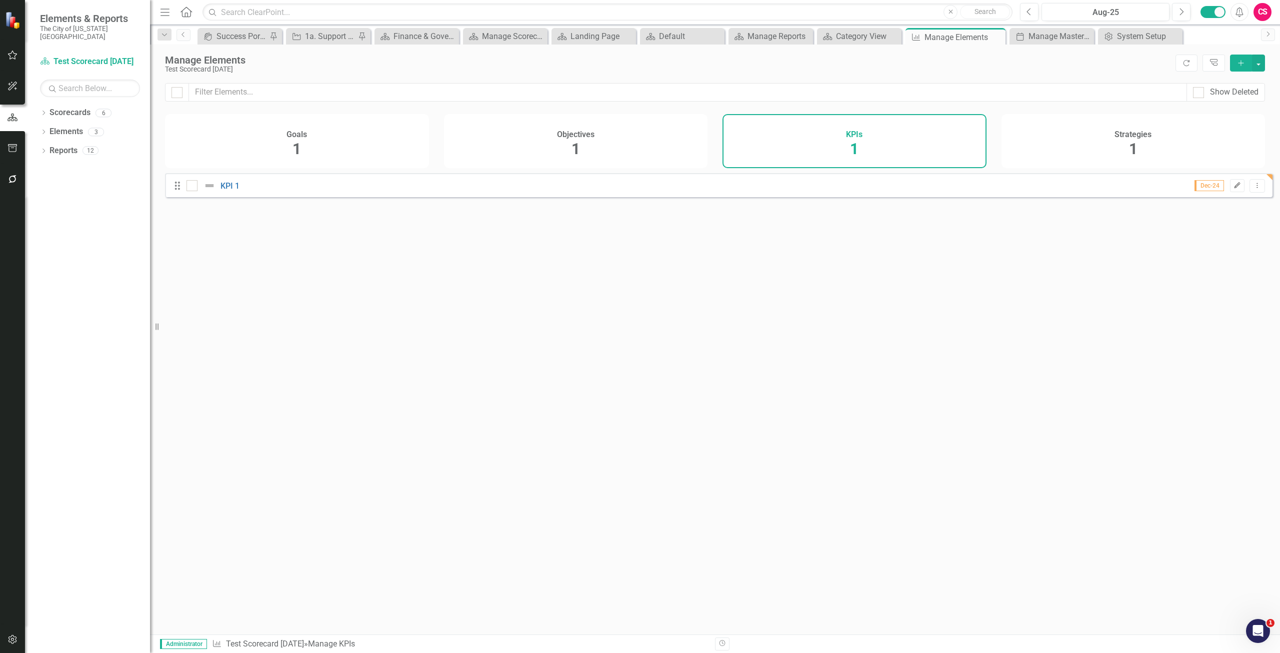
click at [1234, 189] on icon "Edit" at bounding box center [1238, 186] width 8 height 6
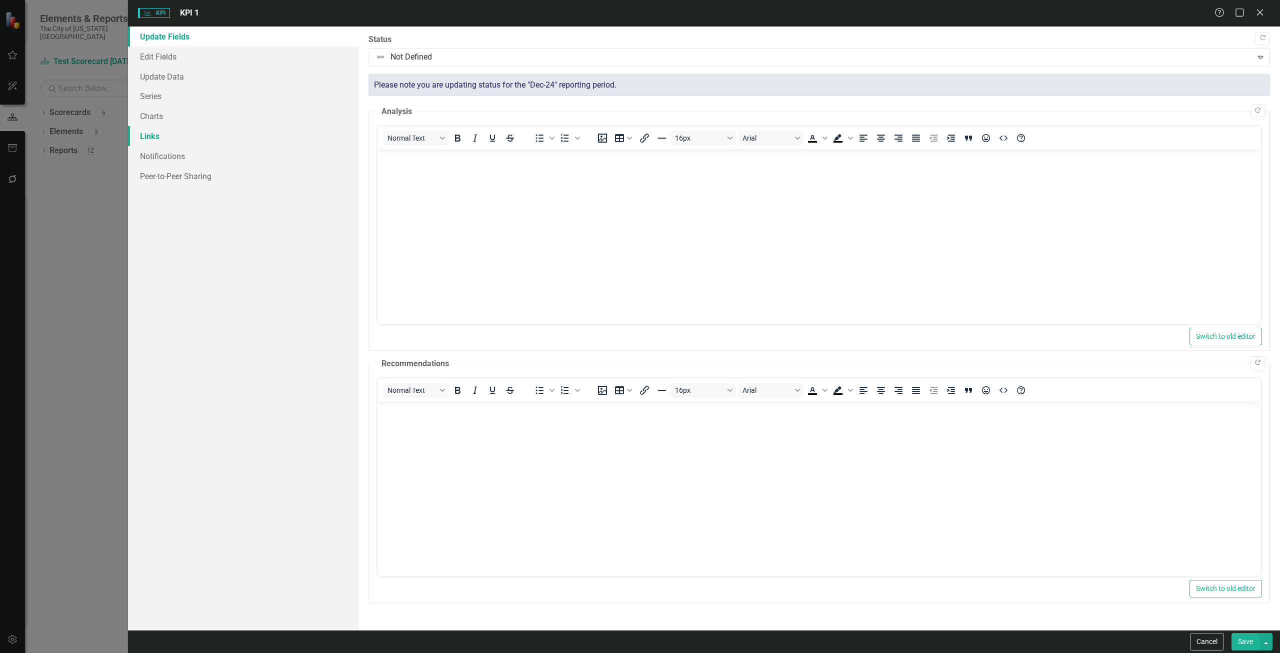
click at [149, 138] on link "Links" at bounding box center [243, 136] width 231 height 20
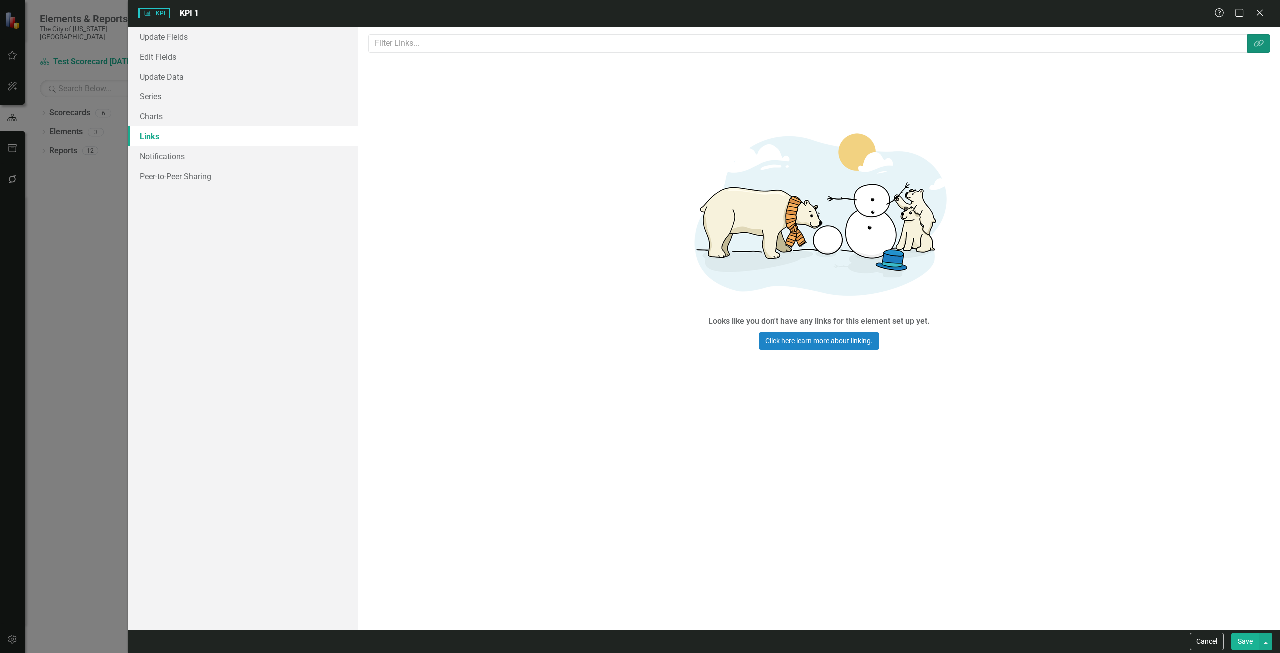
click at [1264, 38] on button "Link Tag" at bounding box center [1259, 43] width 23 height 19
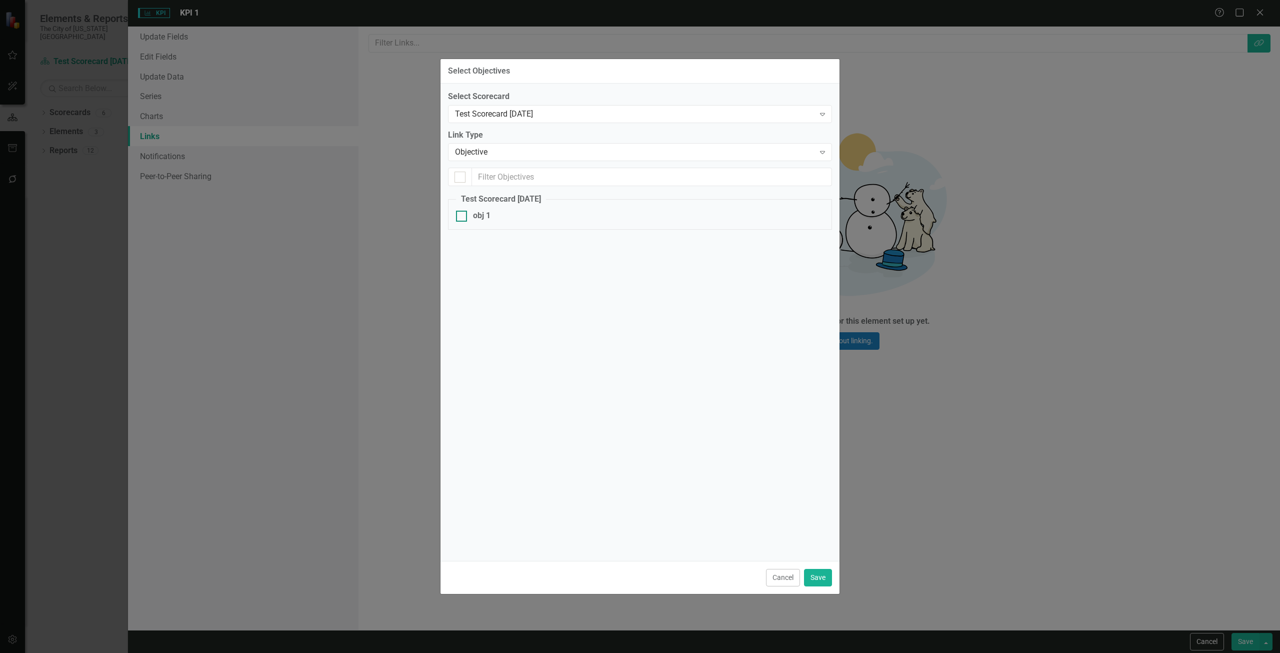
click at [463, 218] on div at bounding box center [461, 216] width 11 height 11
click at [463, 217] on input "obj 1" at bounding box center [459, 214] width 7 height 7
checkbox input "true"
click at [810, 574] on button "Save" at bounding box center [818, 578] width 28 height 18
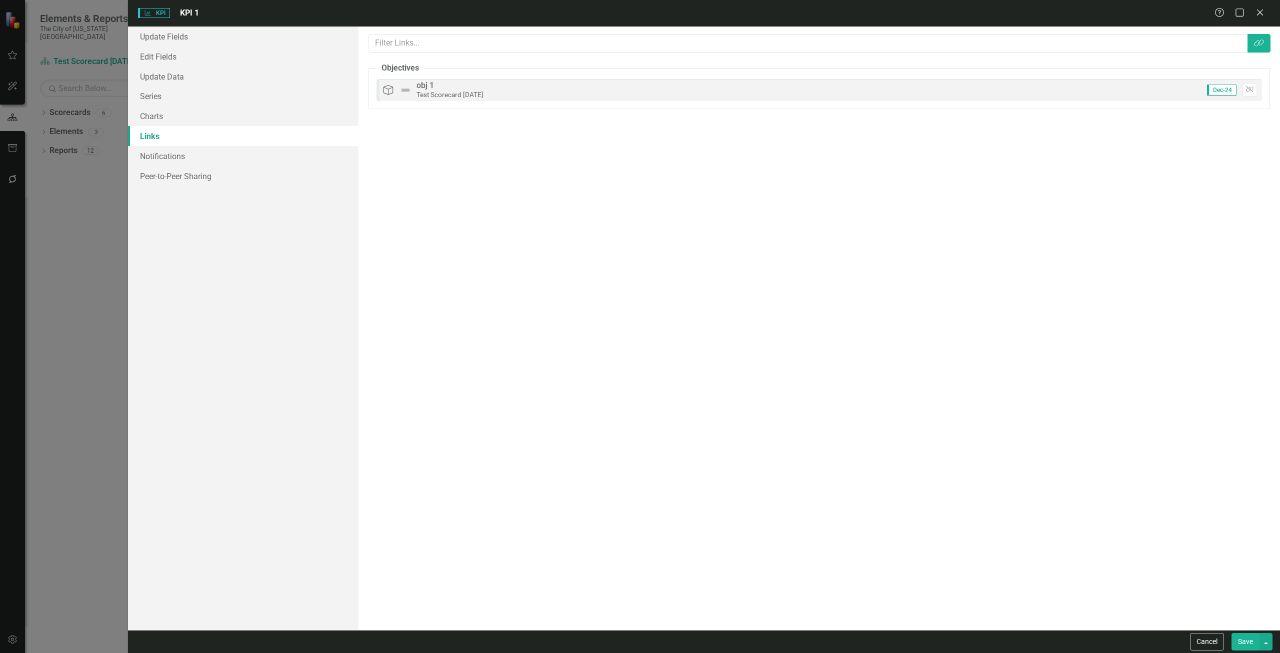
click at [1249, 637] on button "Save" at bounding box center [1246, 642] width 28 height 18
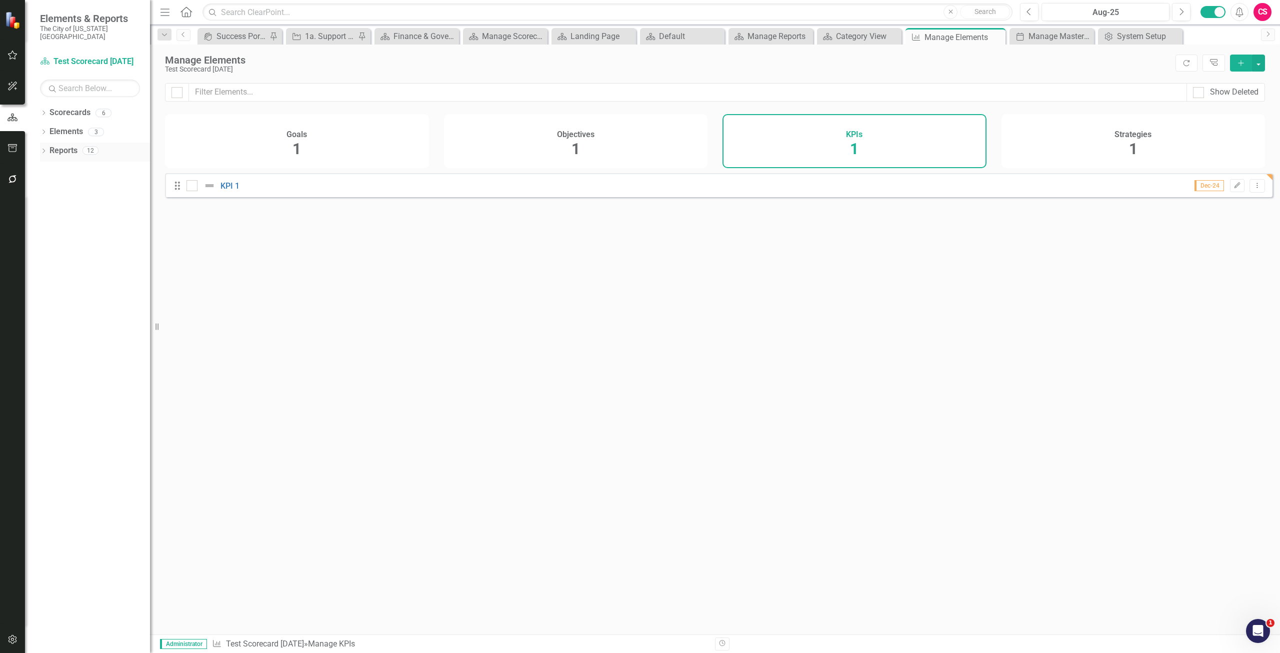
click at [74, 145] on link "Reports" at bounding box center [64, 151] width 28 height 12
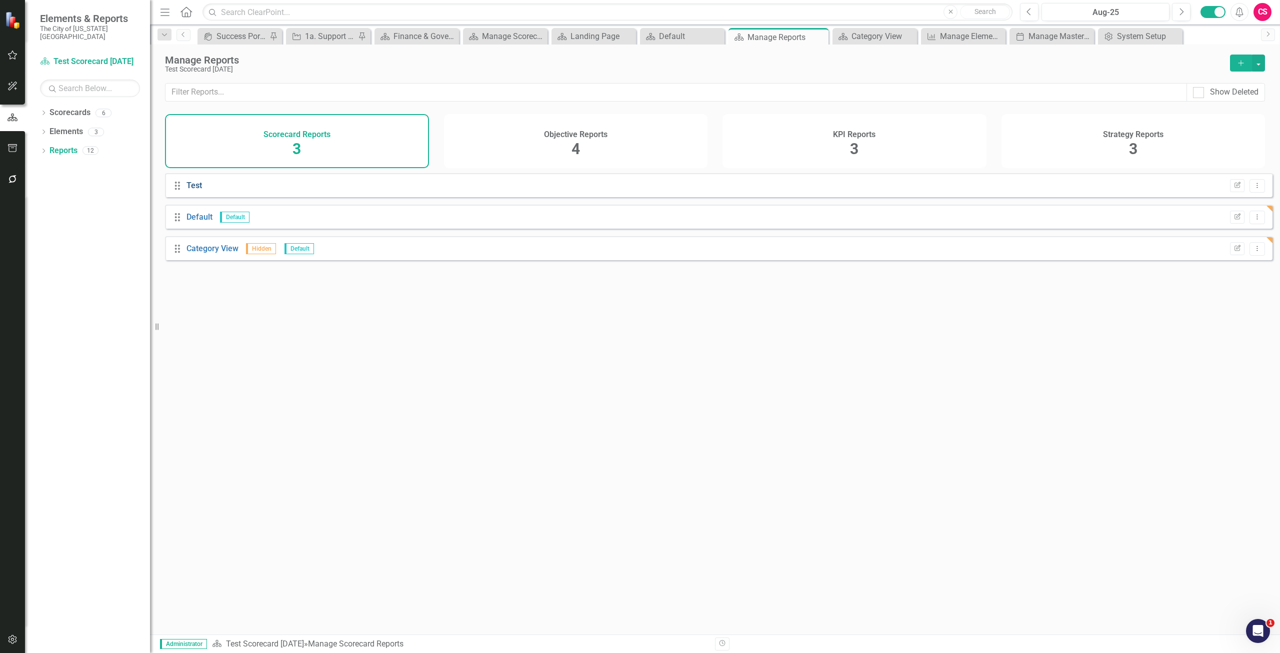
click at [190, 190] on link "Test" at bounding box center [195, 186] width 16 height 10
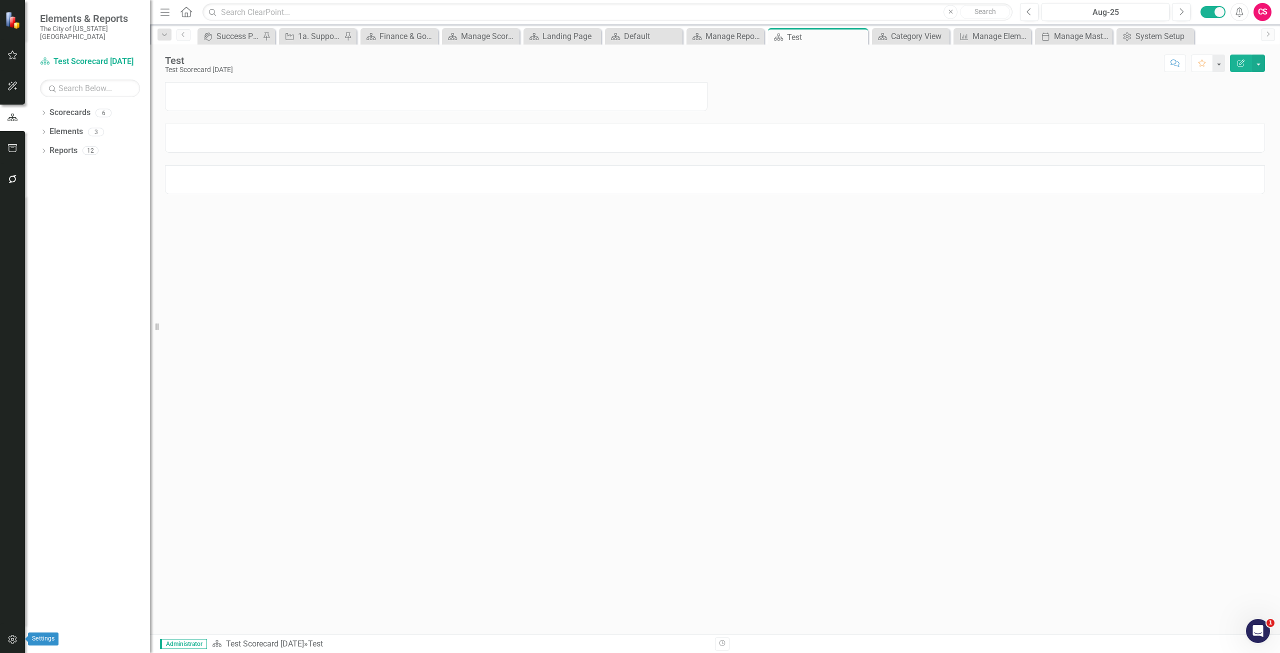
click at [10, 641] on icon "button" at bounding box center [13, 639] width 11 height 8
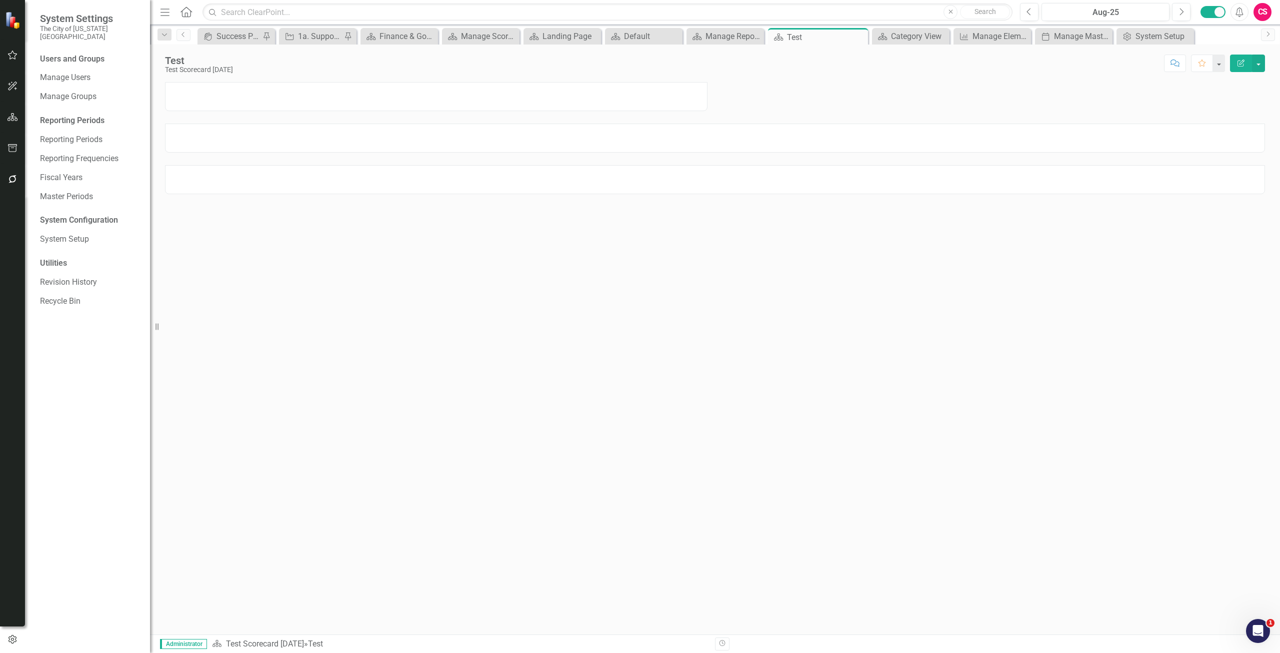
click at [73, 122] on div "Users and Groups Manage Users Manage Groups Reporting Periods Reporting Periods…" at bounding box center [87, 353] width 125 height 599
click at [75, 134] on link "Reporting Periods" at bounding box center [90, 140] width 100 height 12
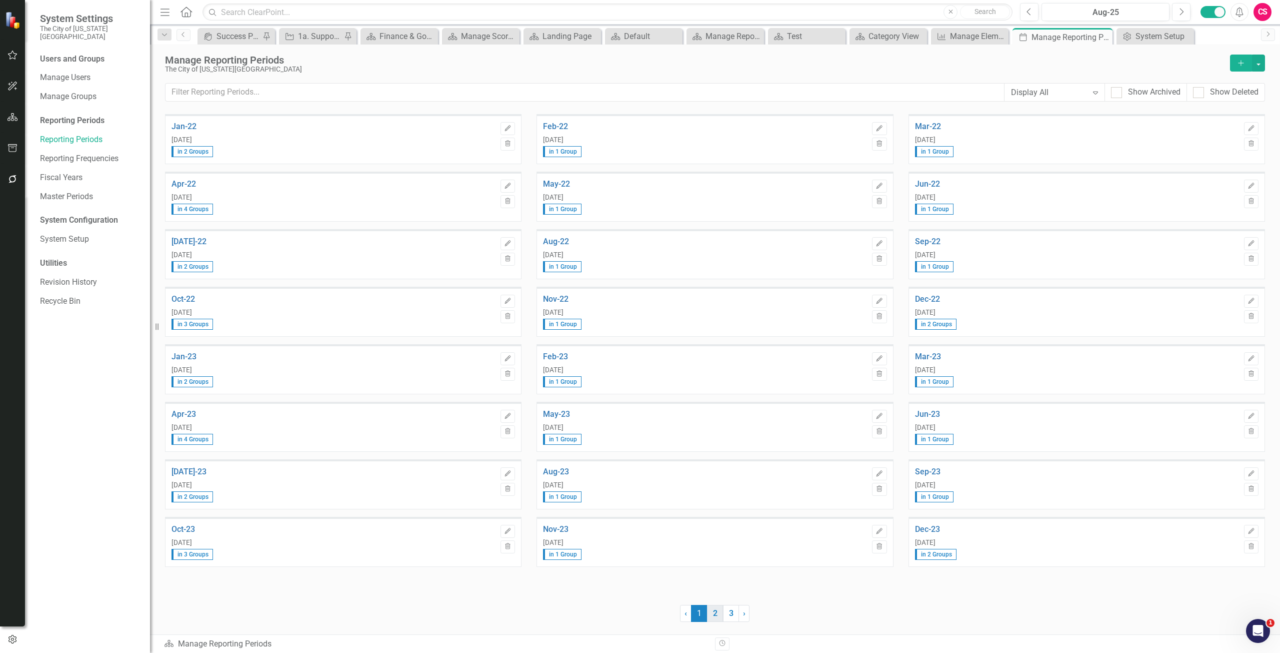
click at [713, 614] on link "2" at bounding box center [715, 613] width 16 height 17
click at [733, 612] on link "3" at bounding box center [731, 613] width 16 height 17
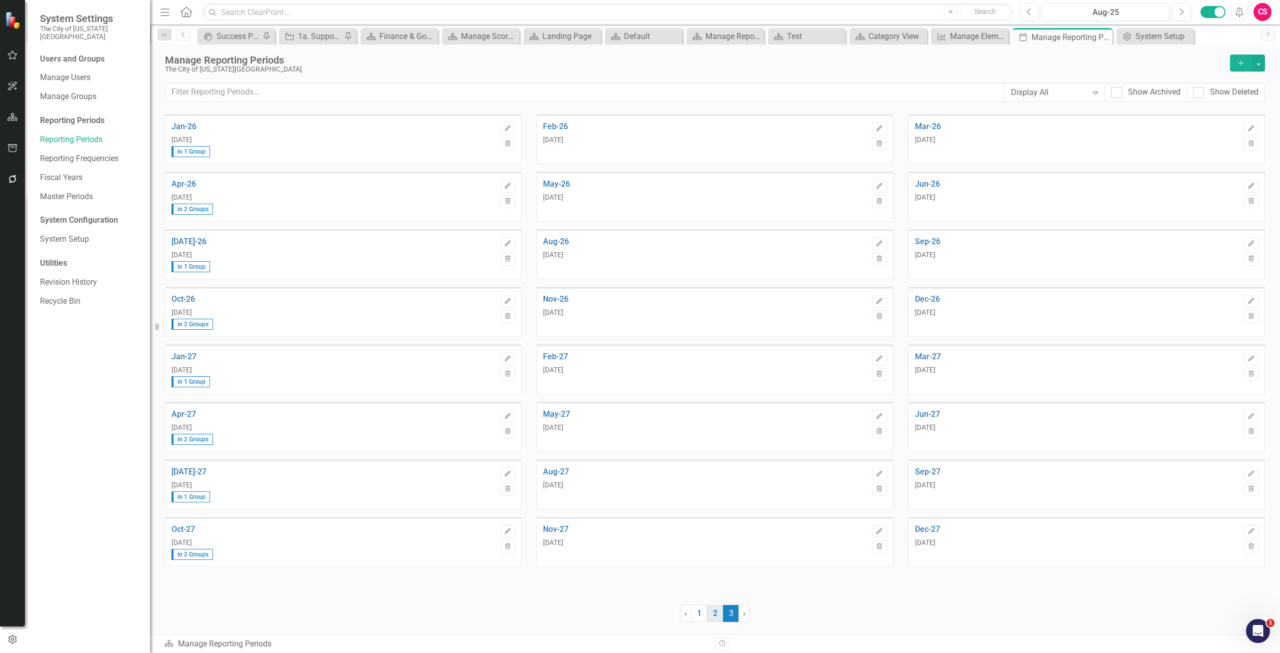
click at [715, 616] on link "2" at bounding box center [715, 613] width 16 height 17
click at [986, 36] on div "Manage Elements" at bounding box center [972, 36] width 44 height 13
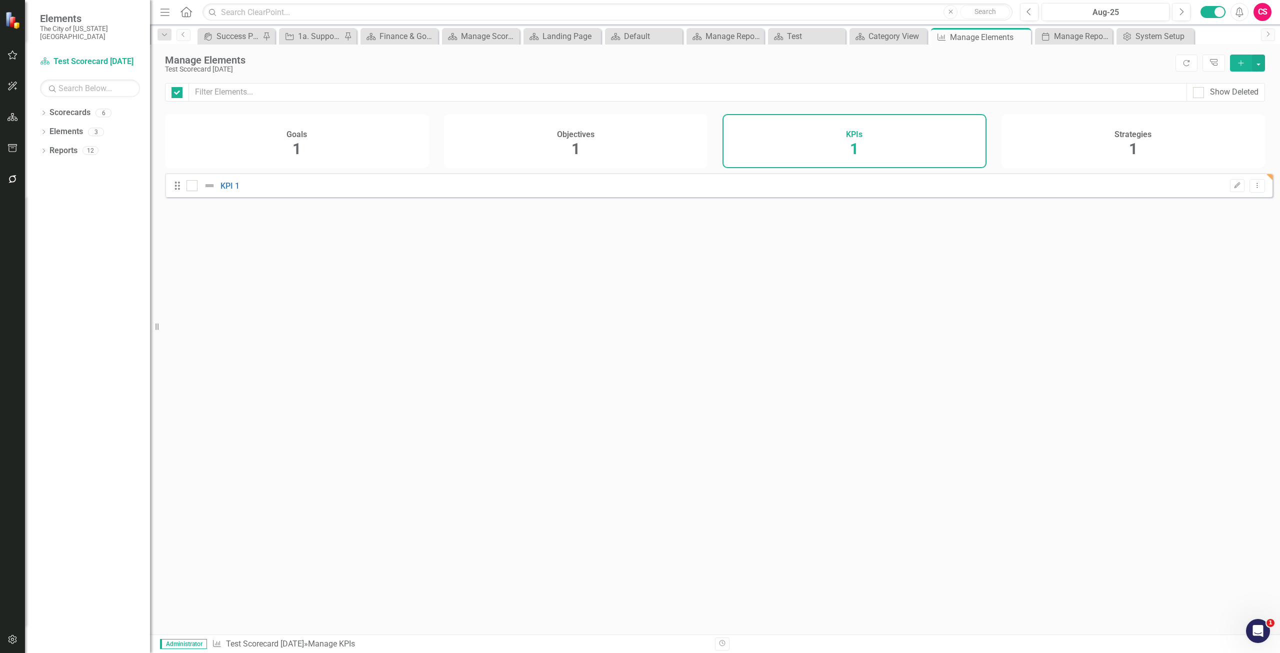
checkbox input "false"
click at [1230, 189] on button "Edit" at bounding box center [1237, 185] width 15 height 13
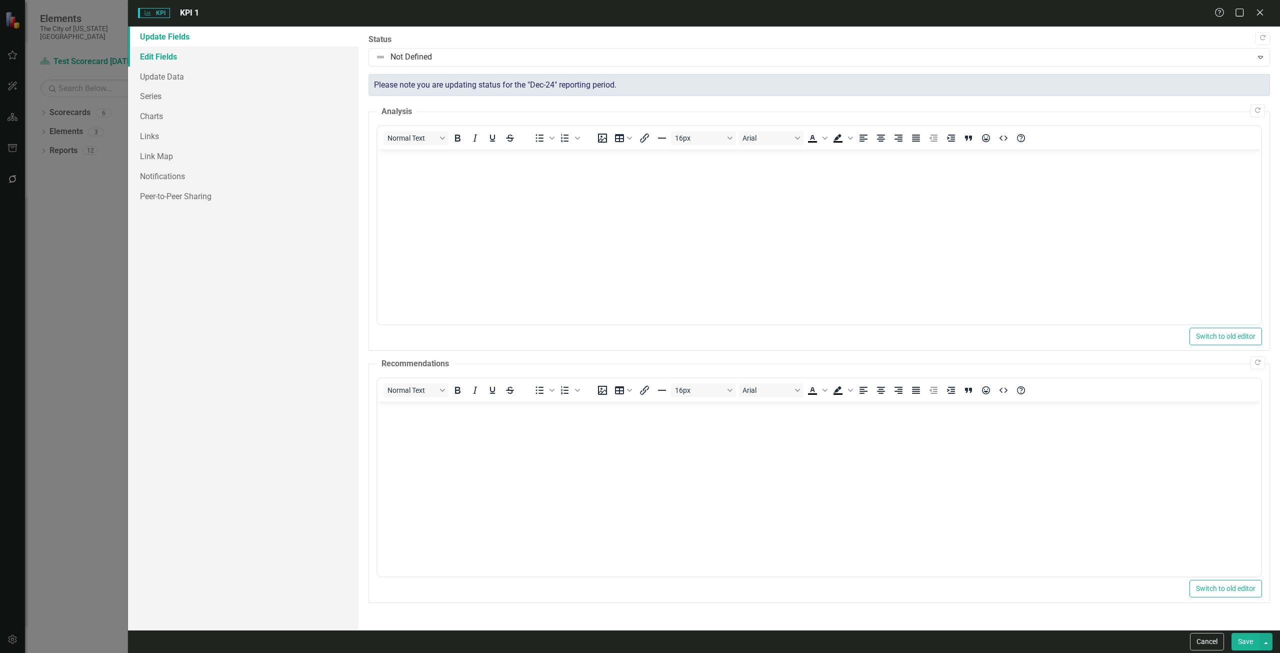
click at [177, 56] on link "Edit Fields" at bounding box center [243, 57] width 231 height 20
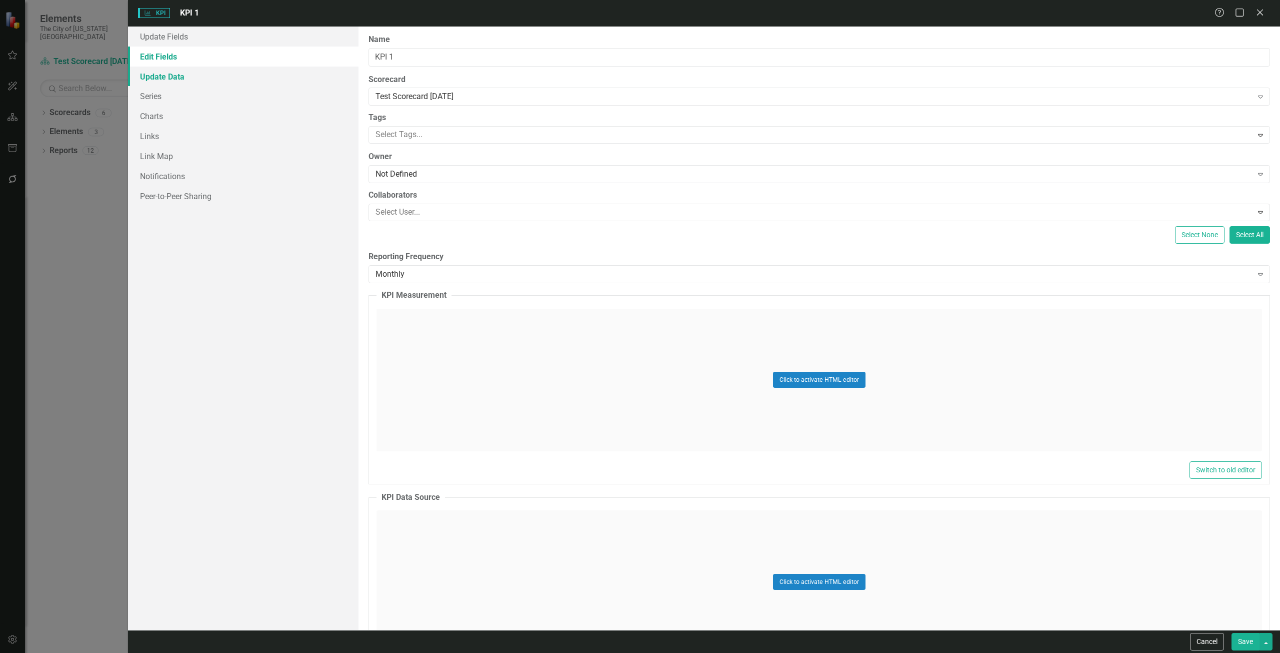
click at [169, 79] on link "Update Data" at bounding box center [243, 77] width 231 height 20
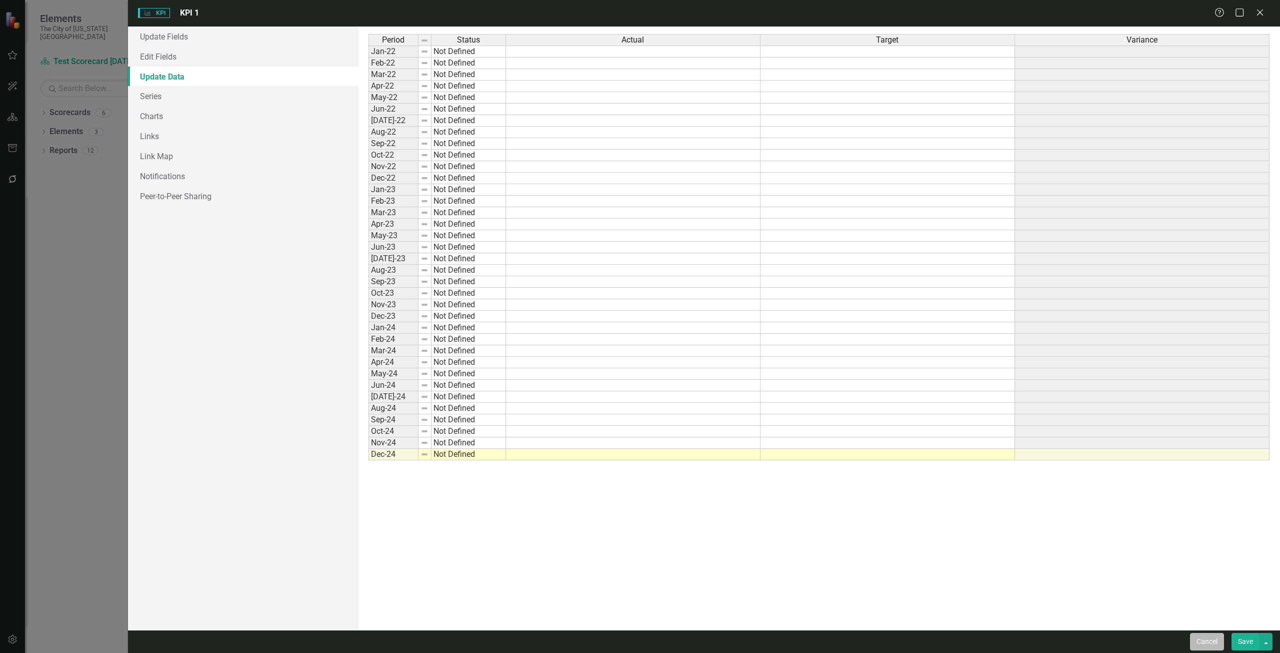
click at [1207, 646] on button "Cancel" at bounding box center [1207, 642] width 34 height 18
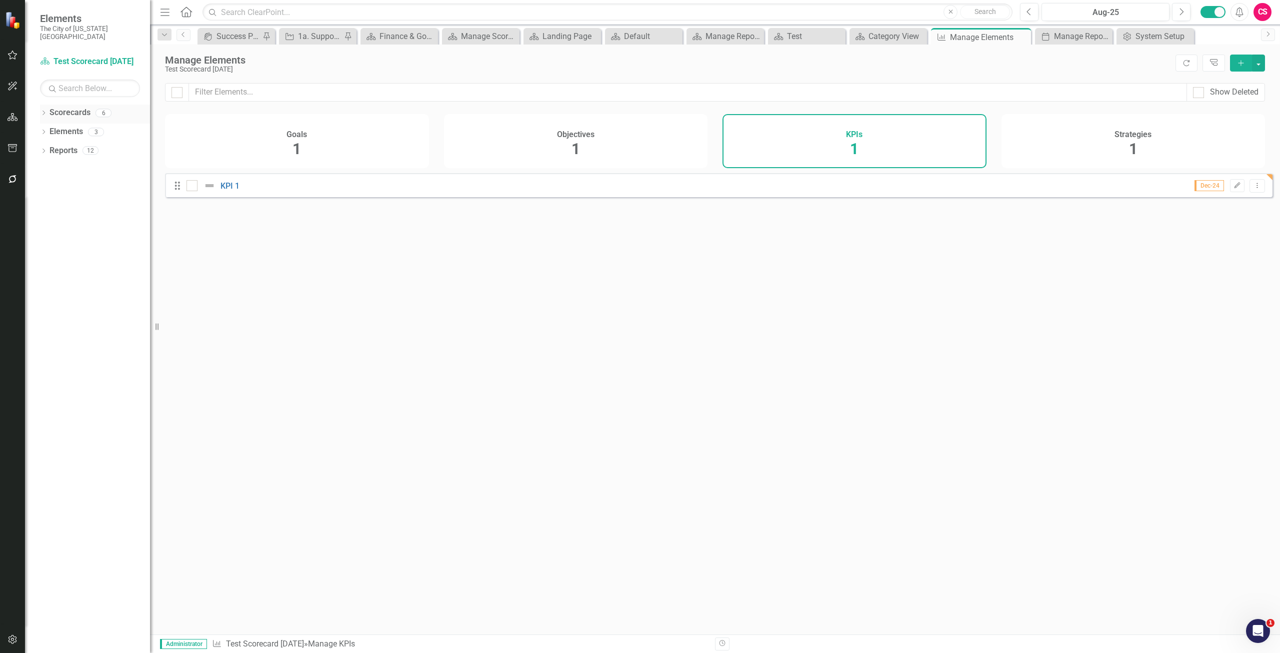
click at [72, 107] on link "Scorecards" at bounding box center [70, 113] width 41 height 12
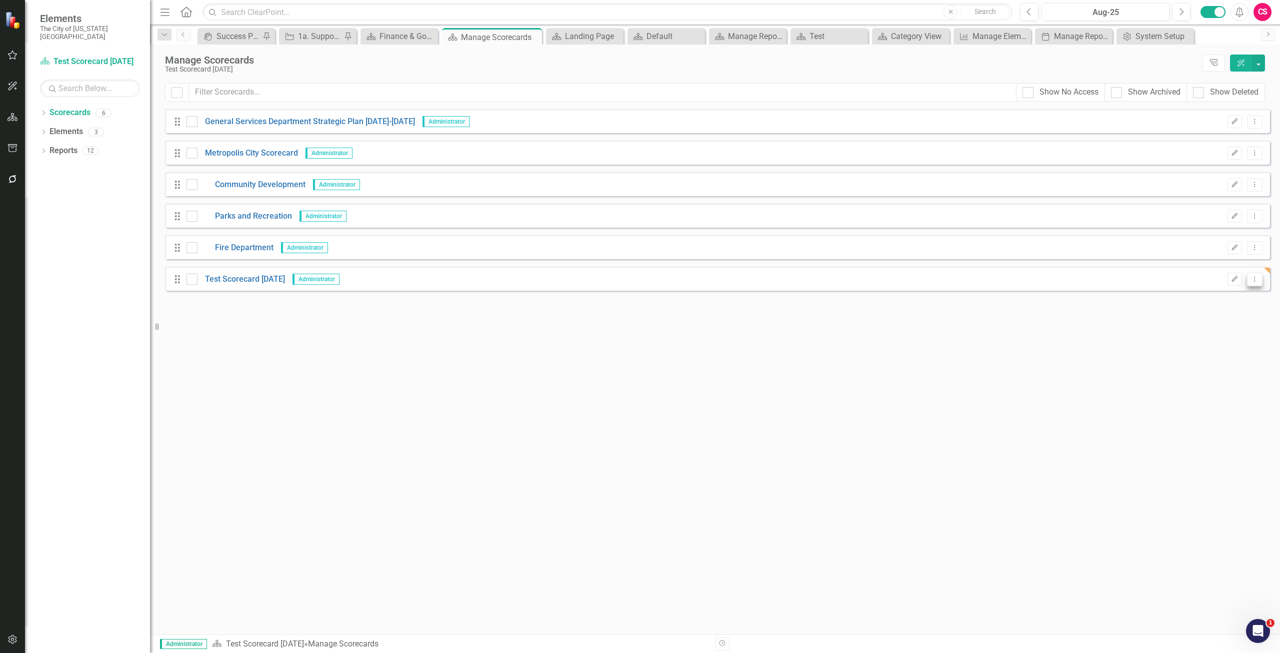
click at [1257, 280] on icon "Dropdown Menu" at bounding box center [1255, 279] width 9 height 7
click at [1229, 312] on link "Copy Duplicate Scorecard" at bounding box center [1207, 314] width 111 height 19
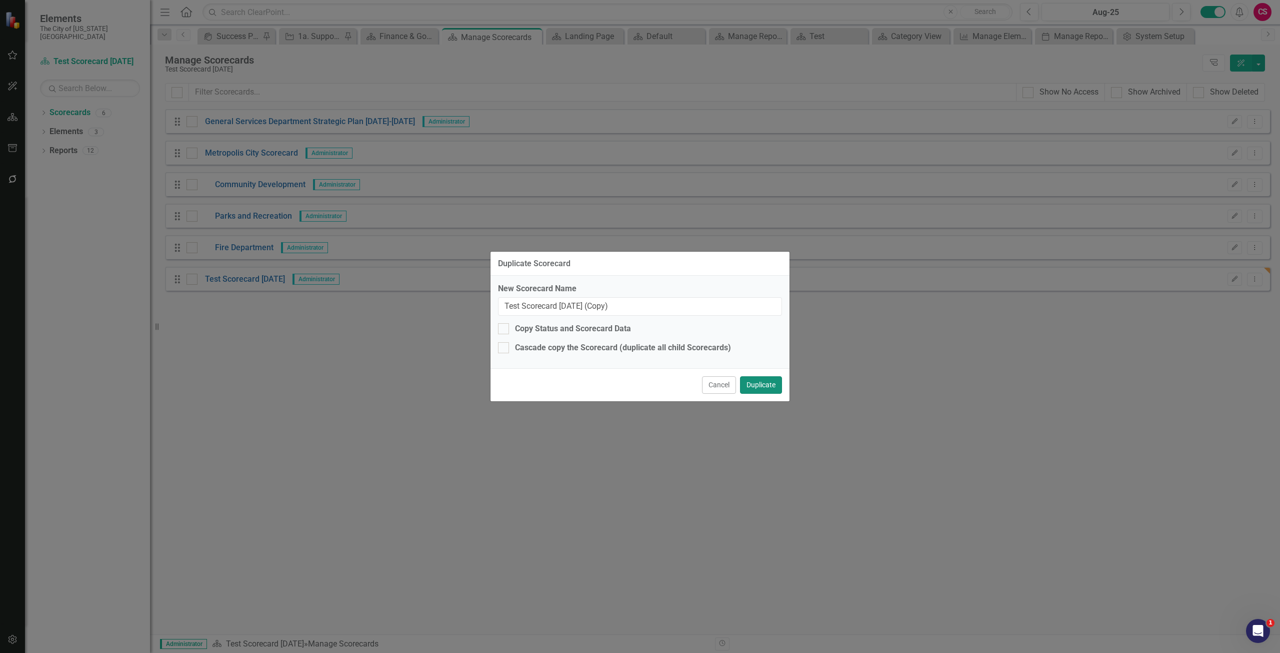
click at [766, 388] on button "Duplicate" at bounding box center [761, 385] width 42 height 18
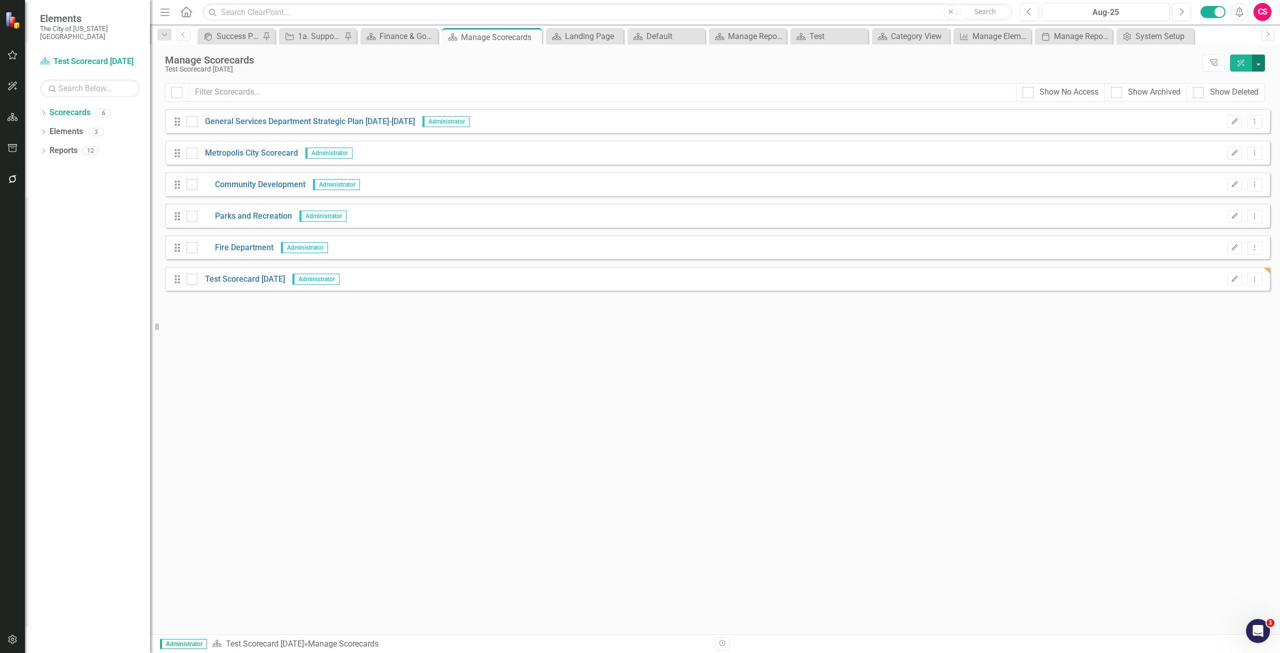
click at [1256, 60] on button "button" at bounding box center [1258, 63] width 13 height 17
click at [1215, 96] on link "Add Add Scorecard" at bounding box center [1213, 101] width 104 height 19
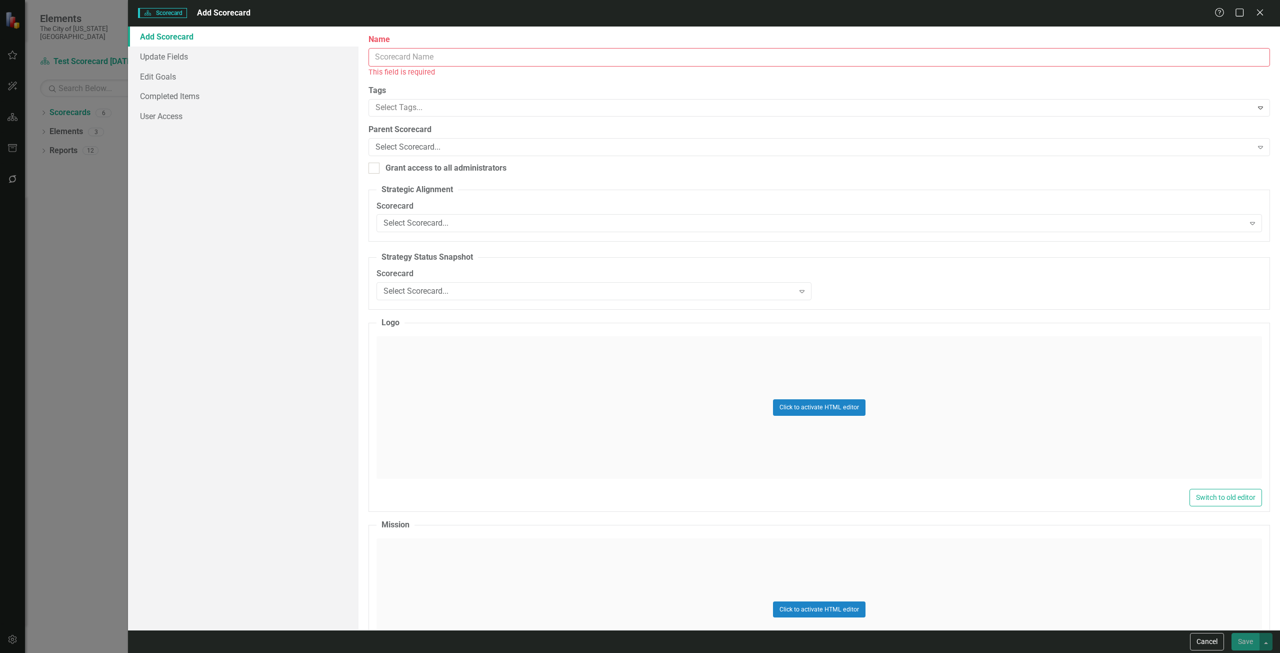
click at [606, 57] on input "Name" at bounding box center [820, 57] width 902 height 19
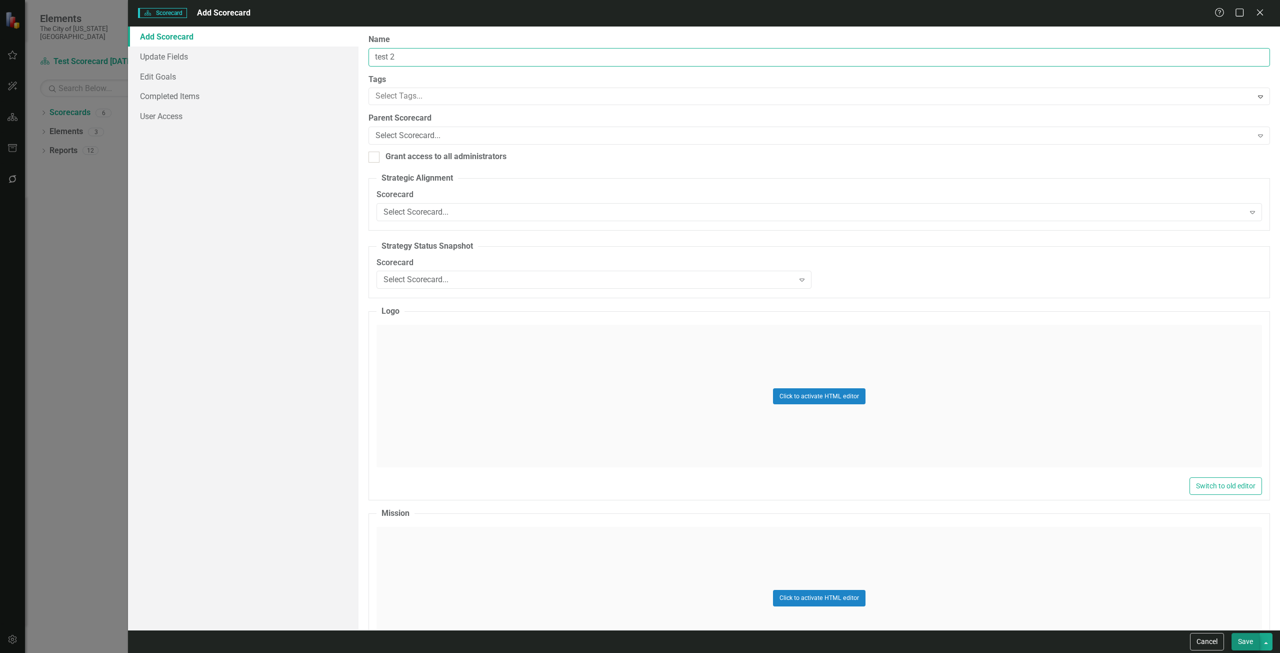
type input "test 2"
click at [1245, 639] on button "Save" at bounding box center [1246, 642] width 28 height 18
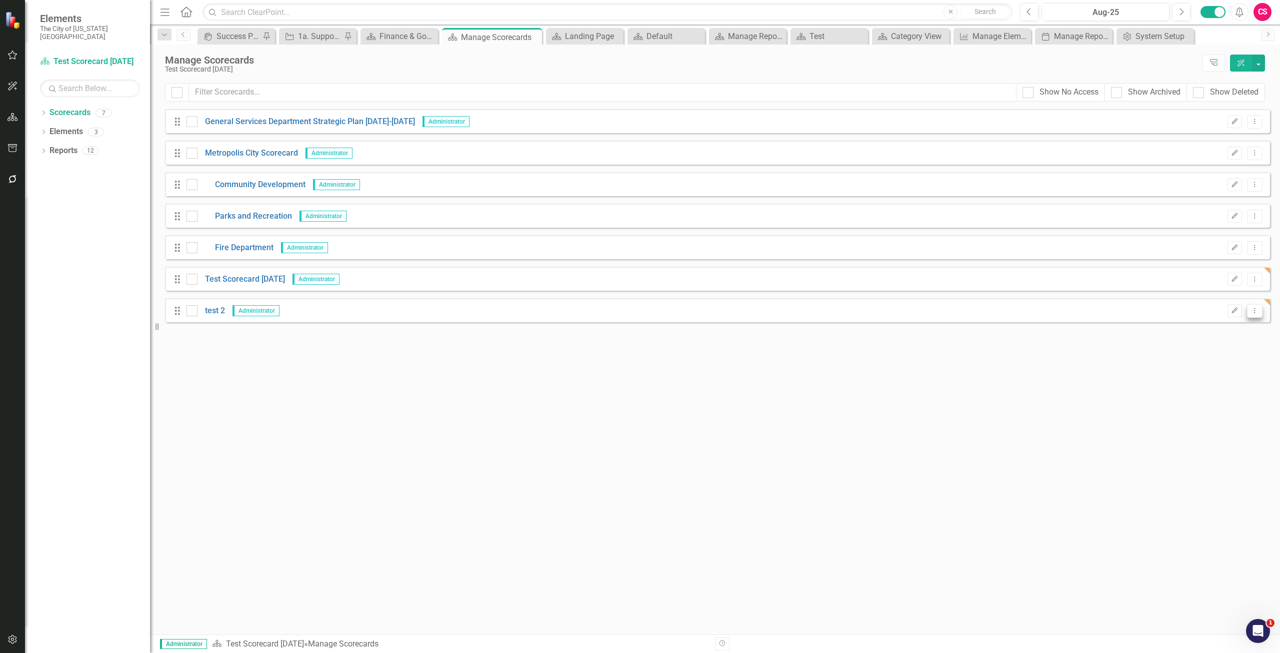
click at [1254, 309] on icon "Dropdown Menu" at bounding box center [1255, 310] width 9 height 7
click at [1222, 351] on link "Copy Duplicate Scorecard" at bounding box center [1207, 346] width 111 height 19
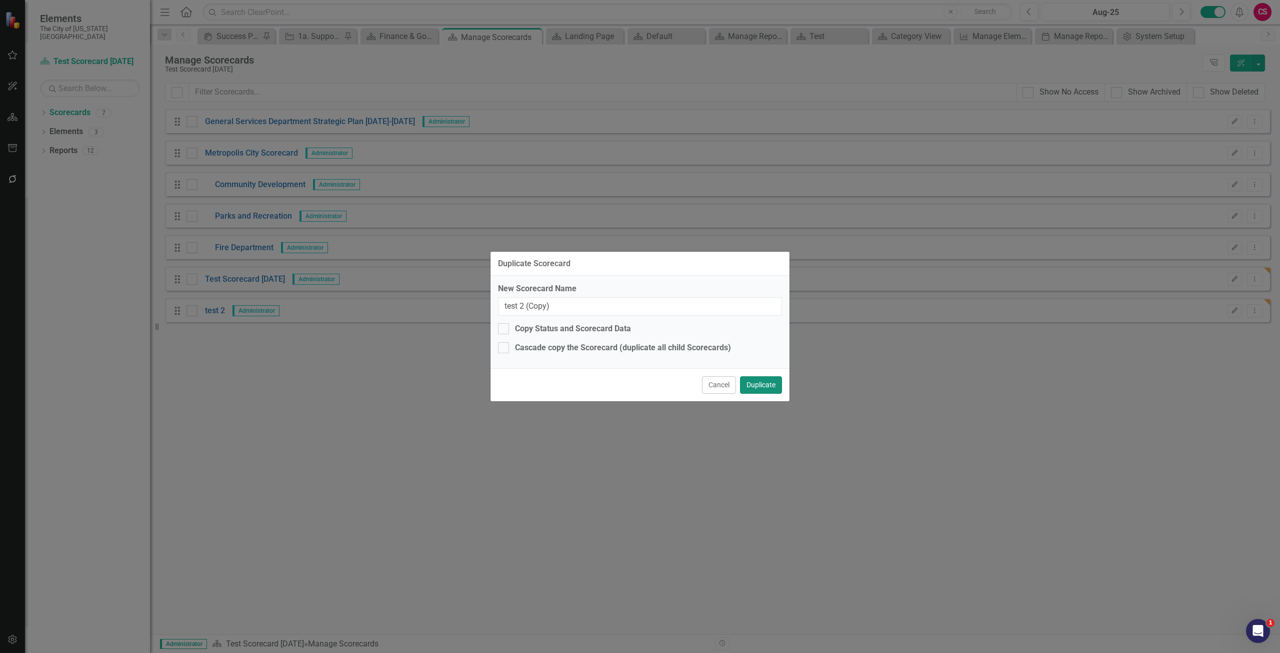
click at [749, 376] on button "Duplicate" at bounding box center [761, 385] width 42 height 18
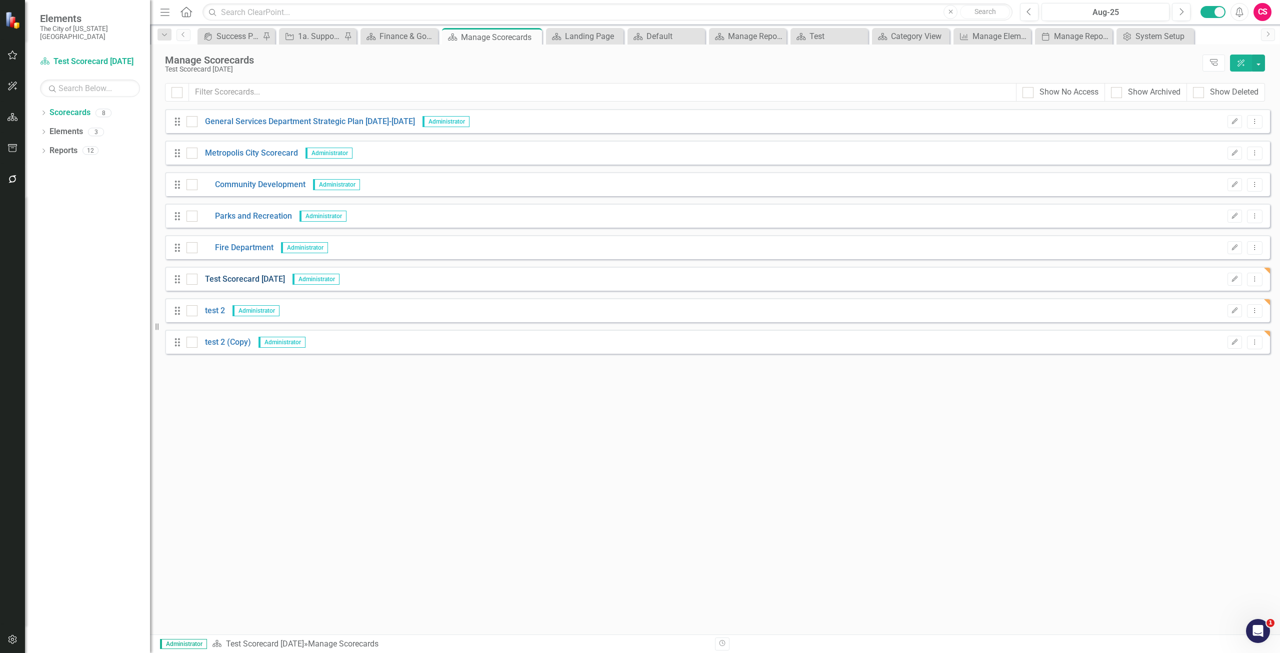
click at [229, 278] on link "Test Scorecard today" at bounding box center [242, 280] width 88 height 12
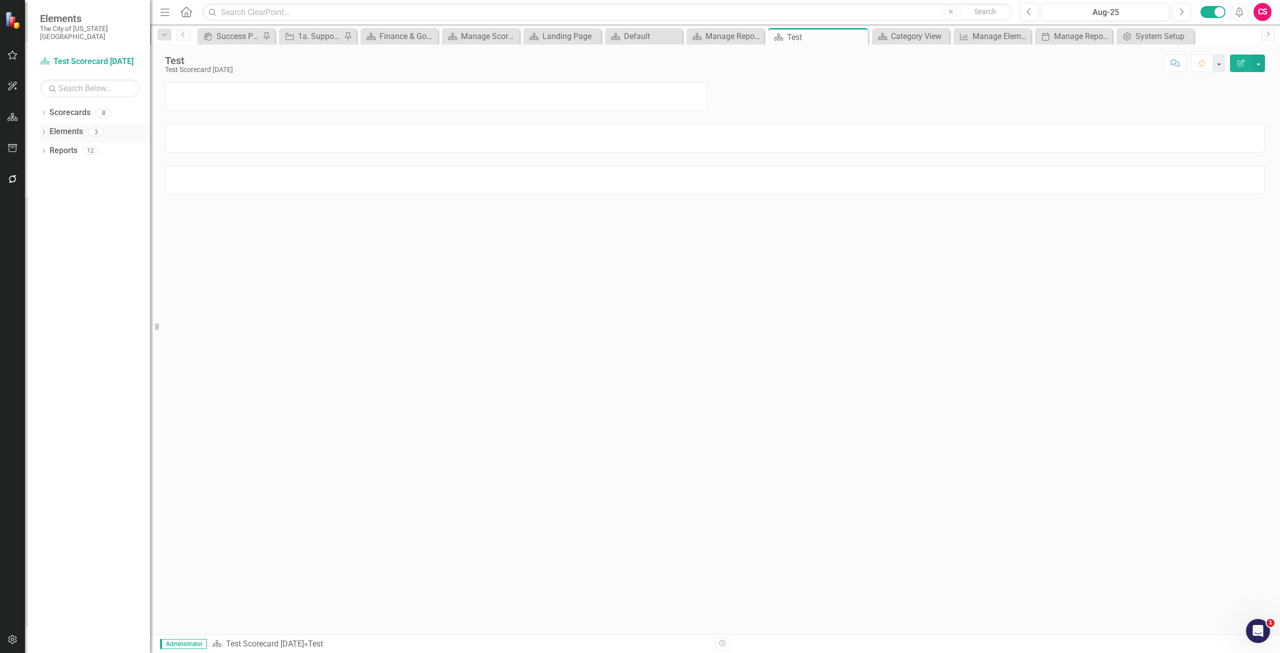
click at [71, 126] on link "Elements" at bounding box center [67, 132] width 34 height 12
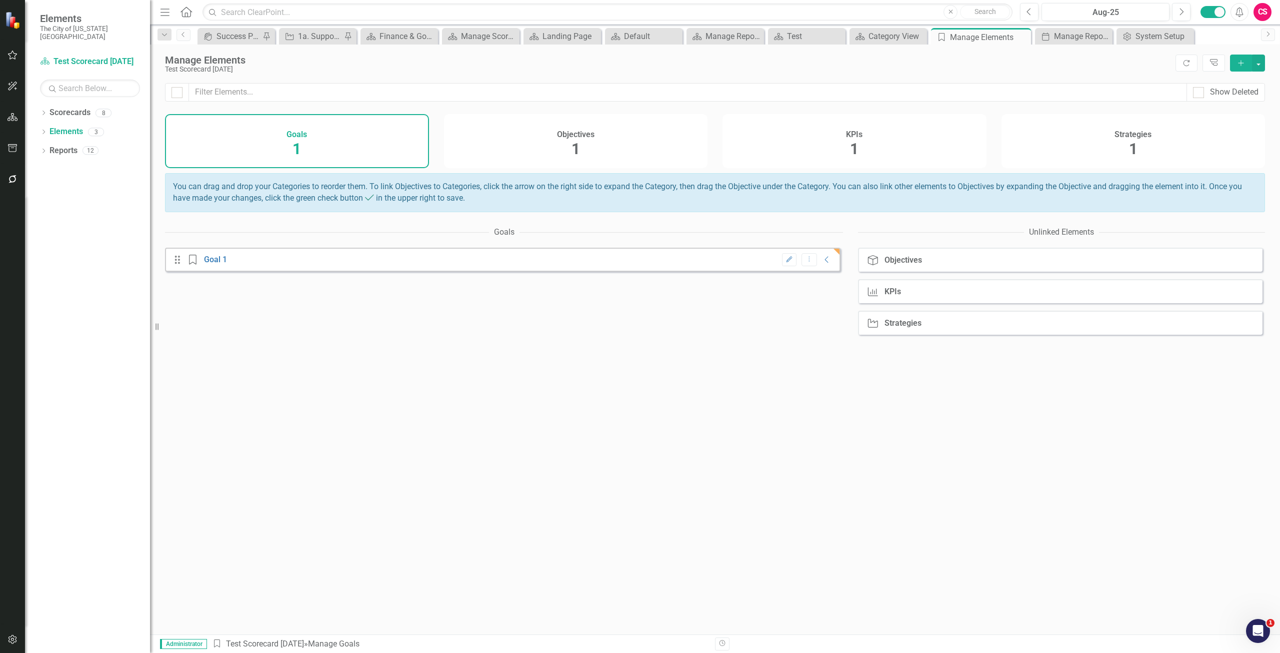
click at [1106, 145] on div "Strategies 1" at bounding box center [1134, 141] width 264 height 54
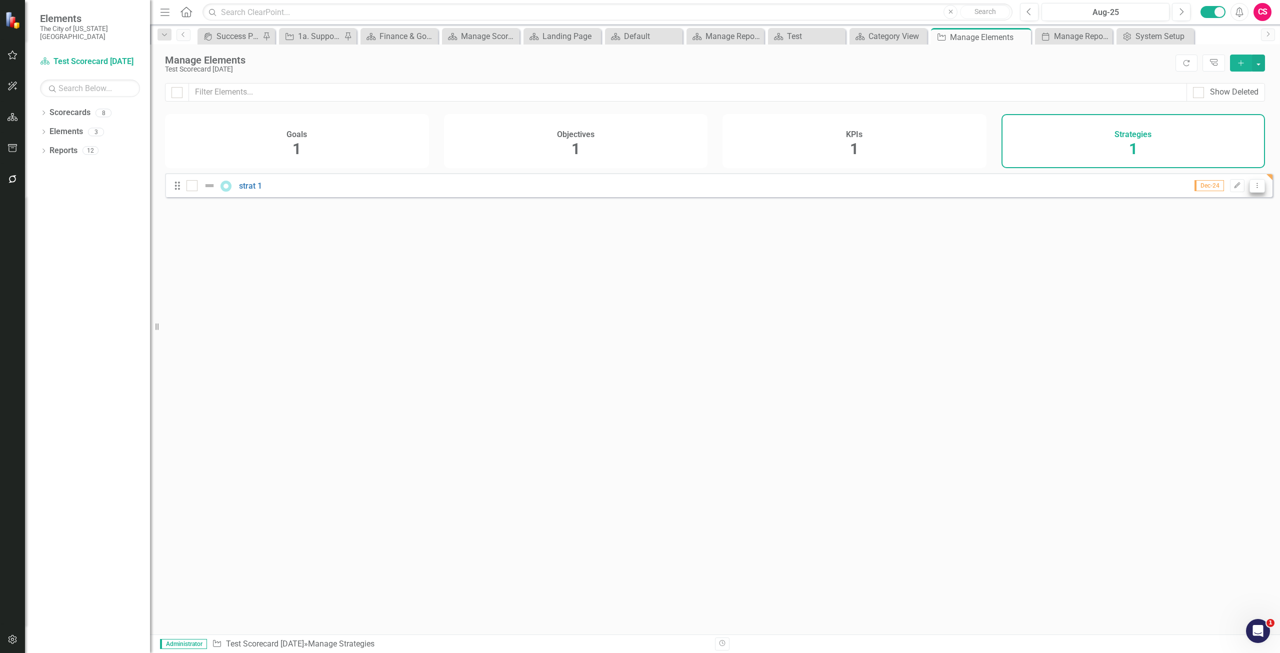
click at [1253, 189] on icon "Dropdown Menu" at bounding box center [1257, 185] width 9 height 7
click at [1219, 262] on link "Trash Delete Strategy" at bounding box center [1212, 265] width 89 height 19
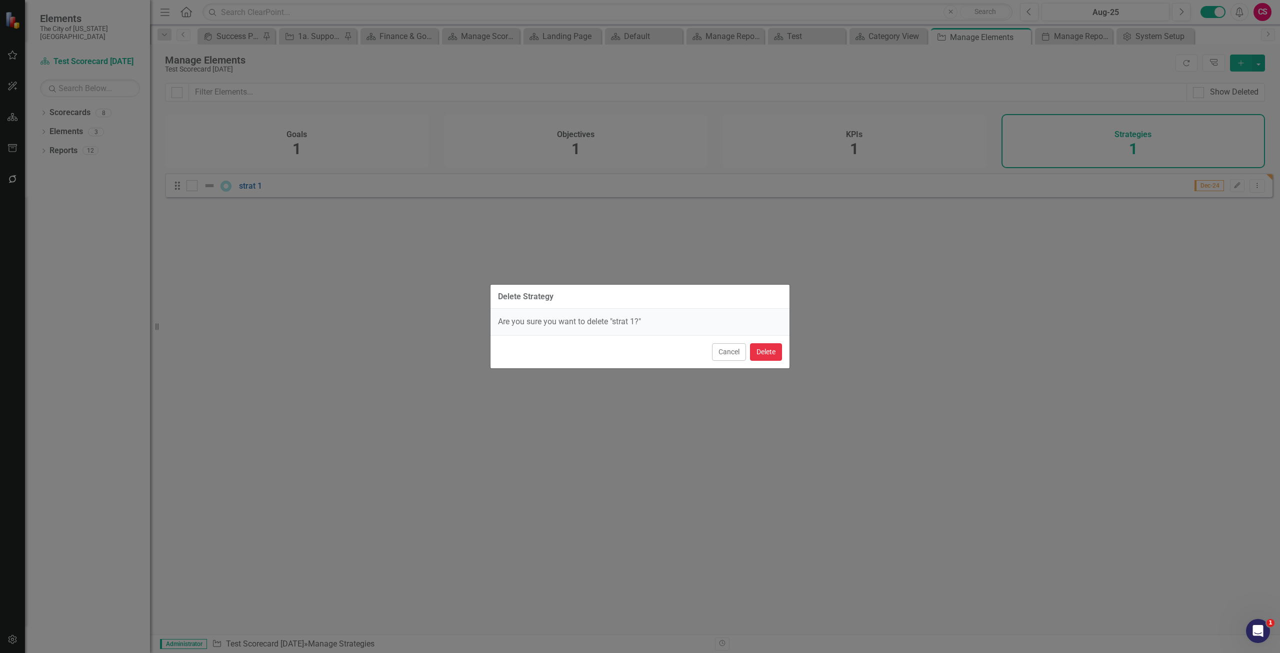
click at [766, 353] on button "Delete" at bounding box center [766, 352] width 32 height 18
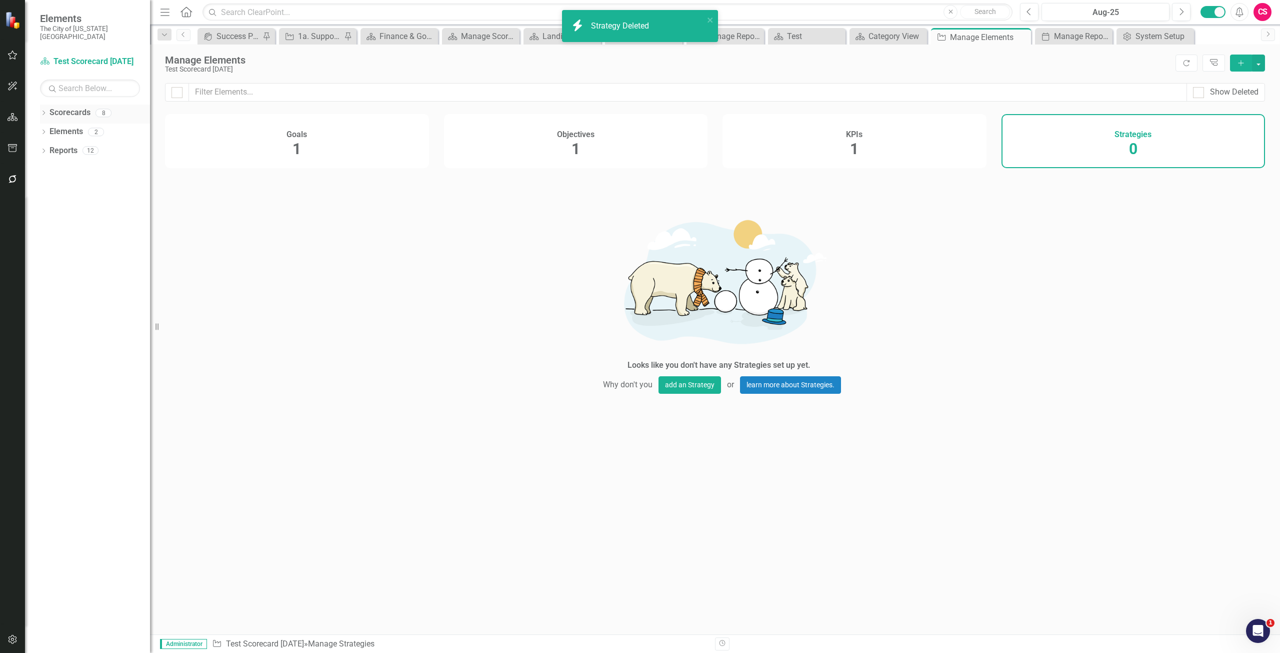
click at [73, 107] on link "Scorecards" at bounding box center [70, 113] width 41 height 12
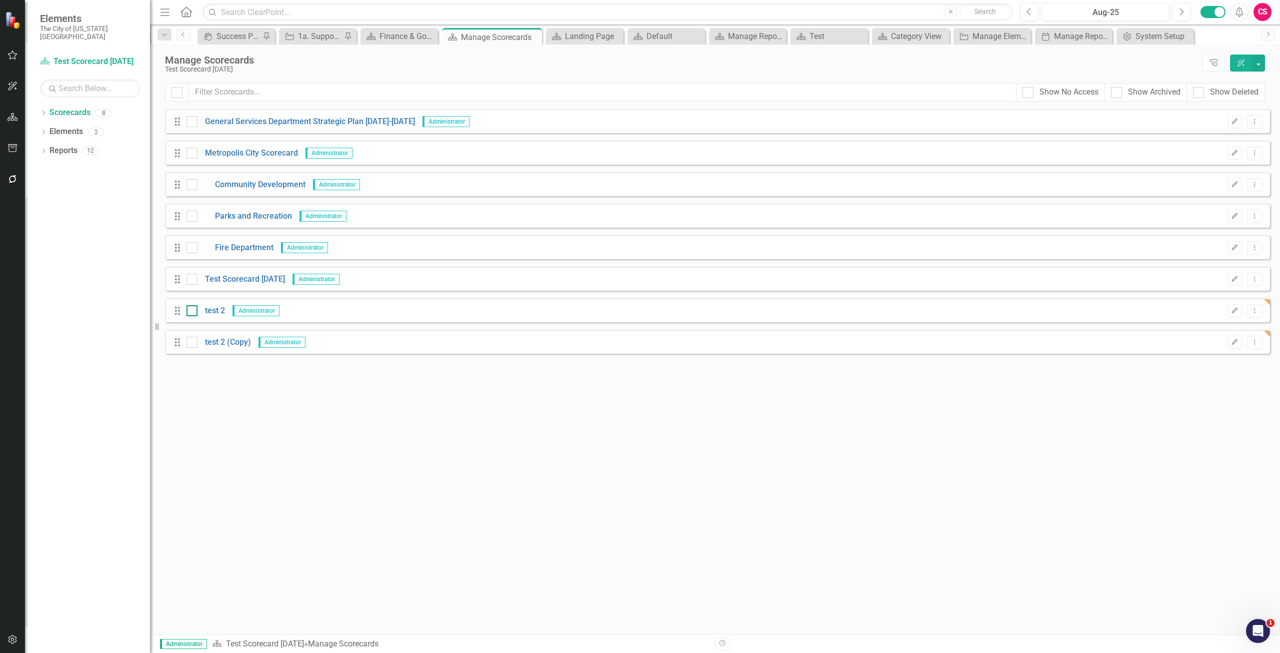
click at [196, 308] on div at bounding box center [192, 310] width 11 height 11
click at [193, 308] on input "checkbox" at bounding box center [190, 308] width 7 height 7
checkbox input "true"
click at [195, 338] on div at bounding box center [192, 342] width 11 height 11
click at [193, 338] on input "checkbox" at bounding box center [190, 340] width 7 height 7
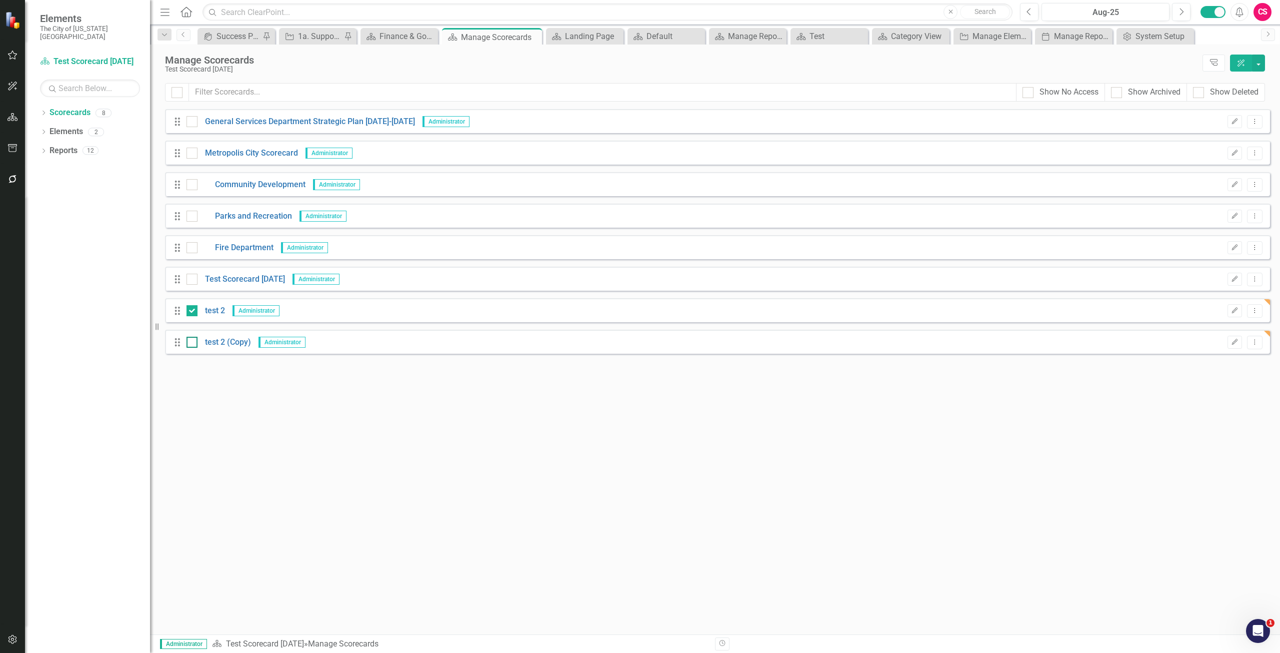
checkbox input "true"
click at [1257, 64] on button "button" at bounding box center [1258, 63] width 13 height 17
click at [1196, 153] on link "Trash Delete Multiple" at bounding box center [1213, 157] width 104 height 19
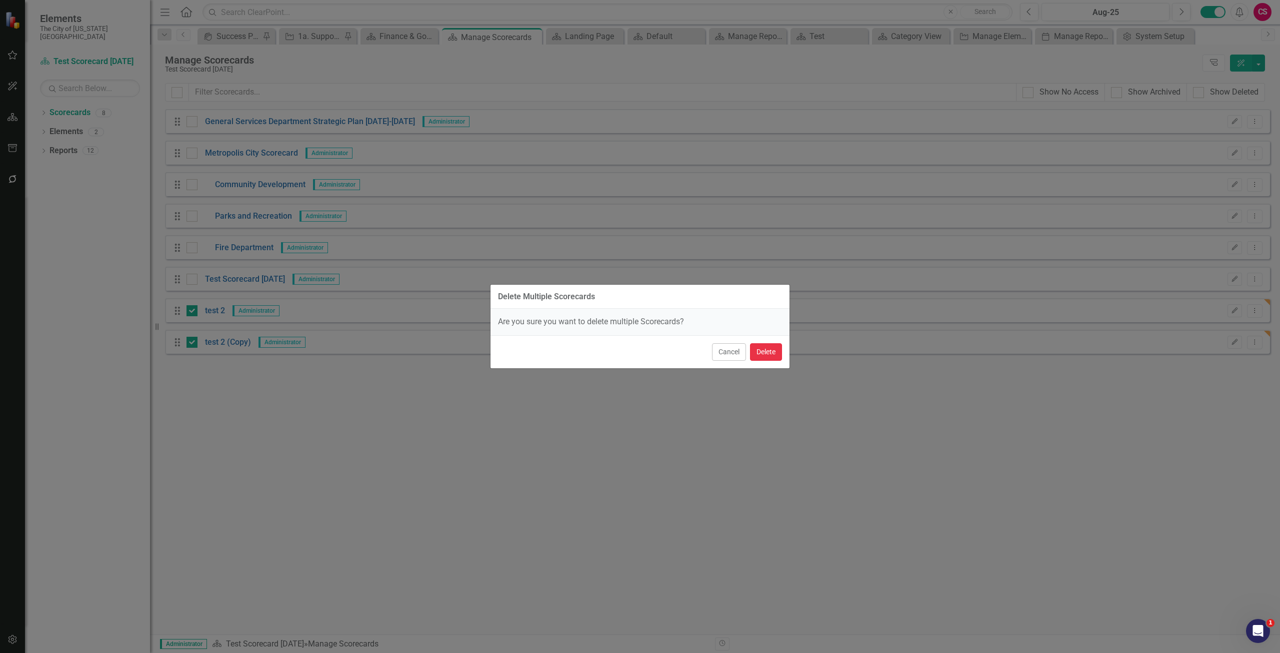
click at [760, 351] on button "Delete" at bounding box center [766, 352] width 32 height 18
checkbox input "false"
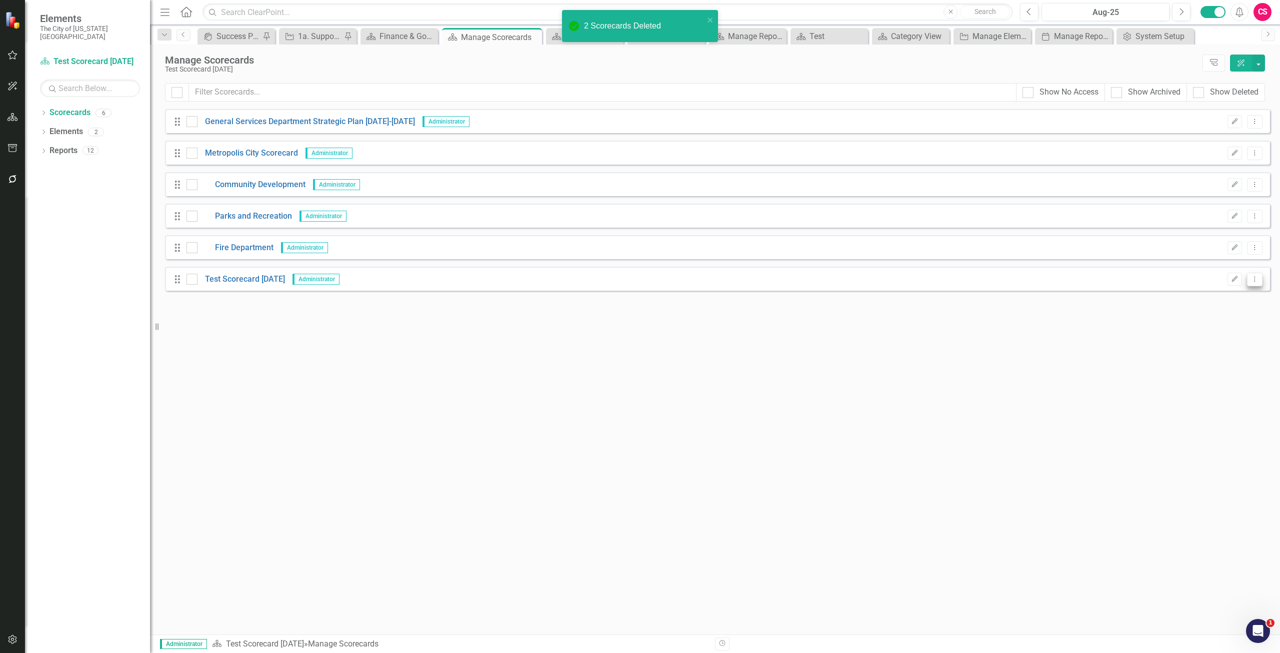
click at [1262, 279] on div "Drag Test Scorecard today Administrator Edit Dropdown Menu" at bounding box center [717, 279] width 1105 height 24
click at [1258, 279] on icon "Dropdown Menu" at bounding box center [1255, 279] width 9 height 7
click at [1225, 309] on link "Copy Duplicate Scorecard" at bounding box center [1207, 314] width 111 height 19
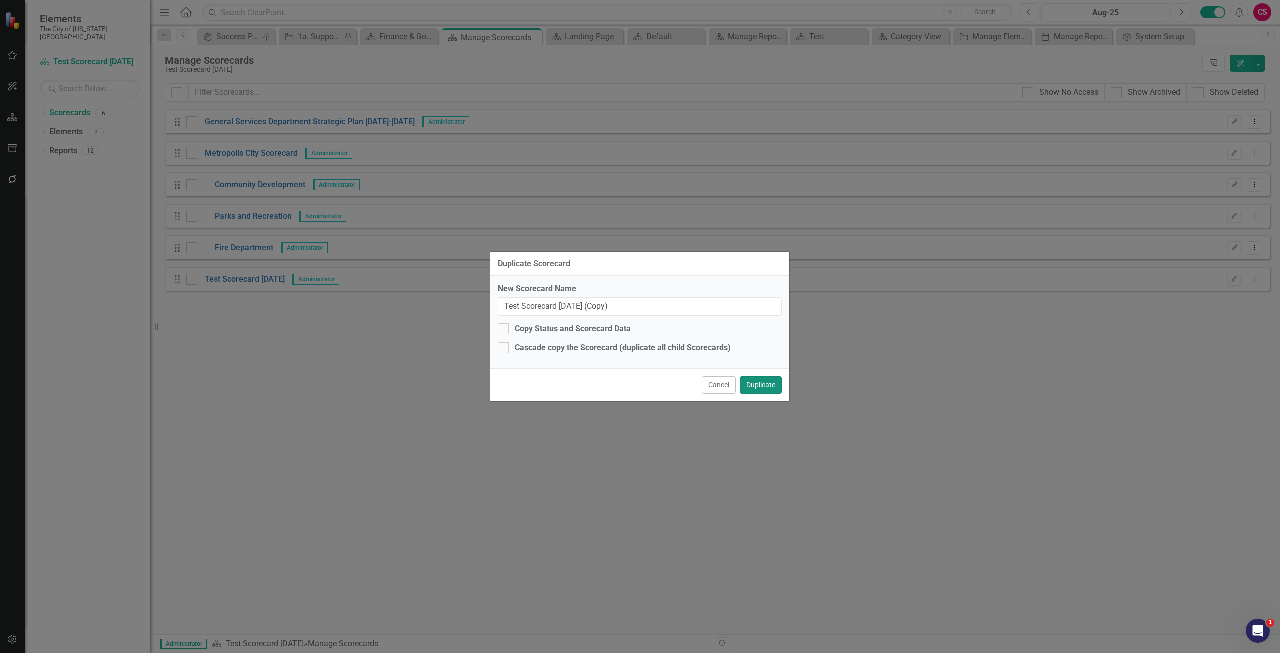
click at [767, 386] on button "Duplicate" at bounding box center [761, 385] width 42 height 18
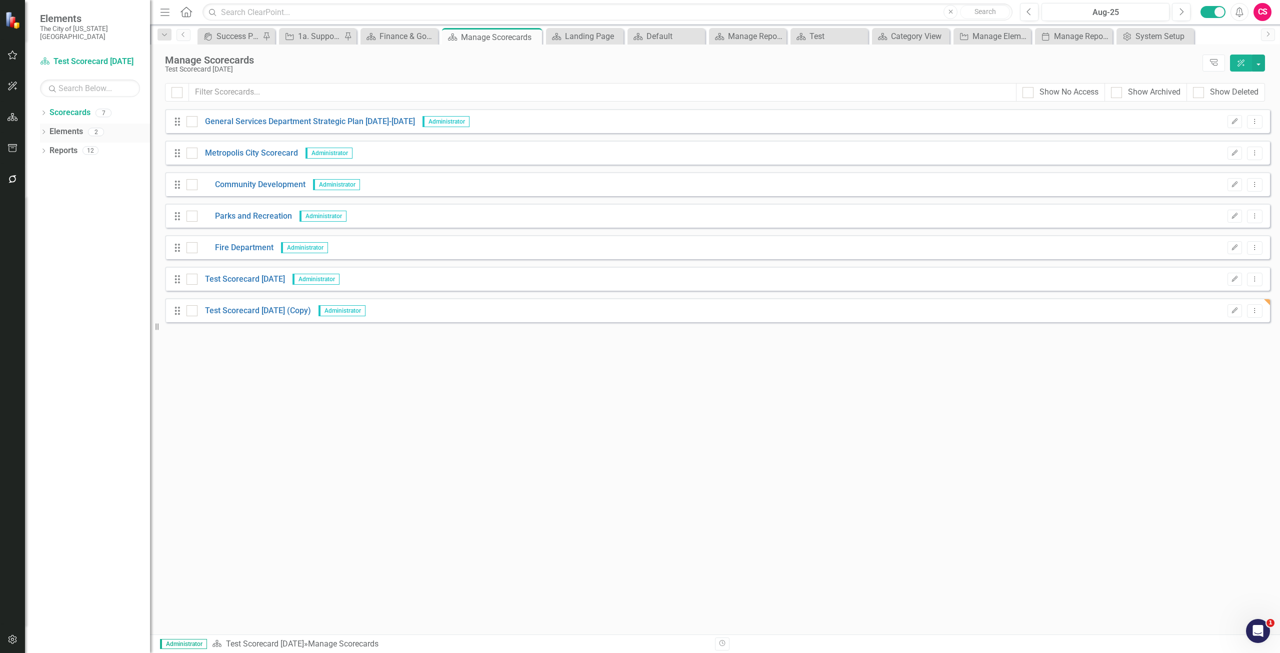
click at [68, 126] on link "Elements" at bounding box center [67, 132] width 34 height 12
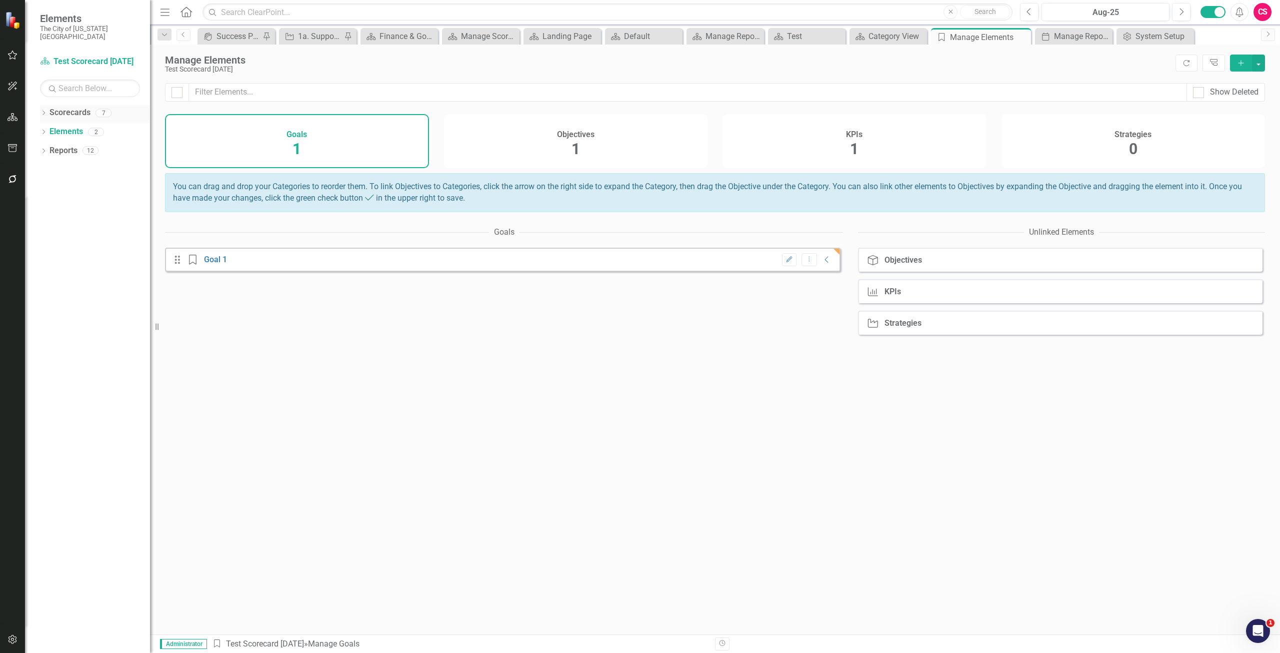
click at [68, 107] on link "Scorecards" at bounding box center [70, 113] width 41 height 12
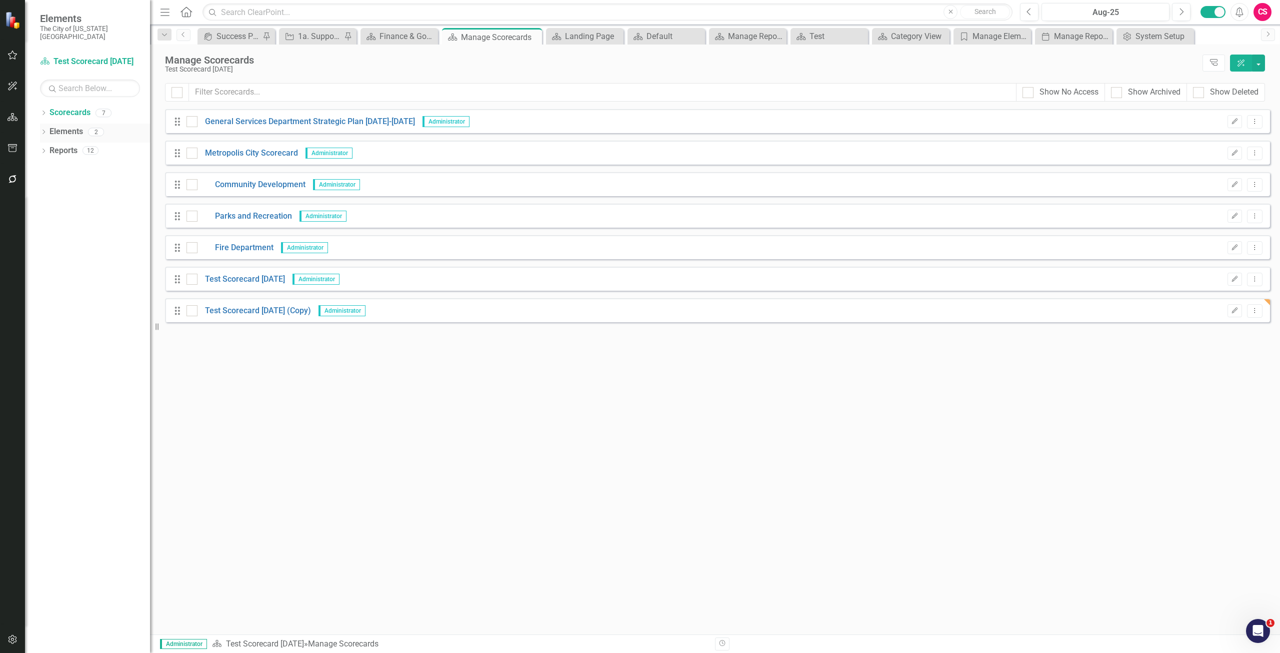
click at [72, 126] on link "Elements" at bounding box center [67, 132] width 34 height 12
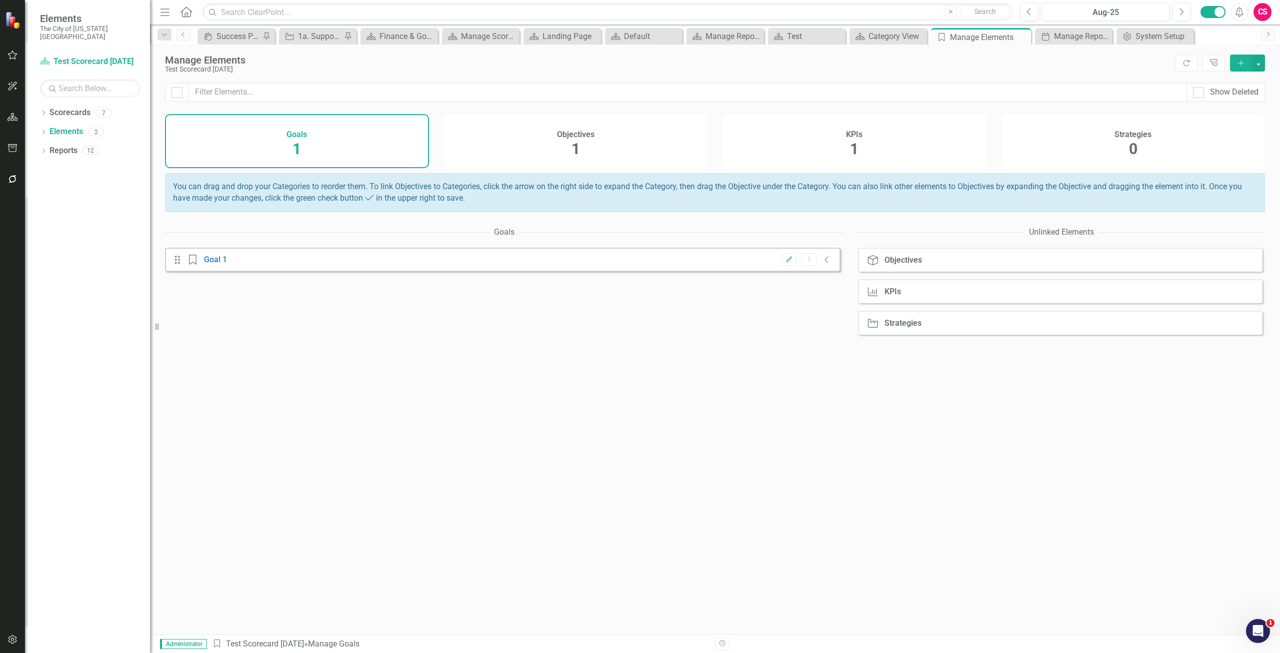
click at [1108, 134] on div "Strategies 0" at bounding box center [1134, 141] width 264 height 54
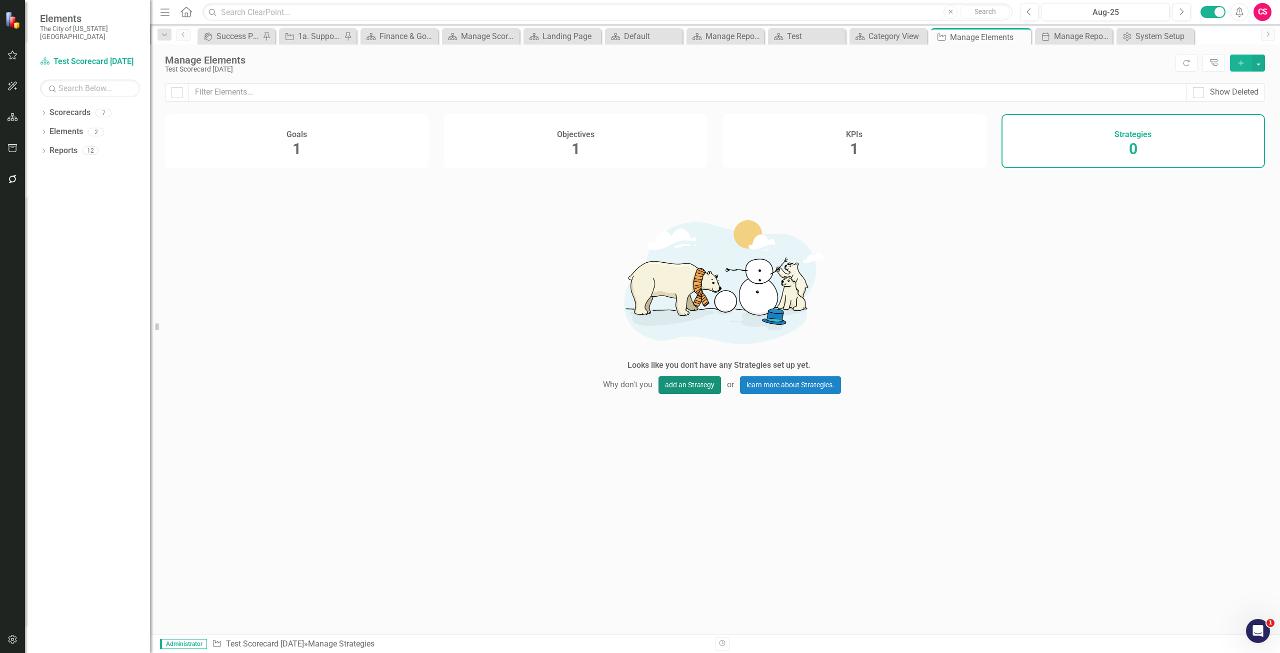
click at [688, 389] on button "add an Strategy" at bounding box center [690, 385] width 63 height 18
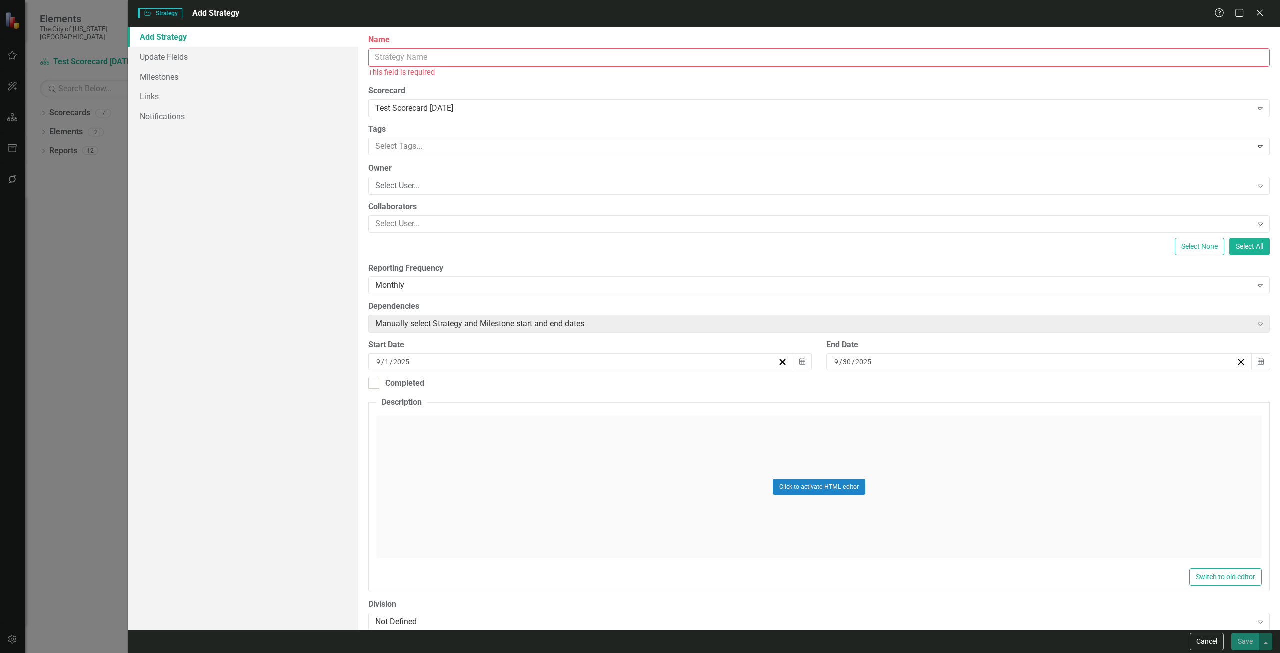
click at [442, 59] on input "Name" at bounding box center [820, 57] width 902 height 19
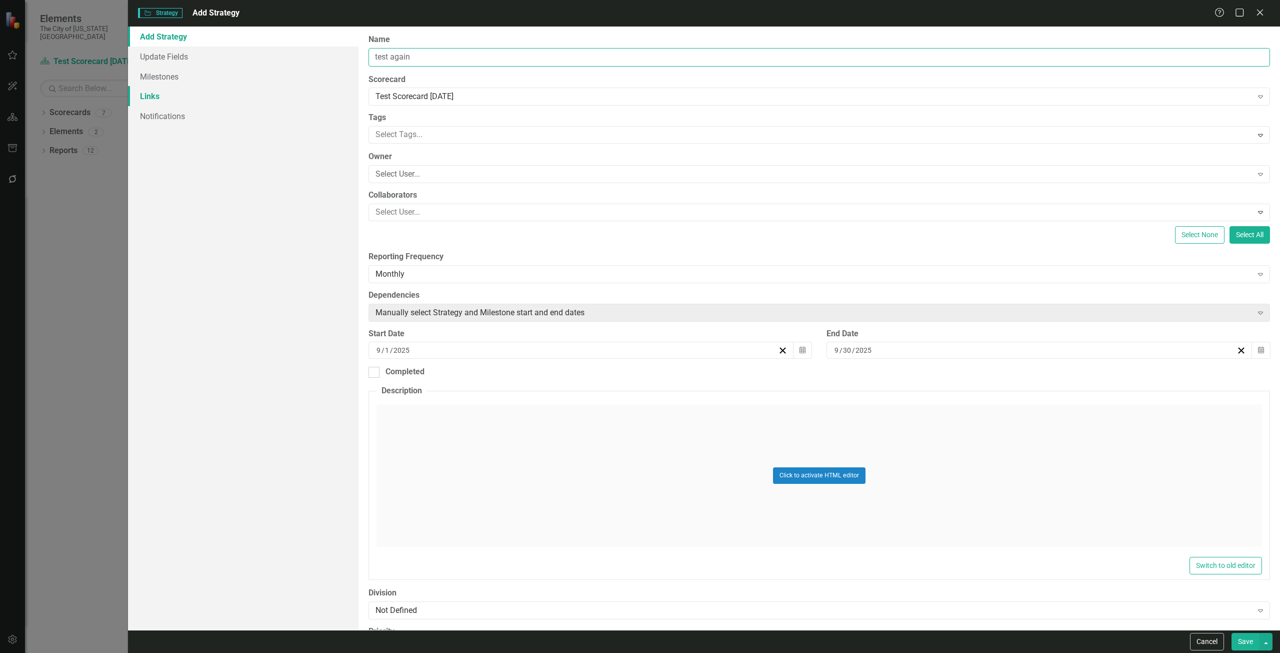
type input "test again"
click at [163, 96] on link "Links" at bounding box center [243, 96] width 231 height 20
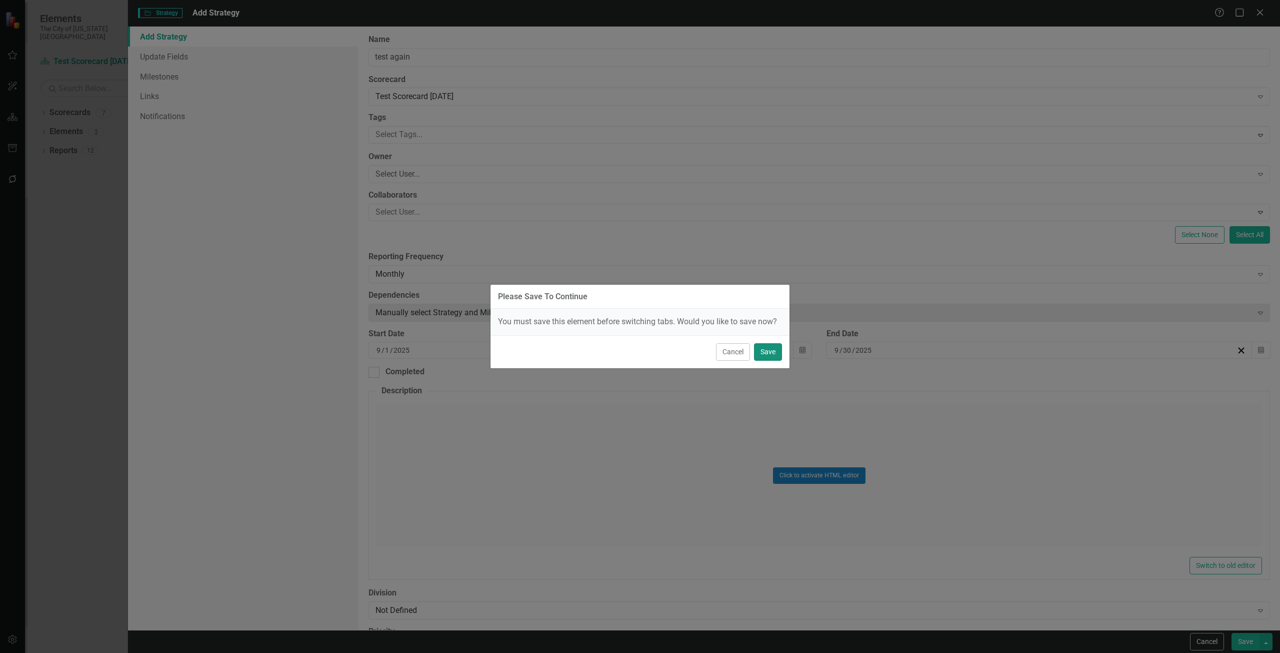
click at [760, 353] on button "Save" at bounding box center [768, 352] width 28 height 18
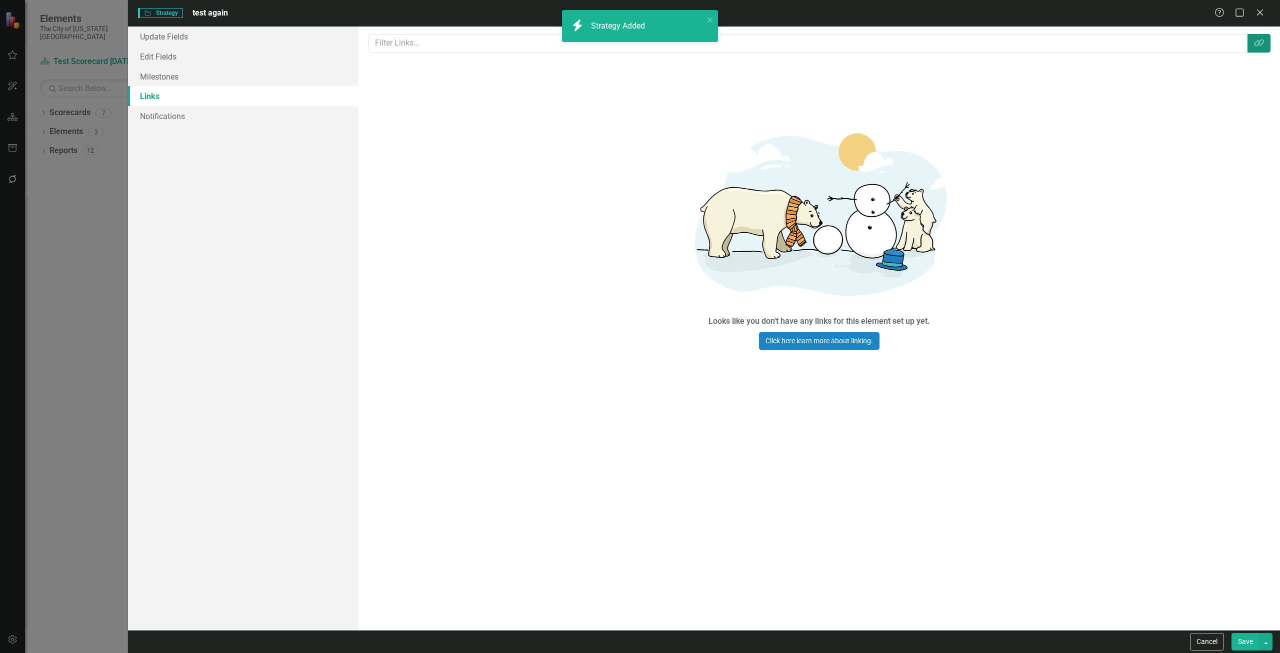
click at [1264, 45] on button "Link Tag" at bounding box center [1259, 43] width 23 height 19
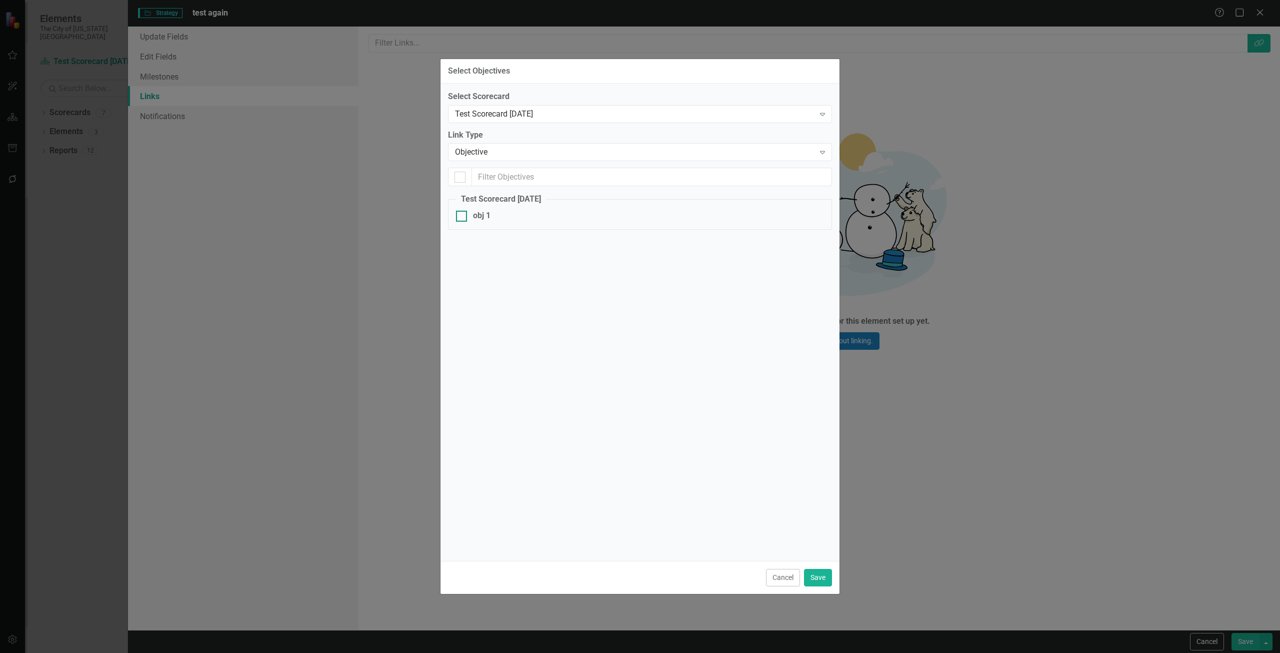
click at [467, 211] on div "obj 1" at bounding box center [640, 216] width 368 height 12
click at [463, 211] on input "obj 1" at bounding box center [459, 214] width 7 height 7
checkbox input "true"
click at [816, 580] on button "Save" at bounding box center [818, 578] width 28 height 18
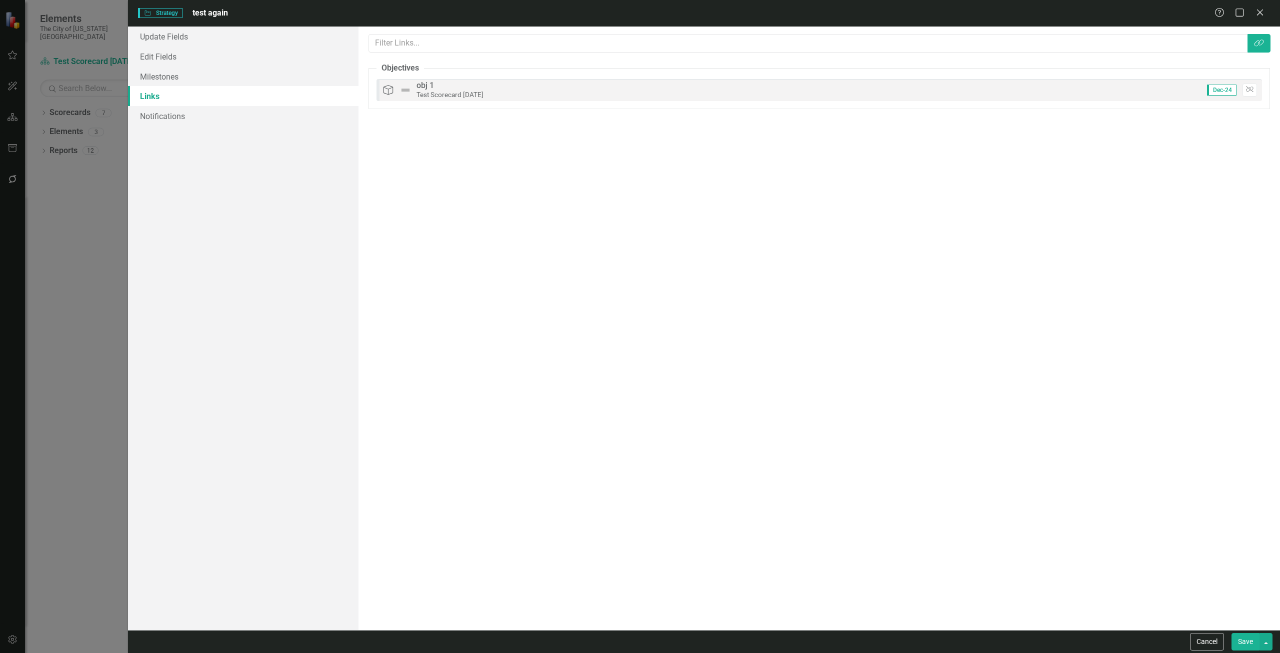
click at [1238, 641] on button "Save" at bounding box center [1246, 642] width 28 height 18
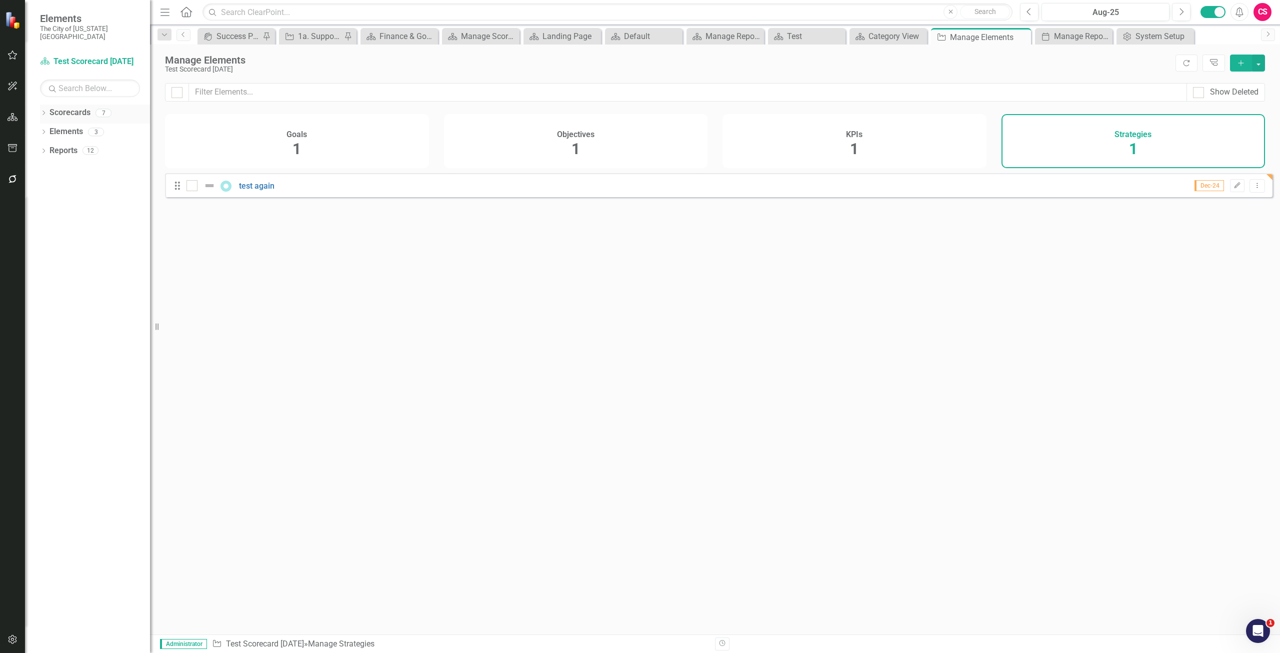
click at [59, 107] on link "Scorecards" at bounding box center [70, 113] width 41 height 12
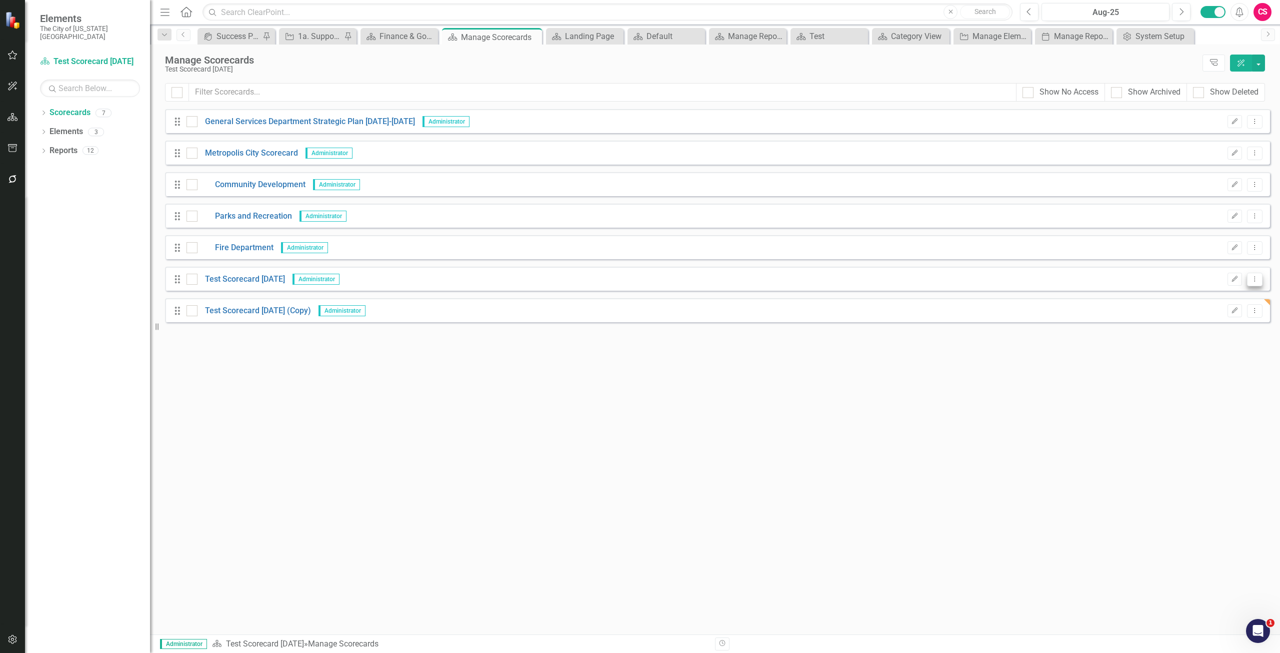
click at [1256, 279] on icon "Dropdown Menu" at bounding box center [1255, 279] width 9 height 7
click at [1224, 317] on link "Copy Duplicate Scorecard" at bounding box center [1207, 314] width 111 height 19
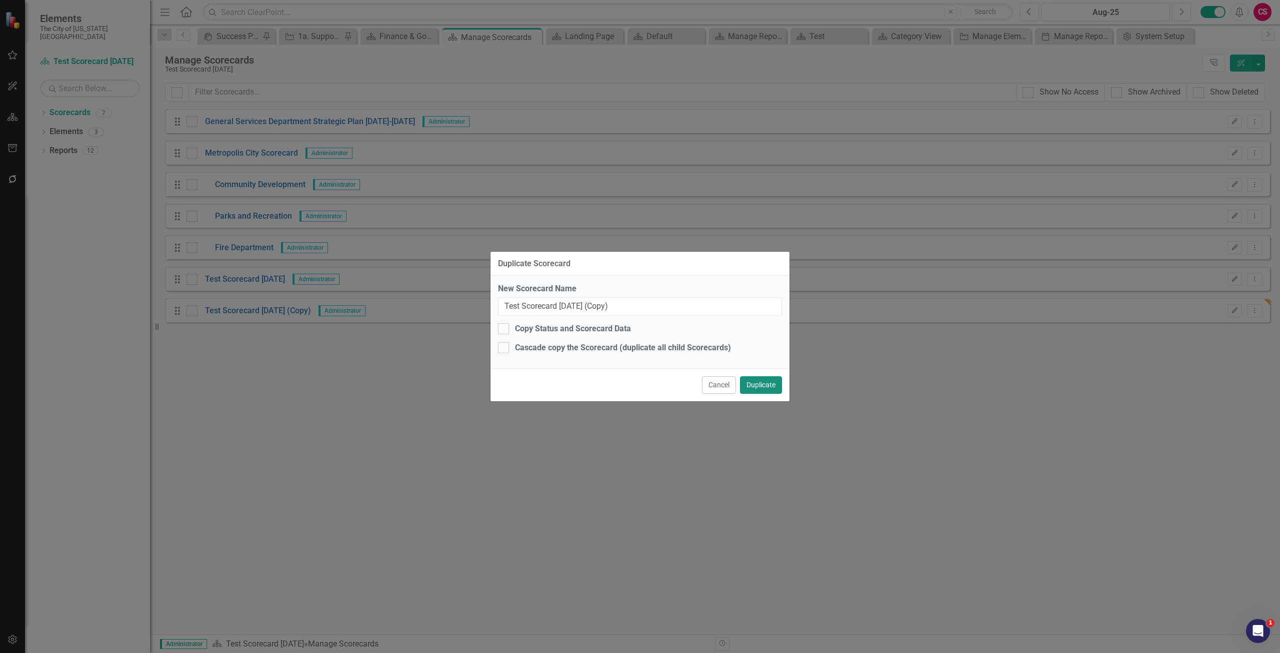
drag, startPoint x: 761, startPoint y: 382, endPoint x: 607, endPoint y: 311, distance: 169.6
click at [607, 311] on form "Duplicate Scorecard New Scorecard Name Test Scorecard today (Copy) Copy Status …" at bounding box center [640, 327] width 299 height 150
click at [600, 307] on input "Test Scorecard today (Copy)" at bounding box center [640, 306] width 284 height 19
type input "Test Scorecard today (Copy with strategy)"
click at [767, 380] on button "Duplicate" at bounding box center [761, 385] width 42 height 18
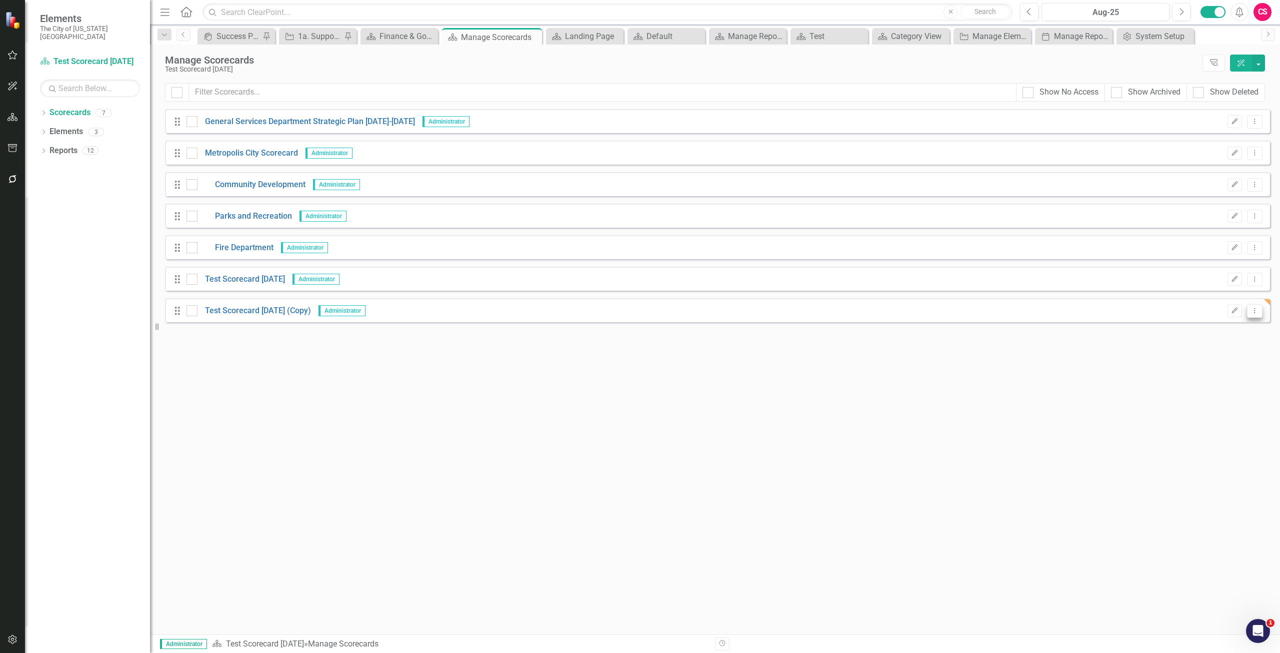
click at [1255, 311] on icon "Dropdown Menu" at bounding box center [1255, 310] width 9 height 7
click at [1205, 379] on link "Trash Delete Scorecard" at bounding box center [1207, 383] width 111 height 19
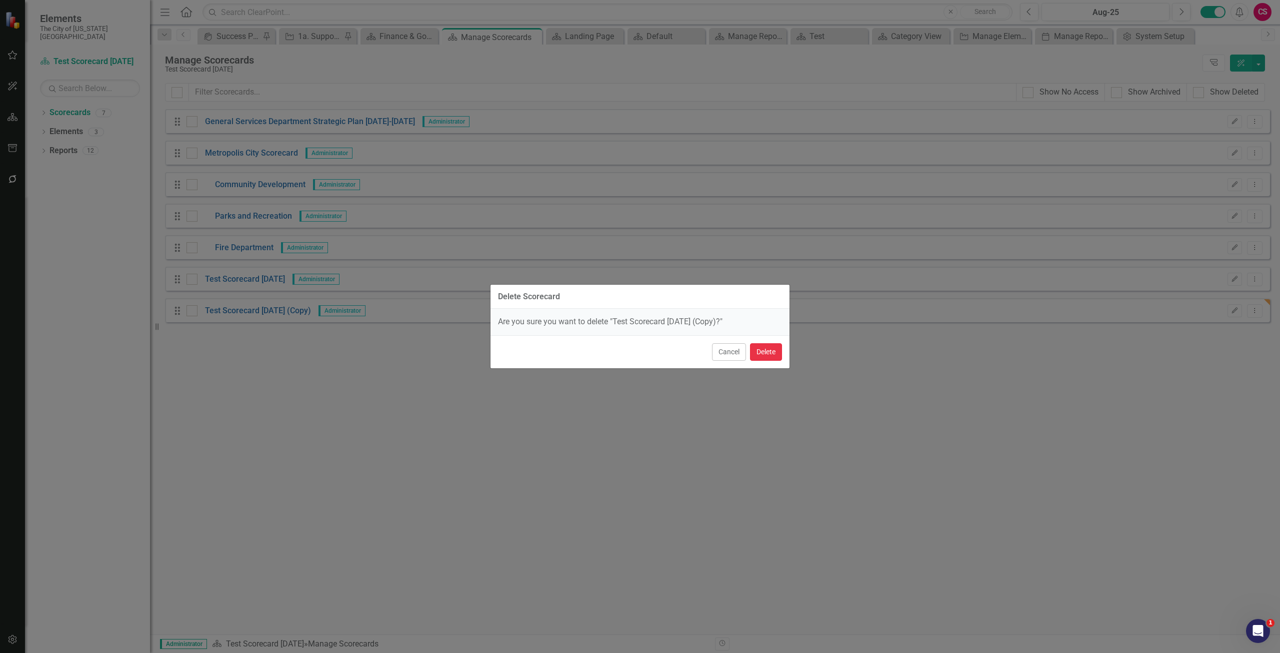
click at [757, 353] on button "Delete" at bounding box center [766, 352] width 32 height 18
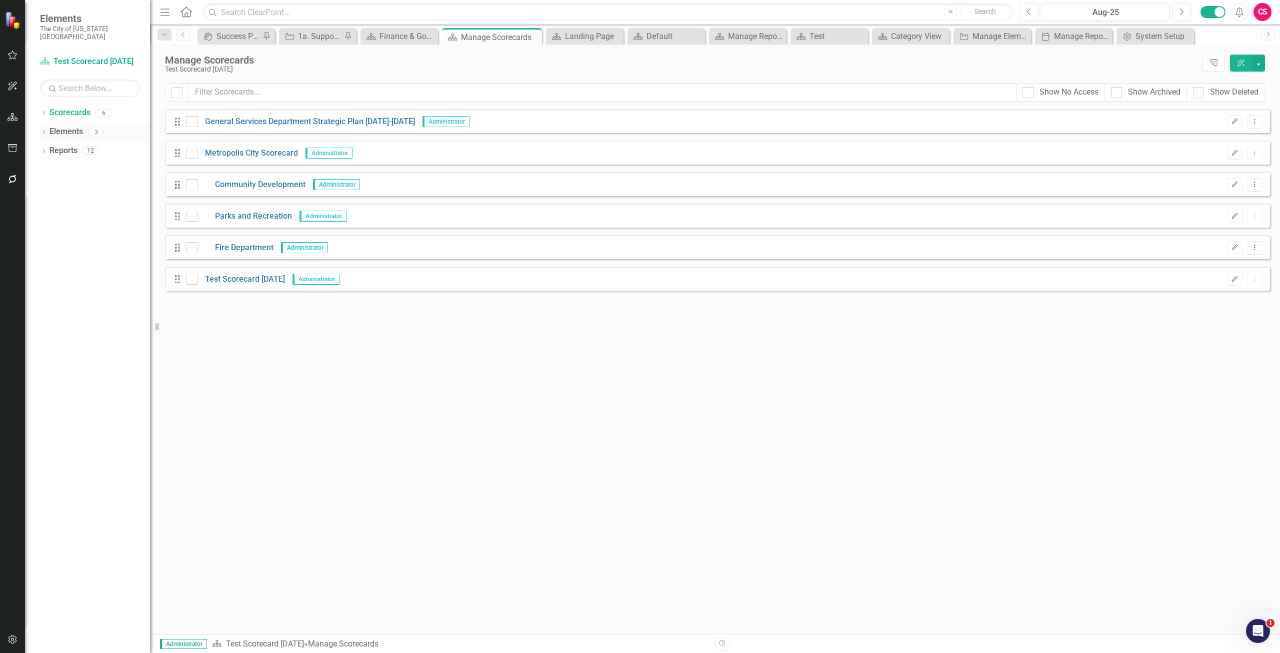
click at [70, 126] on link "Elements" at bounding box center [67, 132] width 34 height 12
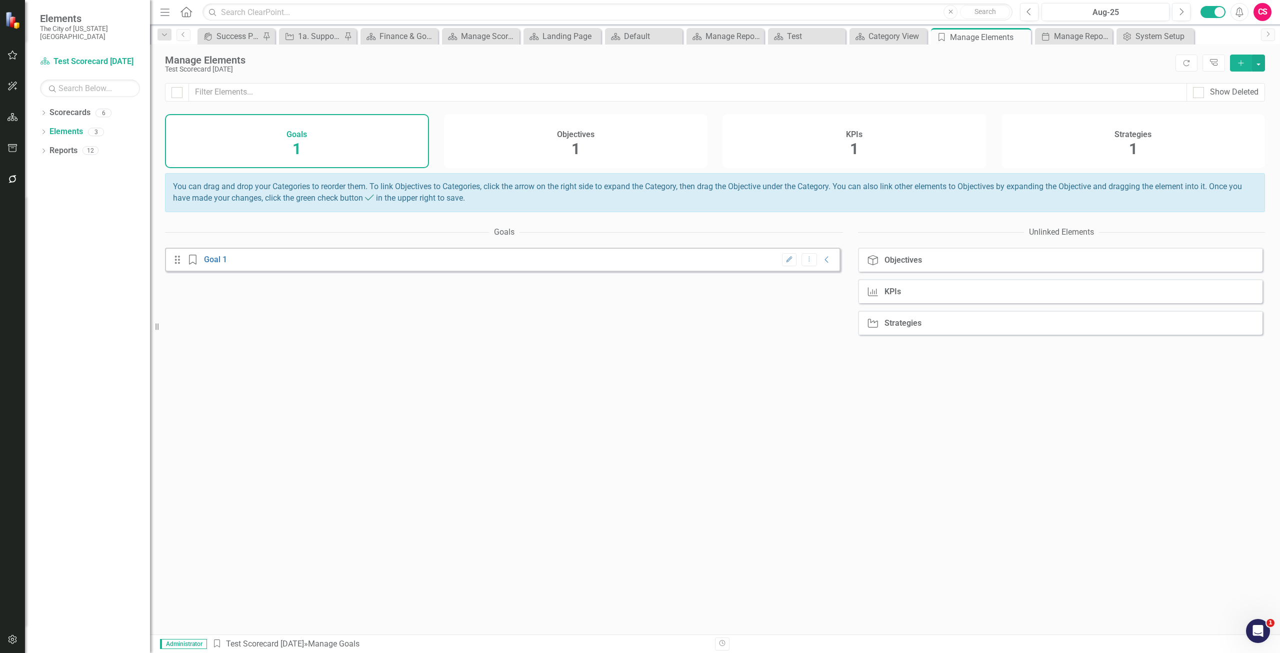
click at [1086, 154] on div "Strategies 1" at bounding box center [1134, 141] width 264 height 54
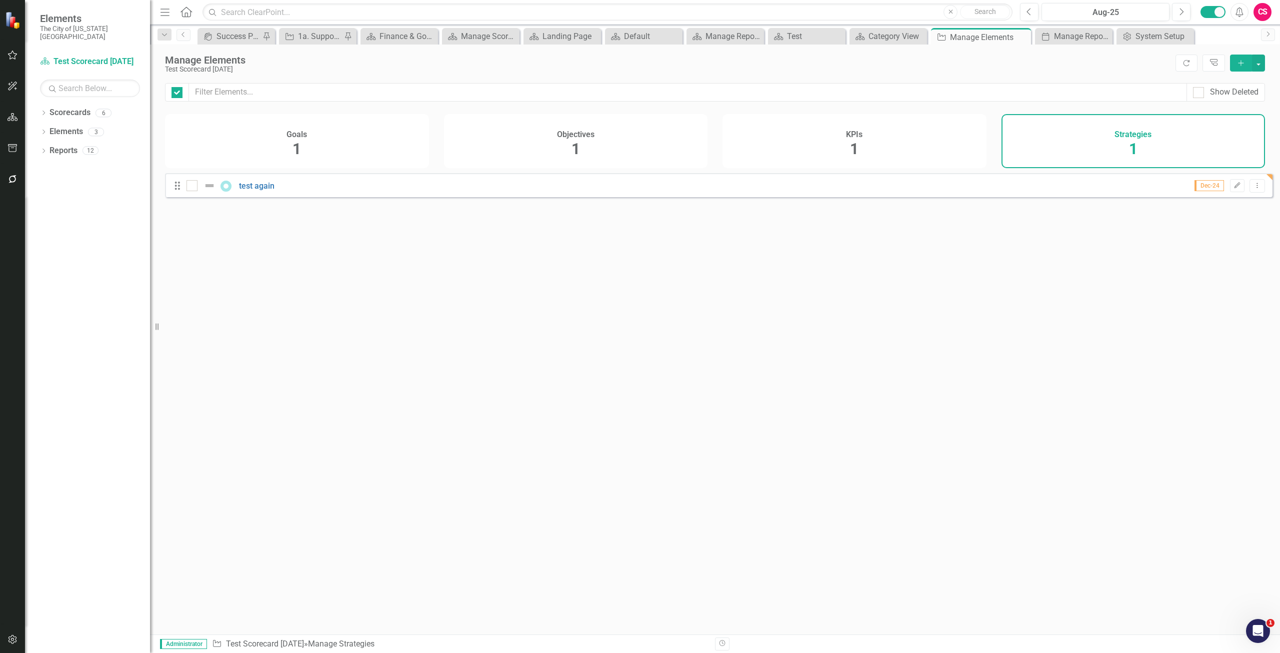
checkbox input "false"
